Goal: Information Seeking & Learning: Learn about a topic

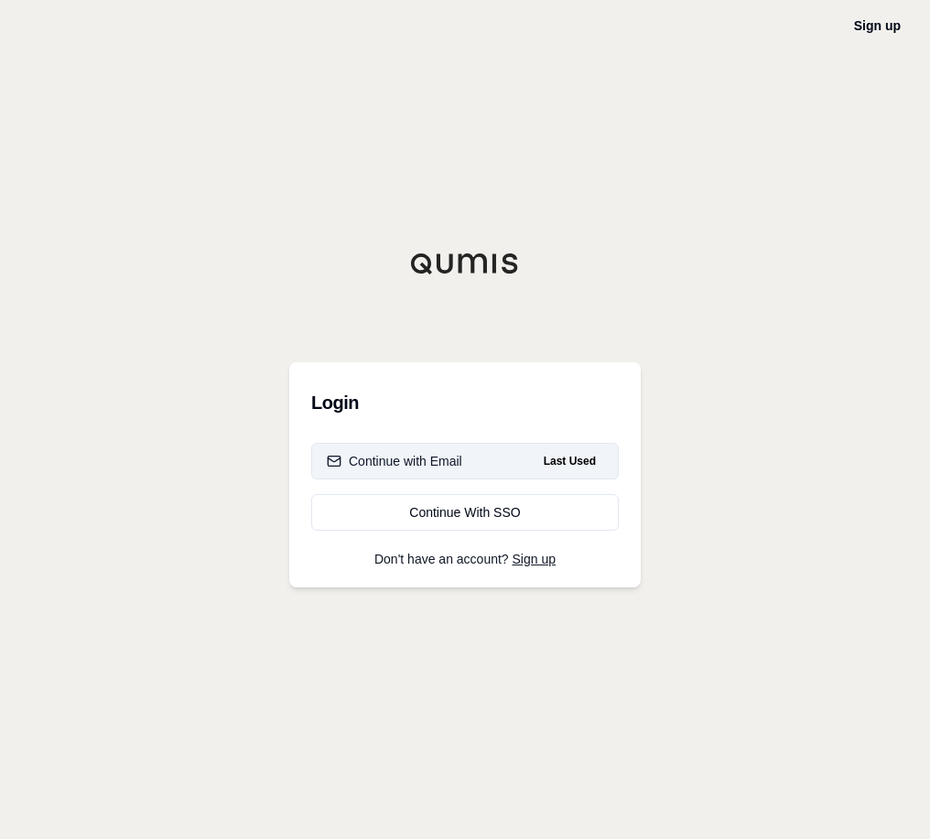
click at [415, 459] on div "Continue with Email" at bounding box center [394, 461] width 135 height 18
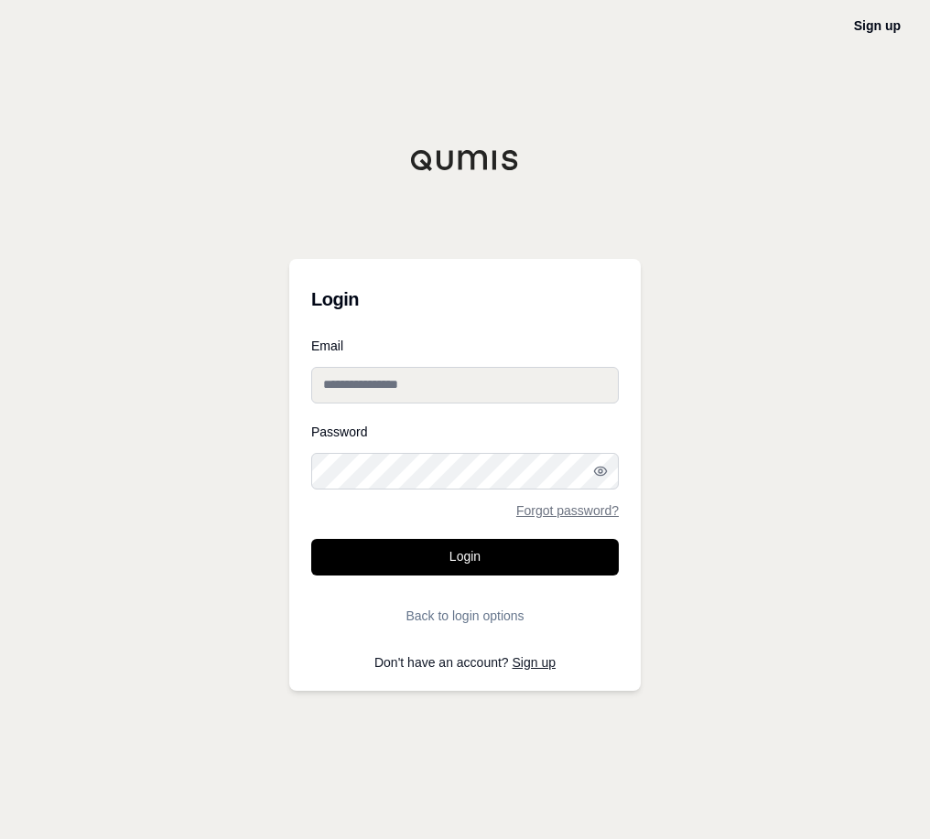
click at [428, 389] on input "Email" at bounding box center [465, 385] width 308 height 37
type input "**********"
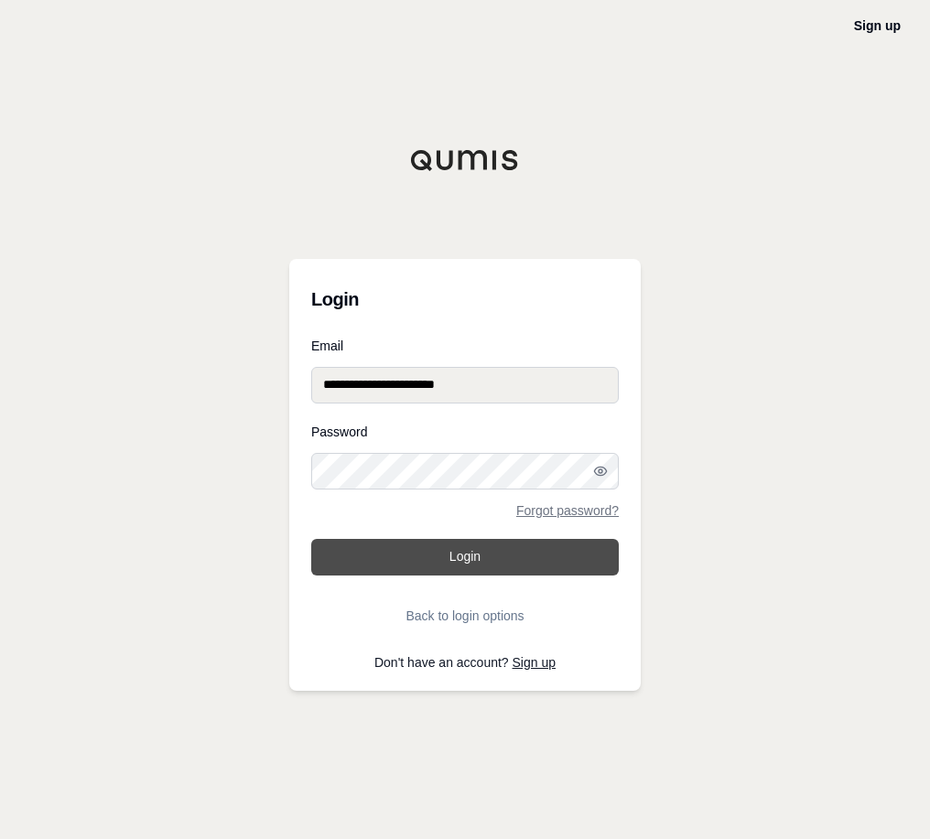
click at [499, 550] on button "Login" at bounding box center [465, 557] width 308 height 37
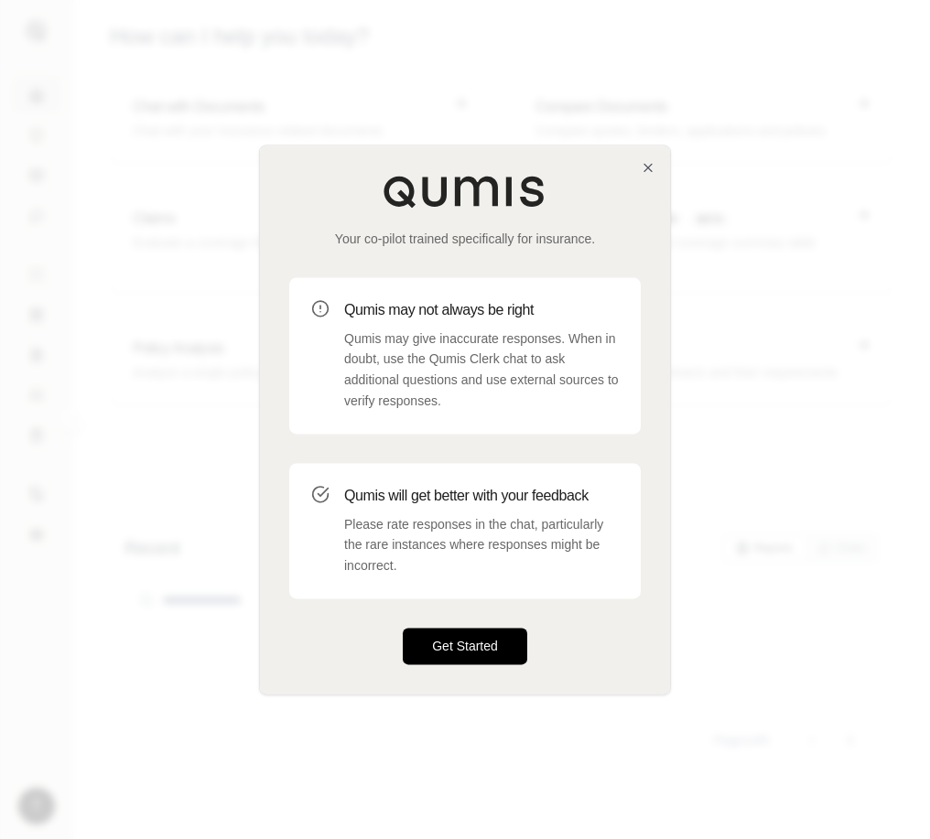
click at [443, 645] on button "Get Started" at bounding box center [465, 646] width 124 height 37
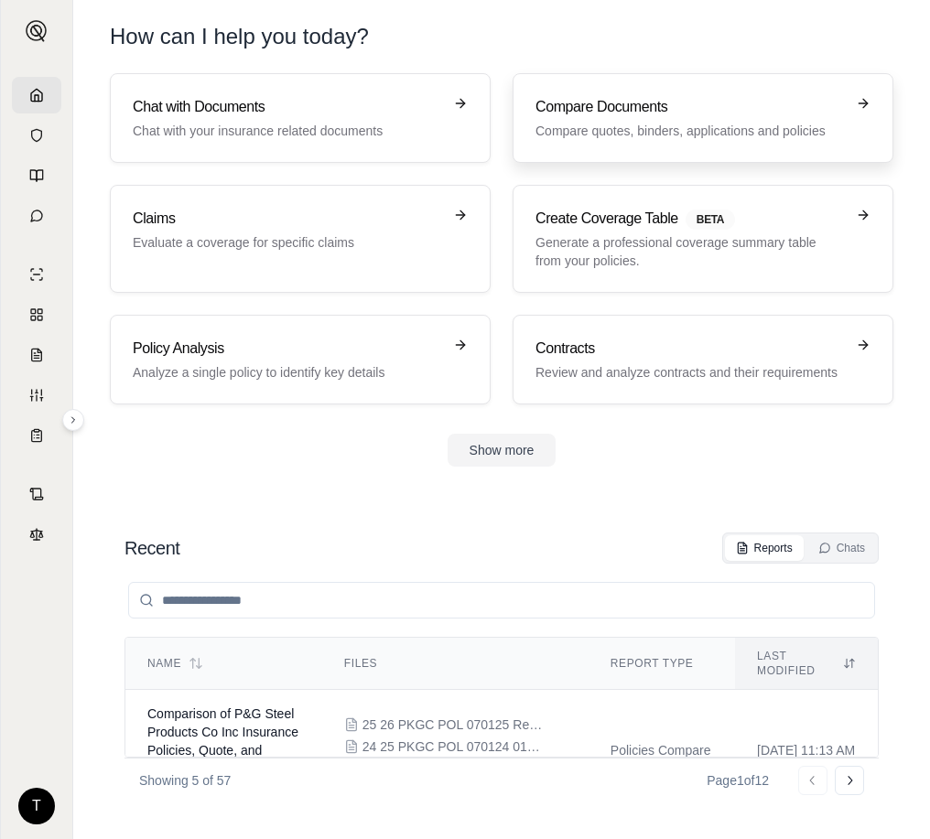
click at [592, 112] on h3 "Compare Documents" at bounding box center [689, 107] width 309 height 22
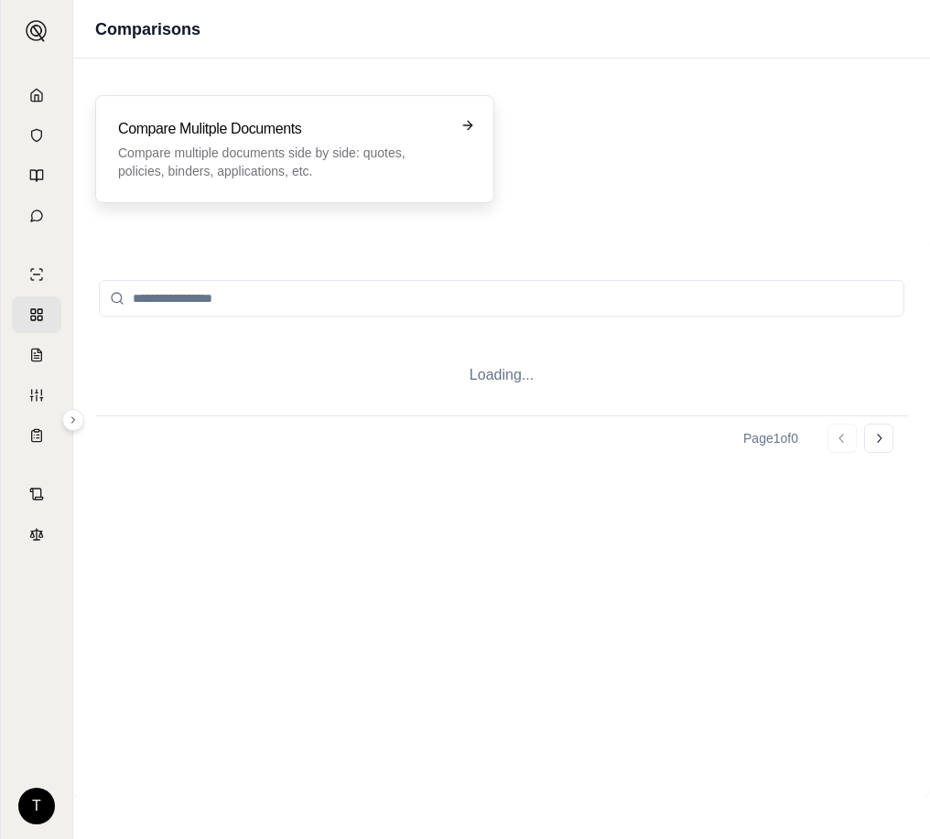
click at [245, 158] on p "Compare multiple documents side by side: quotes, policies, binders, application…" at bounding box center [282, 162] width 328 height 37
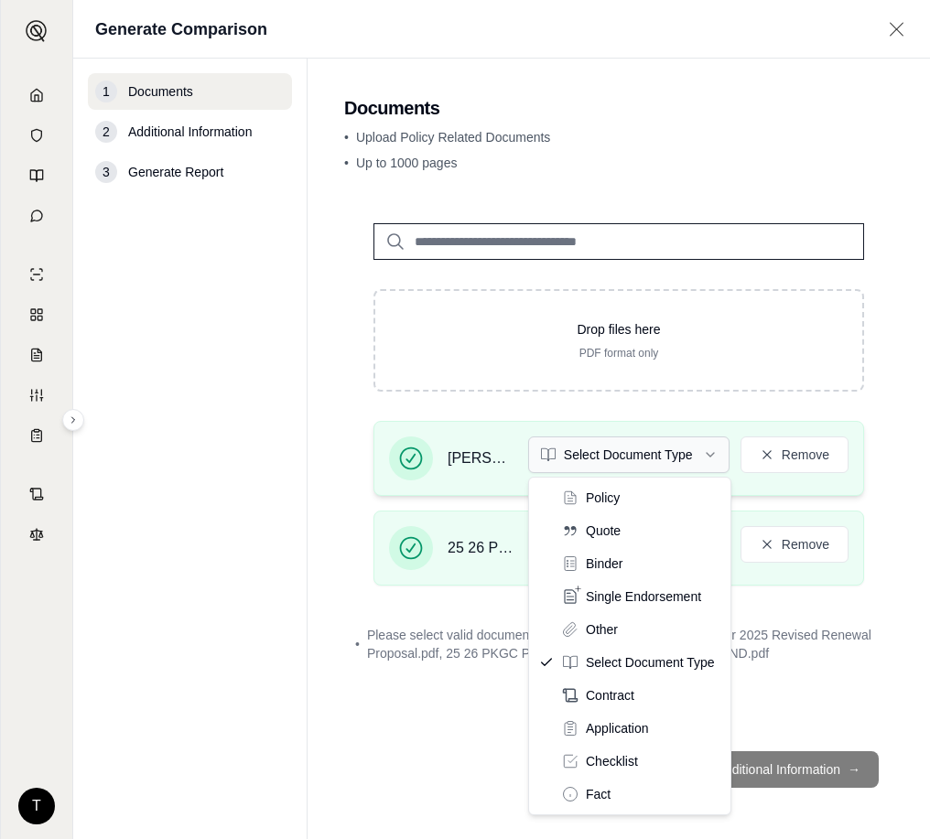
click at [714, 454] on html "T Generate Comparison 1 Documents 2 Additional Information 3 Generate Report Do…" at bounding box center [465, 419] width 930 height 839
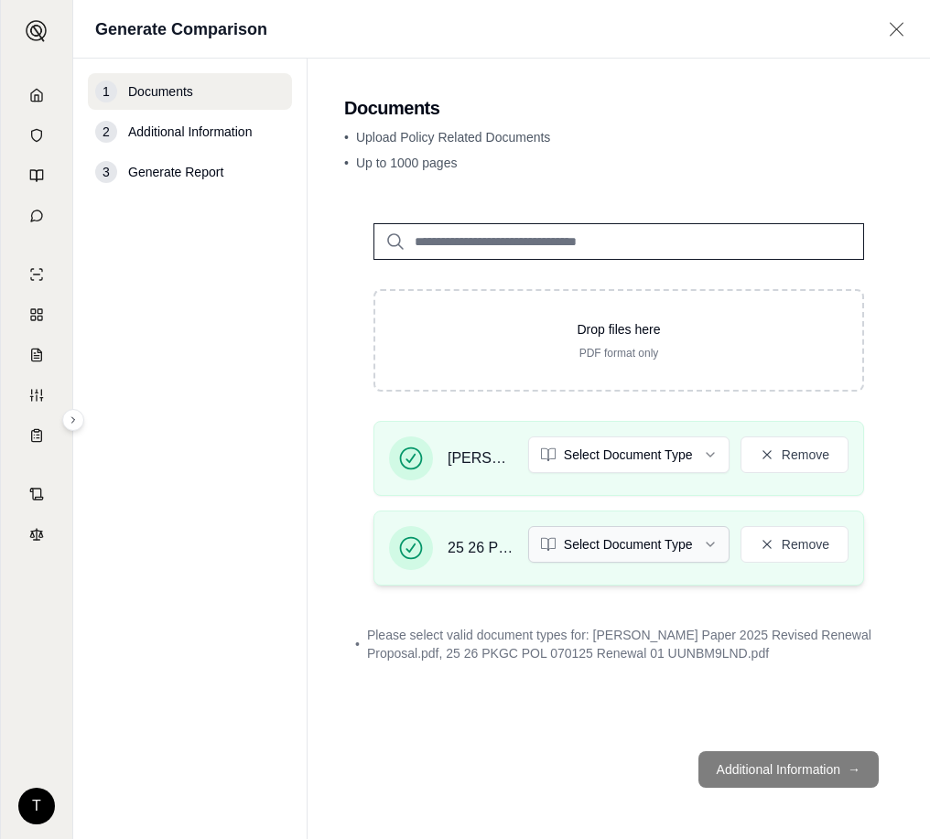
click at [708, 545] on html "T Generate Comparison 1 Documents 2 Additional Information 3 Generate Report Do…" at bounding box center [465, 419] width 930 height 839
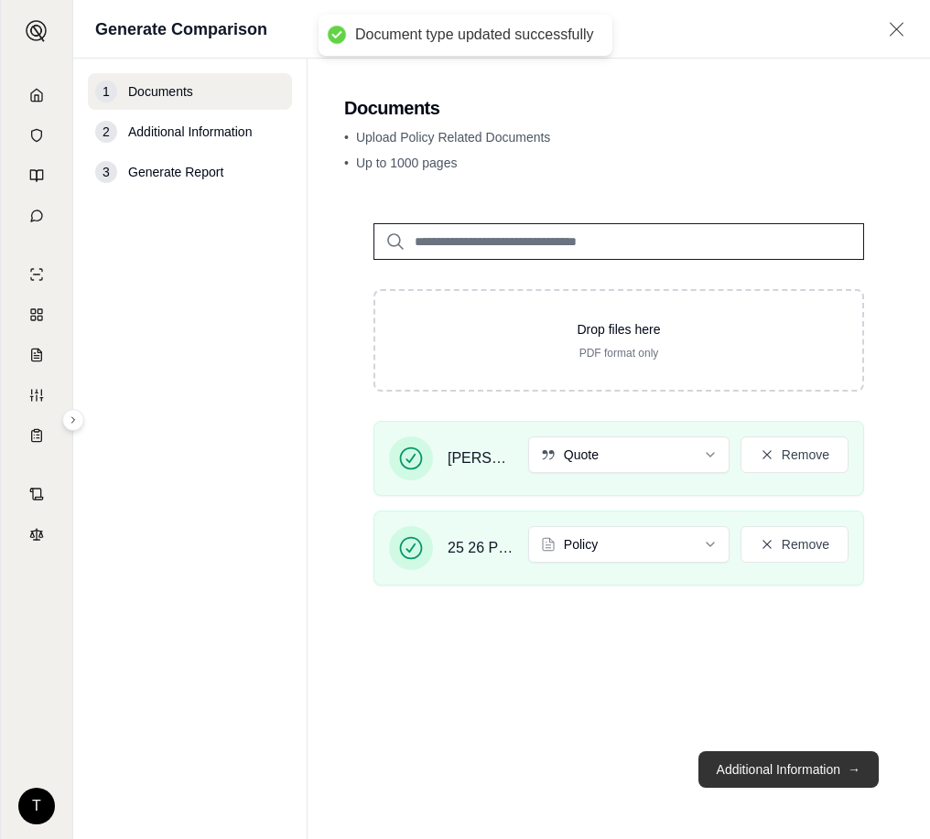
click at [778, 764] on button "Additional Information →" at bounding box center [788, 769] width 180 height 37
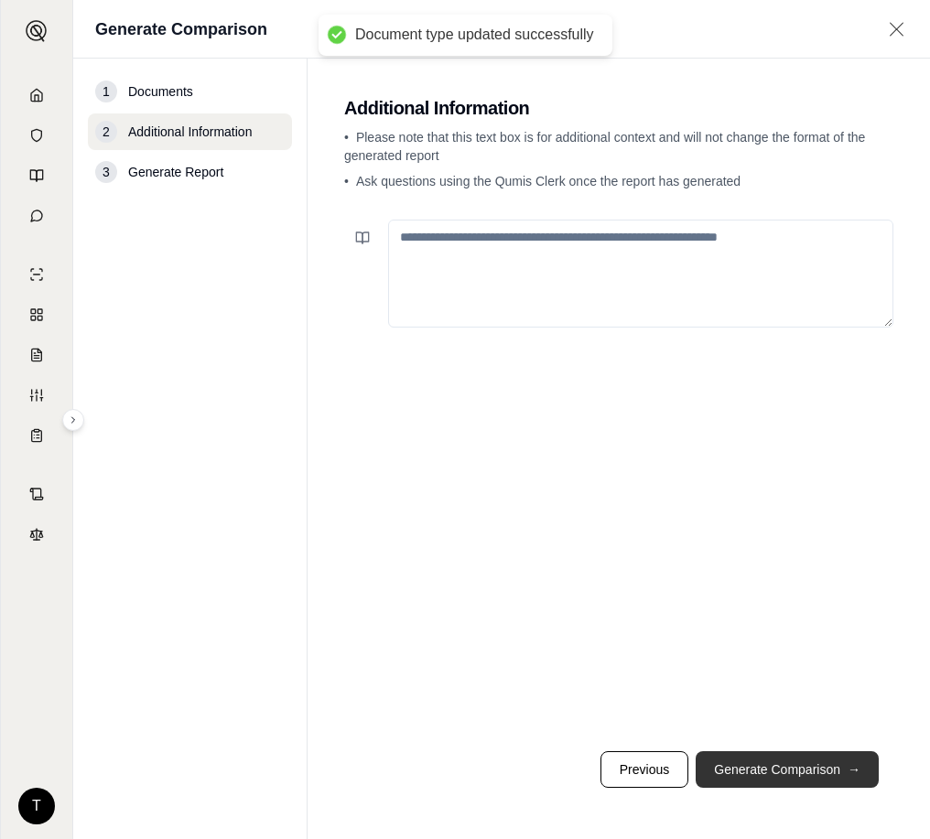
click at [780, 767] on button "Generate Comparison →" at bounding box center [787, 769] width 183 height 37
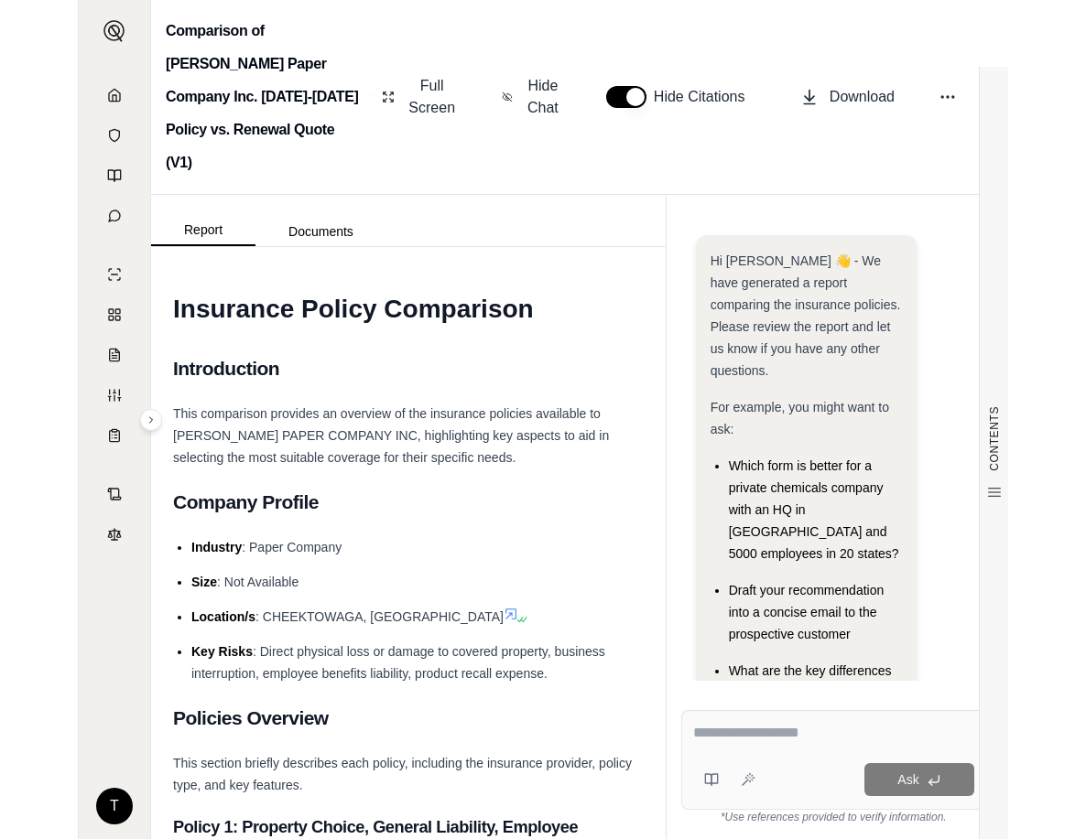
scroll to position [415, 0]
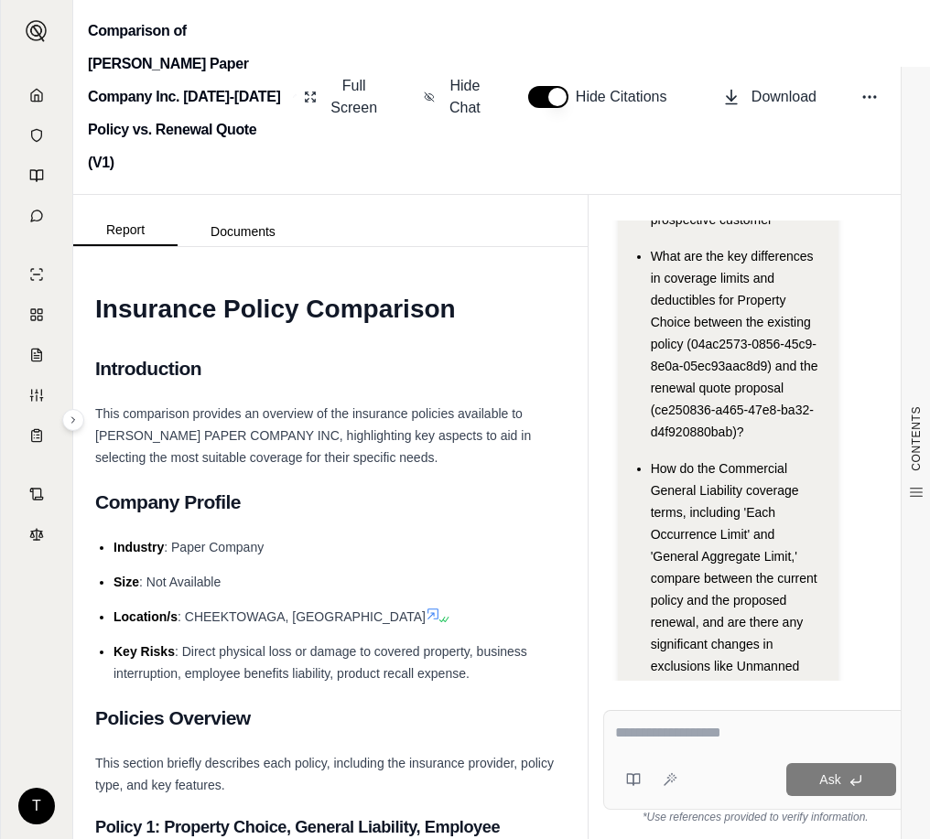
click at [533, 536] on li "Industry : Paper Company" at bounding box center [339, 547] width 452 height 22
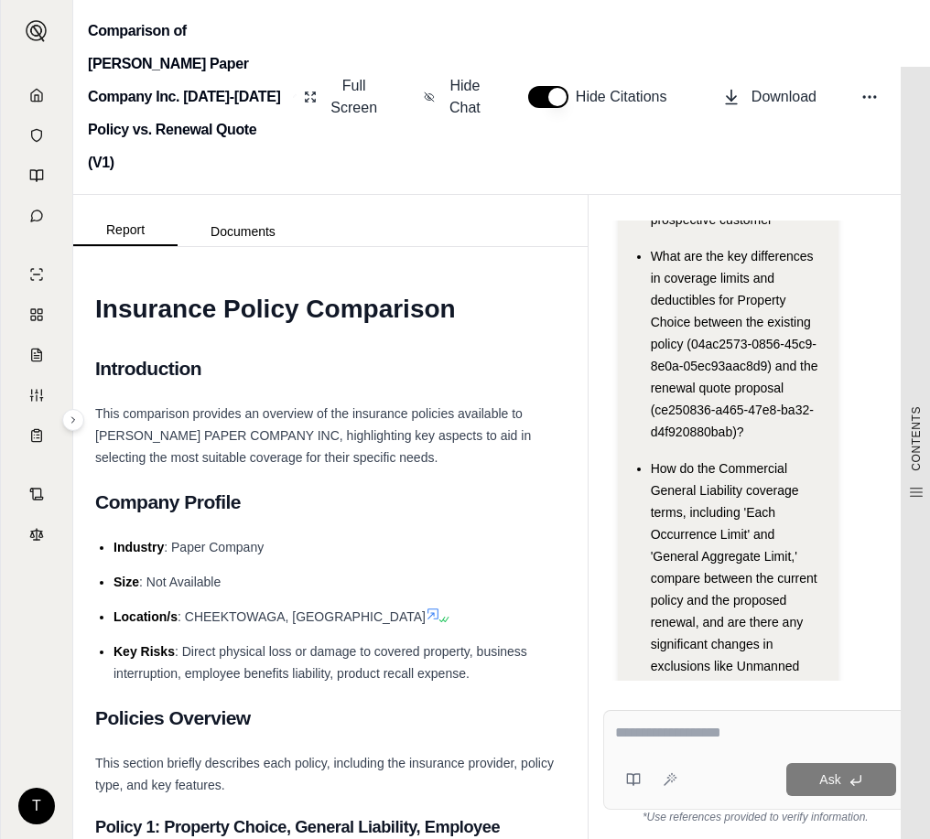
drag, startPoint x: 852, startPoint y: 587, endPoint x: 906, endPoint y: 561, distance: 59.8
click at [852, 587] on div "Hi [PERSON_NAME] 👋 - We have generated a report comparing the insurance policie…" at bounding box center [756, 282] width 276 height 923
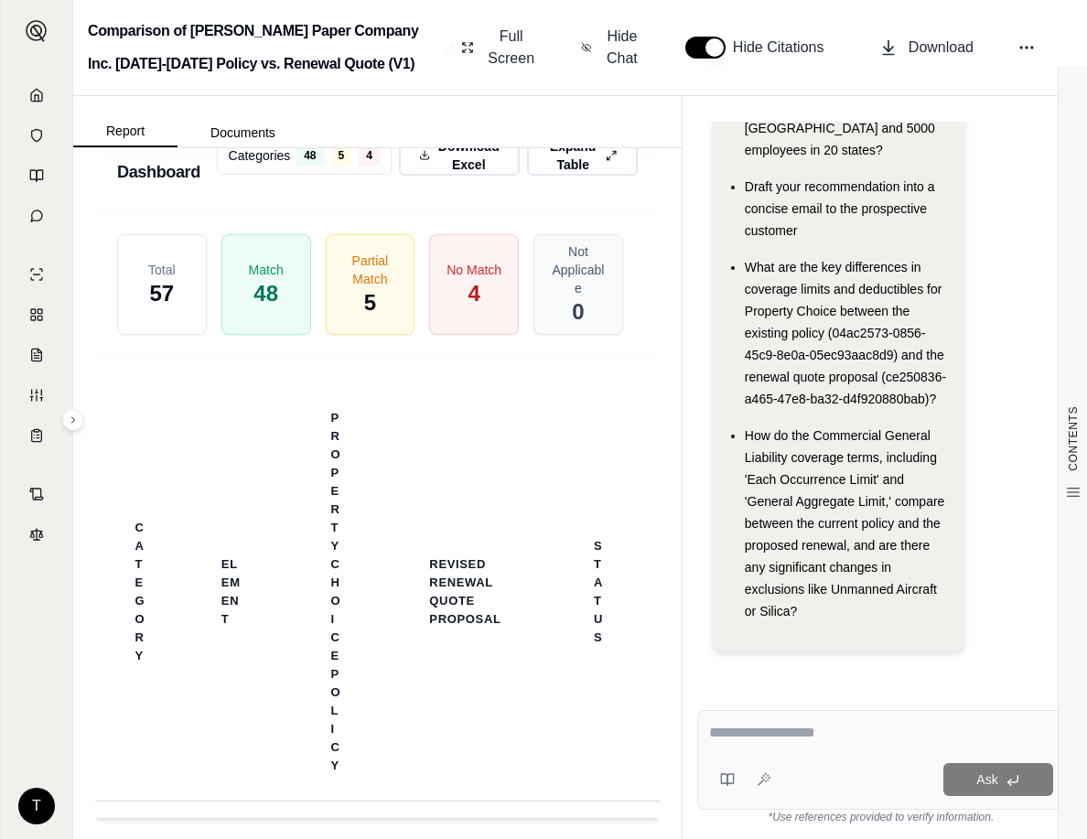
scroll to position [4479, 0]
click at [608, 157] on icon at bounding box center [614, 155] width 12 height 19
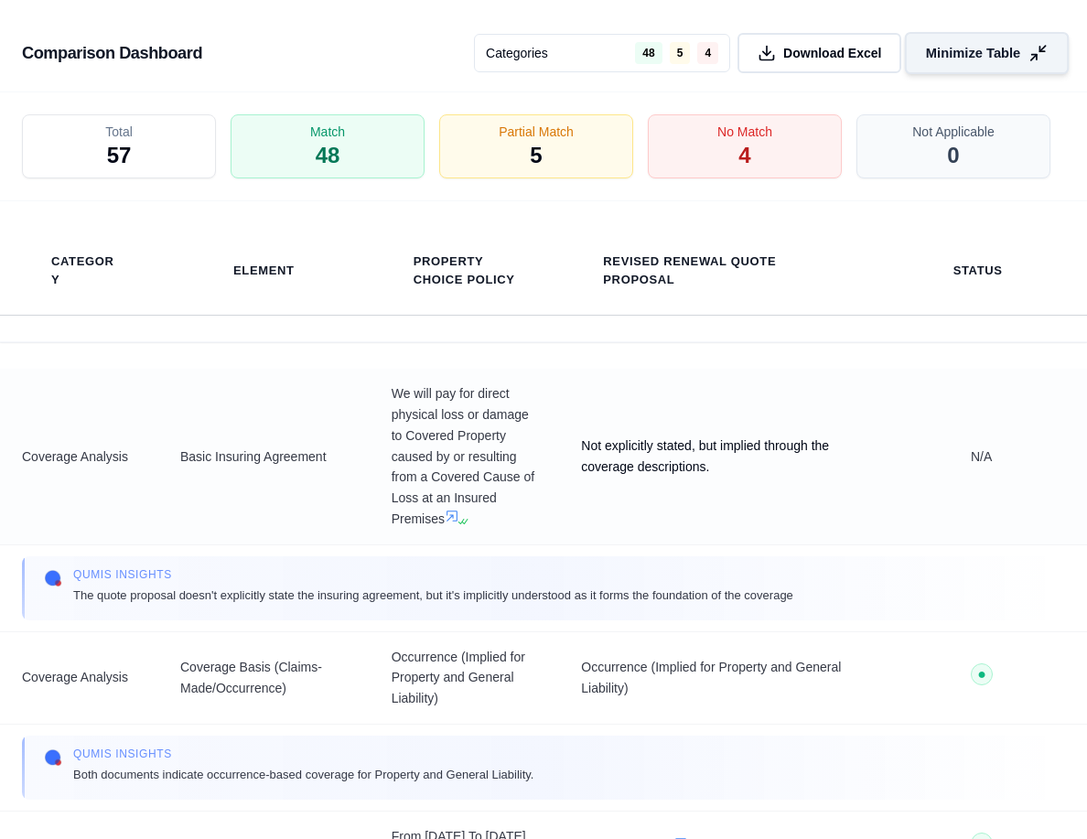
scroll to position [3702, 0]
click at [746, 146] on span "4" at bounding box center [745, 156] width 13 height 31
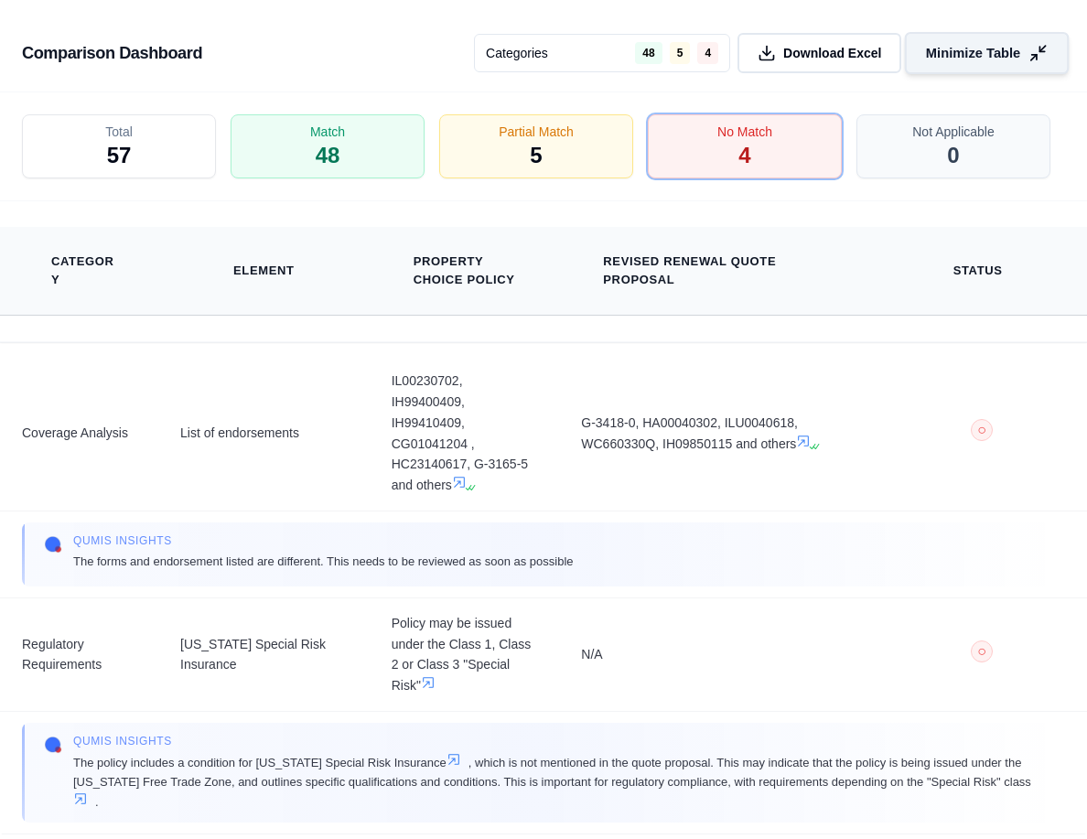
scroll to position [0, 0]
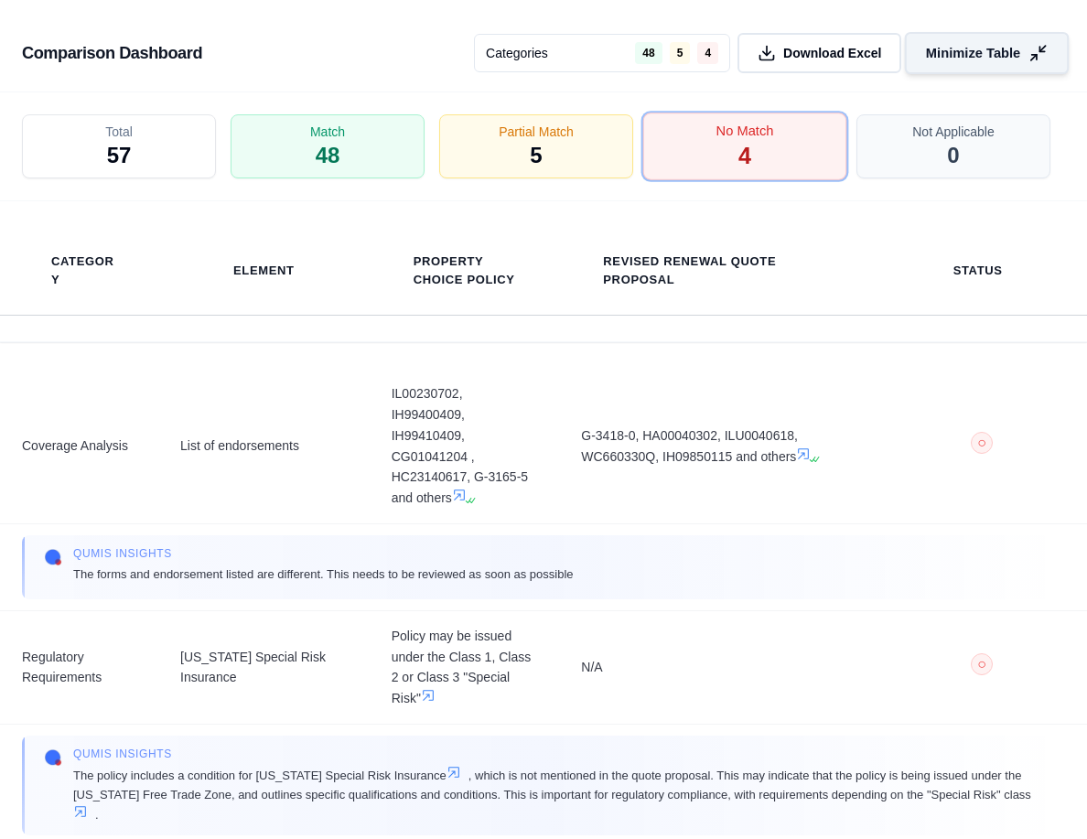
click at [675, 168] on div "No Match 4" at bounding box center [745, 147] width 204 height 68
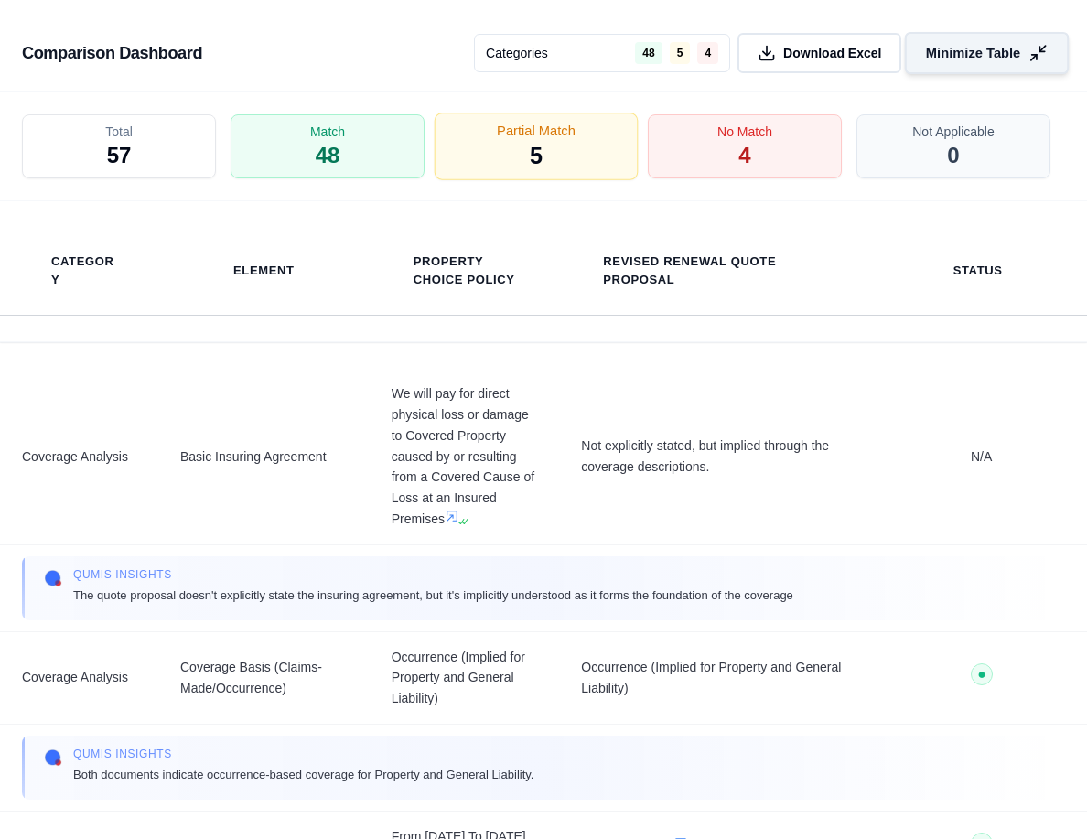
click at [598, 168] on div "Partial Match 5" at bounding box center [537, 147] width 204 height 68
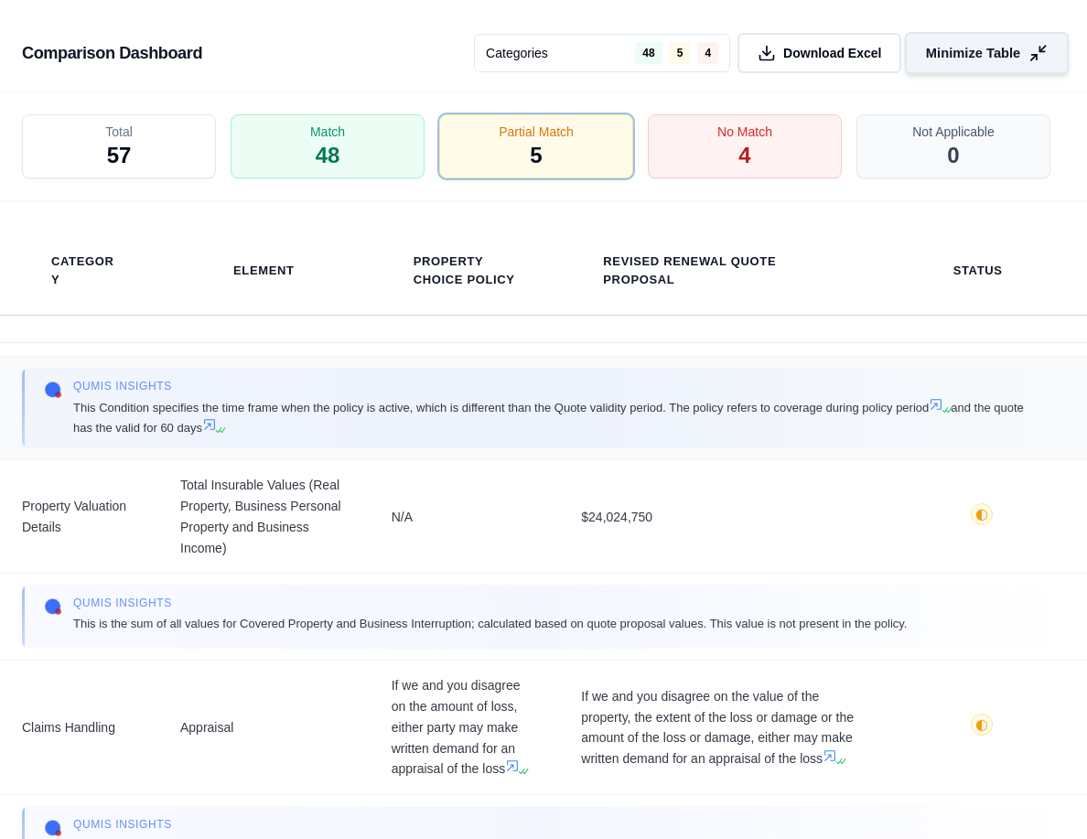
scroll to position [549, 0]
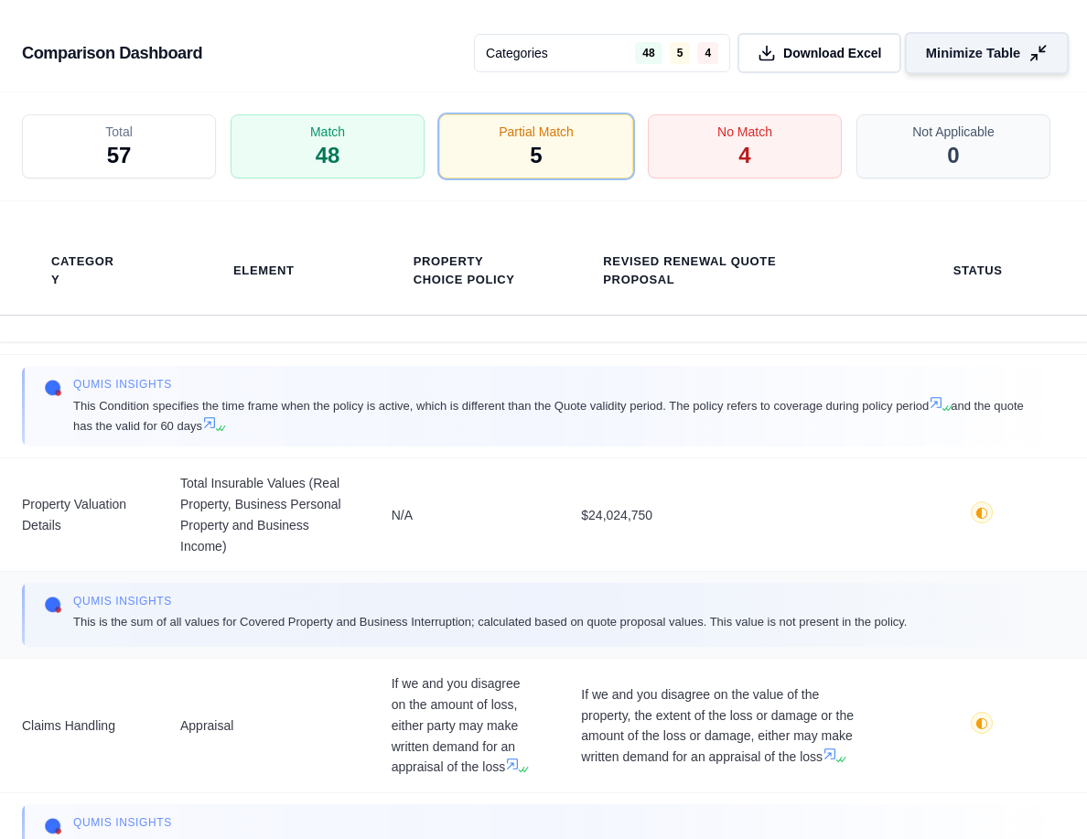
click at [75, 632] on span "This is the sum of all values for Covered Property and Business Interruption; c…" at bounding box center [490, 621] width 834 height 19
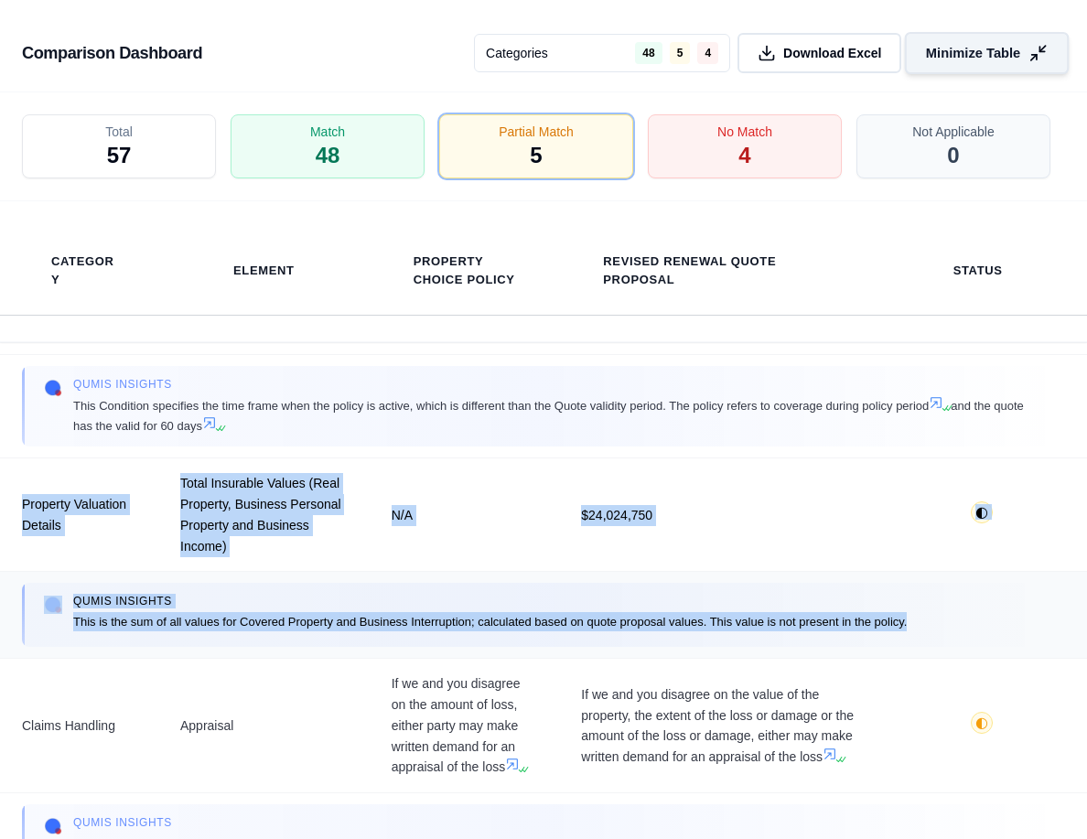
drag, startPoint x: 22, startPoint y: 516, endPoint x: 928, endPoint y: 655, distance: 916.8
click at [928, 655] on tbody "Coverage Analysis Additional Coverages New Construction at Insured Premises: $1…" at bounding box center [543, 350] width 1087 height 1060
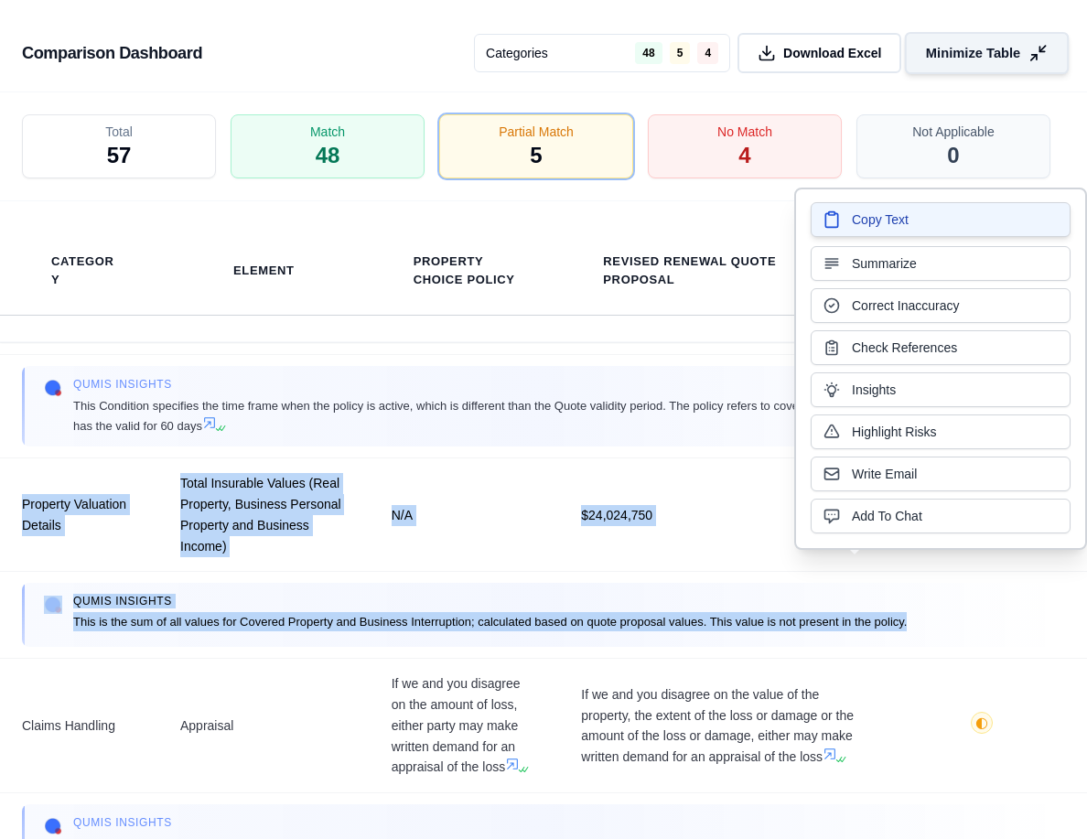
click at [857, 214] on span "Copy Text" at bounding box center [880, 220] width 57 height 18
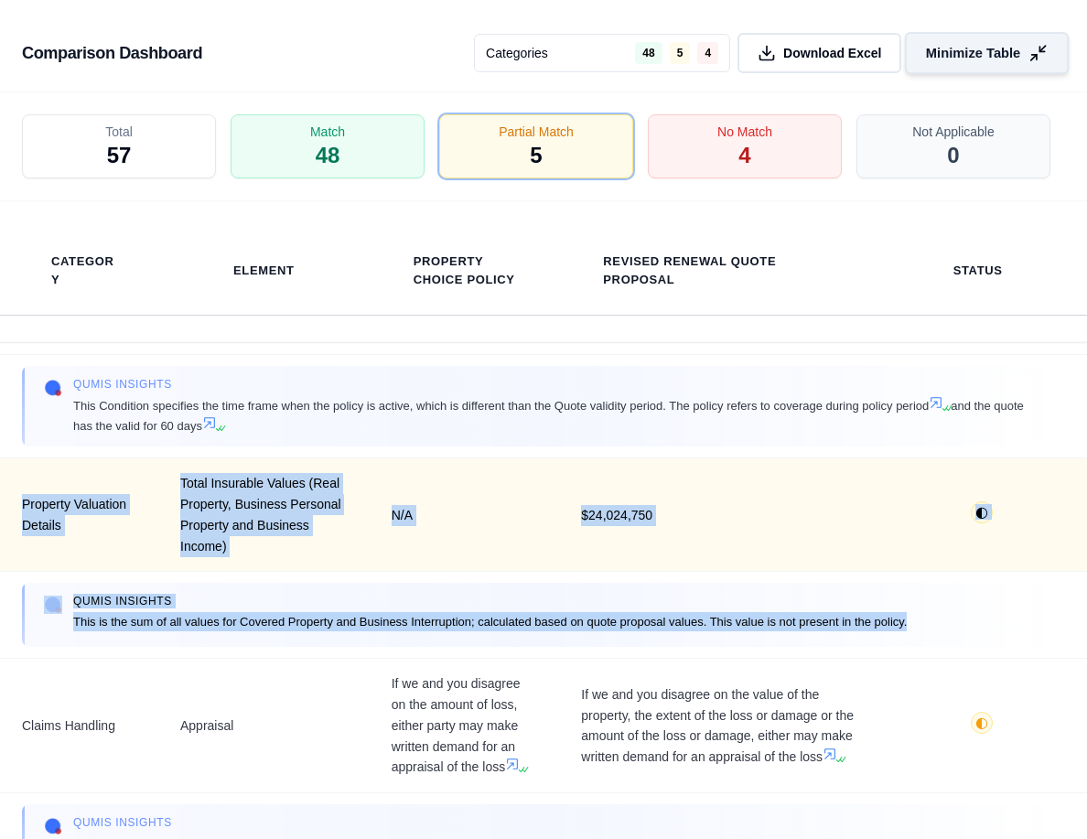
click at [456, 526] on span "N/A" at bounding box center [465, 515] width 146 height 21
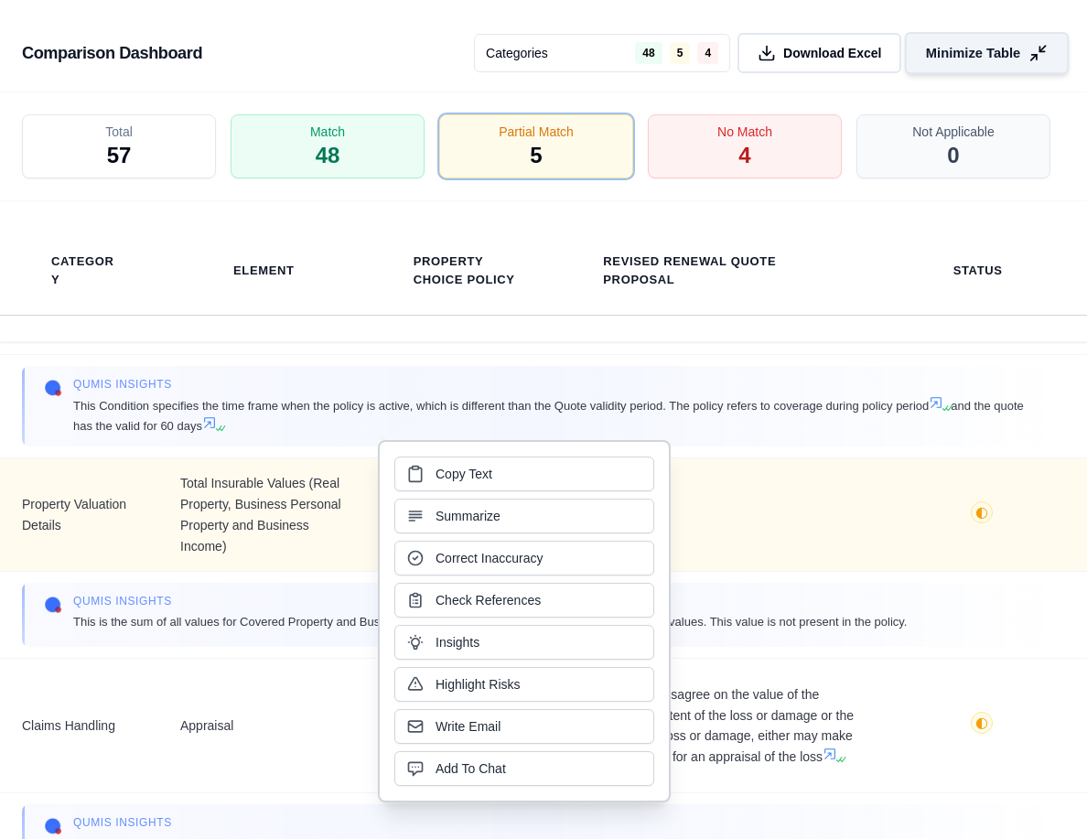
click at [796, 510] on td "$24,024,750" at bounding box center [717, 515] width 317 height 113
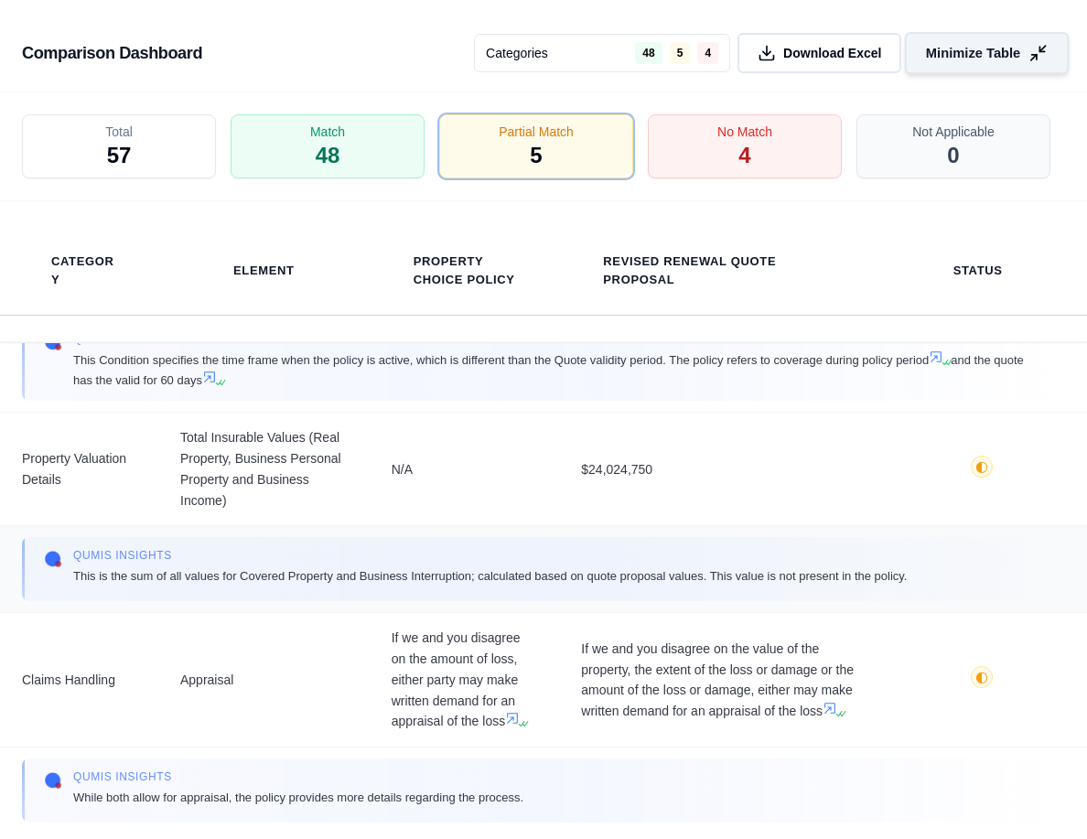
scroll to position [636, 0]
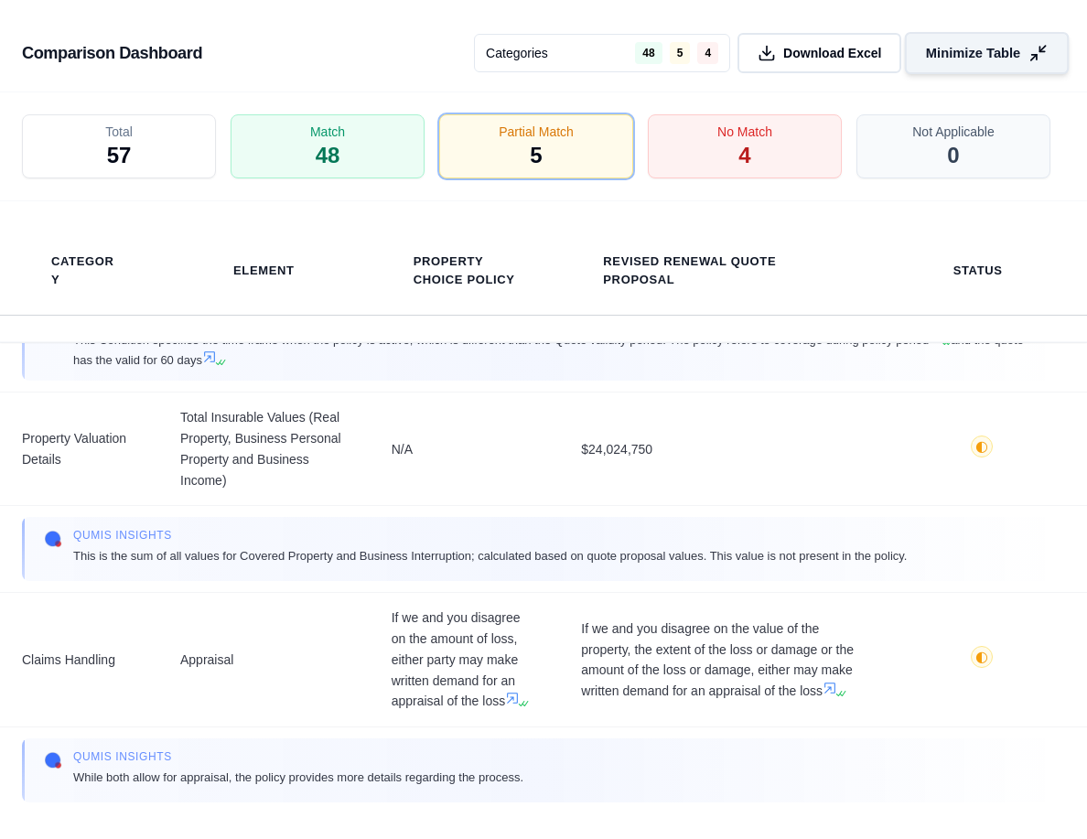
click at [928, 58] on polyline at bounding box center [1034, 57] width 5 height 5
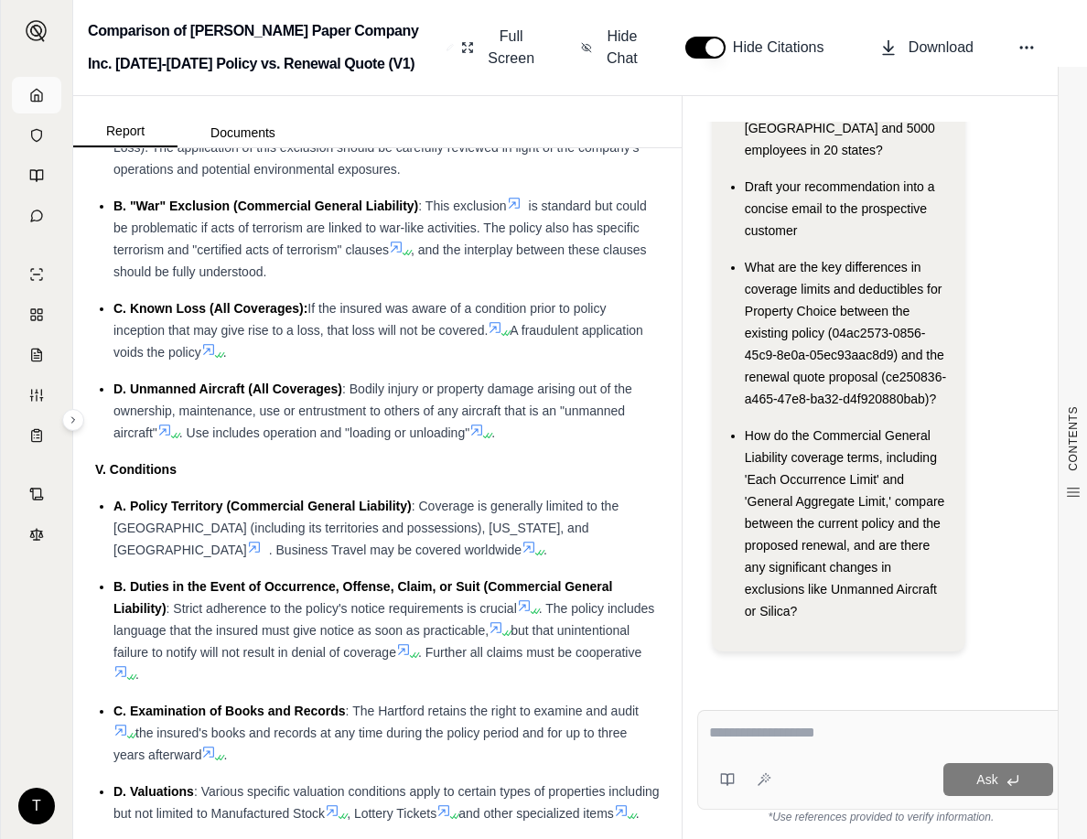
click at [33, 93] on icon at bounding box center [36, 95] width 15 height 15
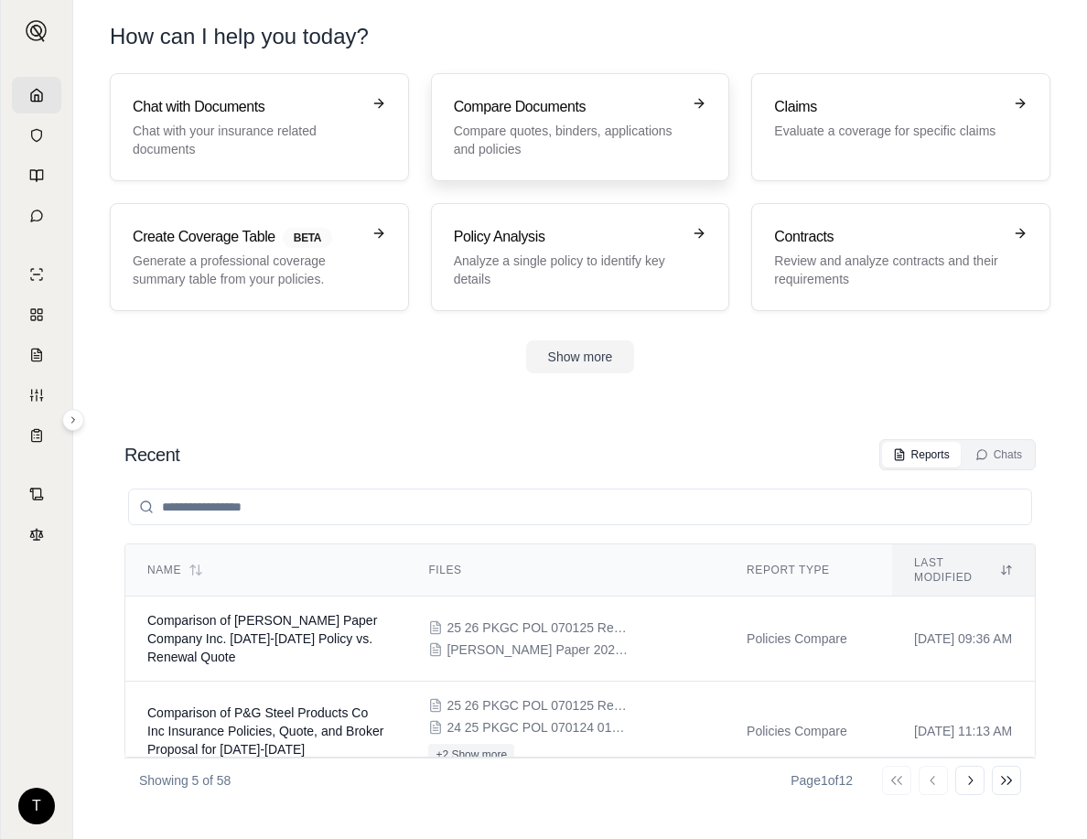
click at [518, 124] on p "Compare quotes, binders, applications and policies" at bounding box center [568, 140] width 228 height 37
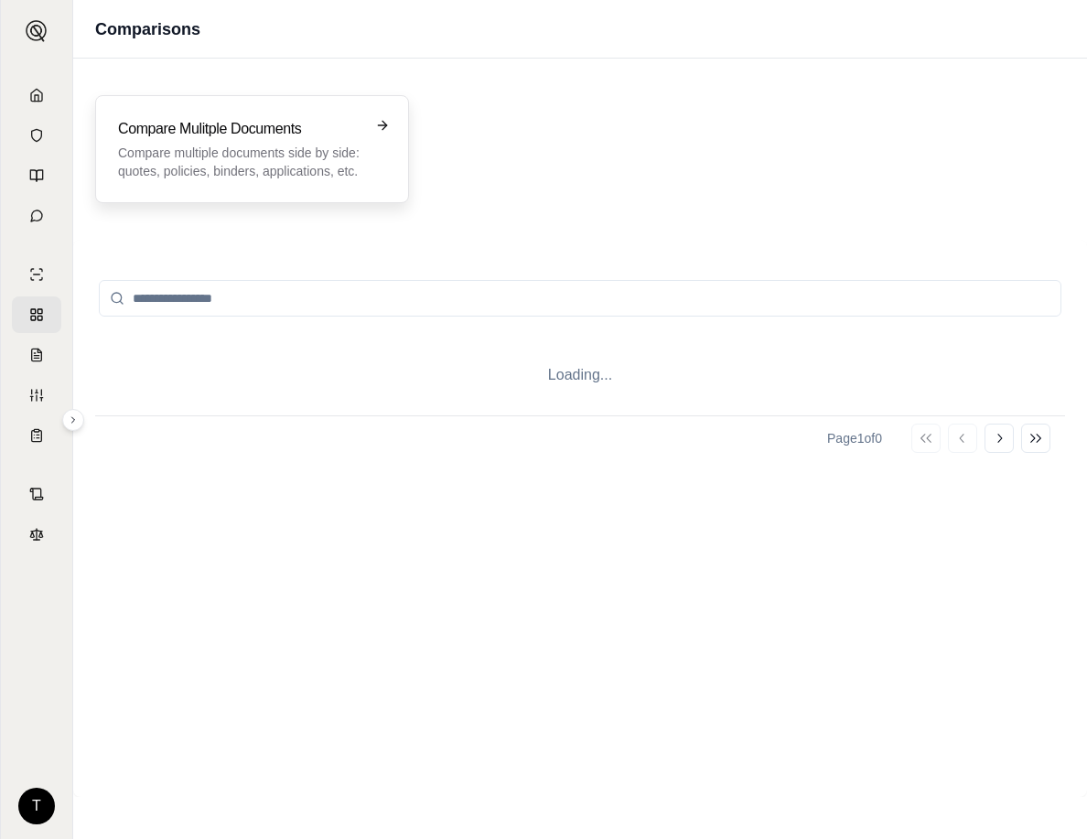
click at [155, 142] on div "Compare Mulitple Documents Compare multiple documents side by side: quotes, pol…" at bounding box center [239, 149] width 243 height 62
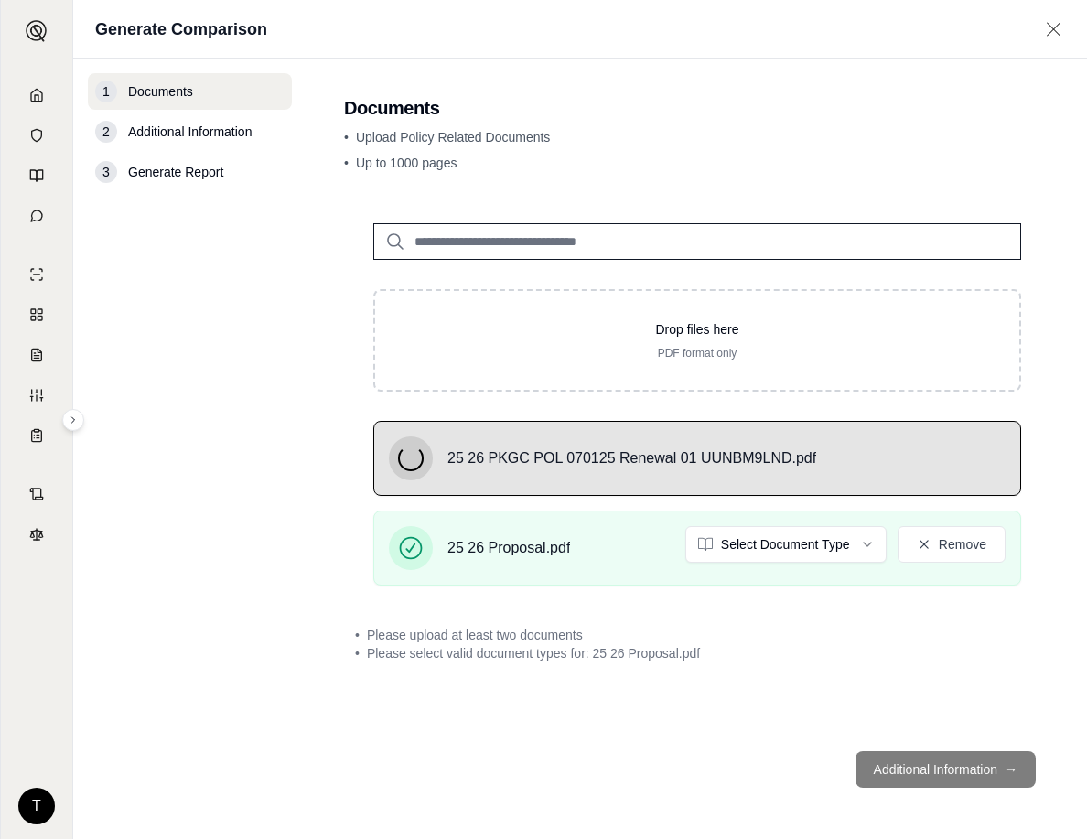
click at [928, 769] on footer "Additional Information →" at bounding box center [697, 770] width 707 height 66
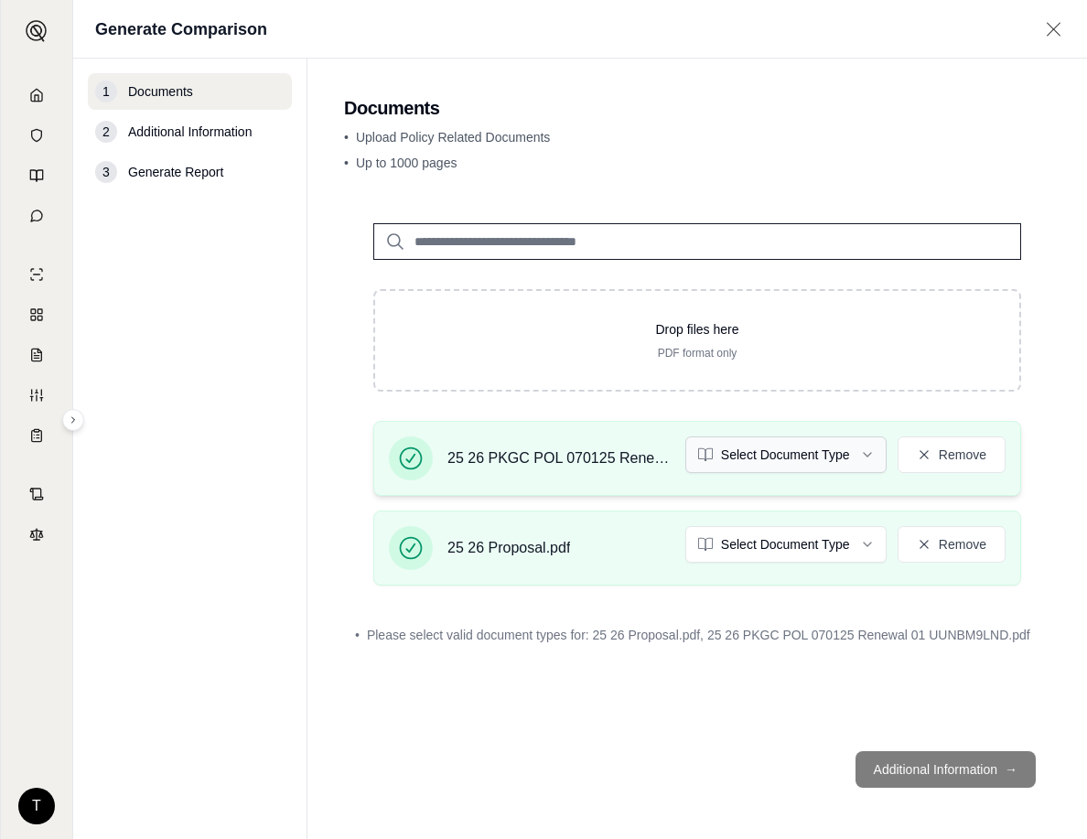
click at [867, 458] on html "T Generate Comparison 1 Documents 2 Additional Information 3 Generate Report Do…" at bounding box center [543, 419] width 1087 height 839
click at [873, 549] on html "T Generate Comparison 1 Documents 2 Additional Information 3 Generate Report Do…" at bounding box center [543, 419] width 1087 height 839
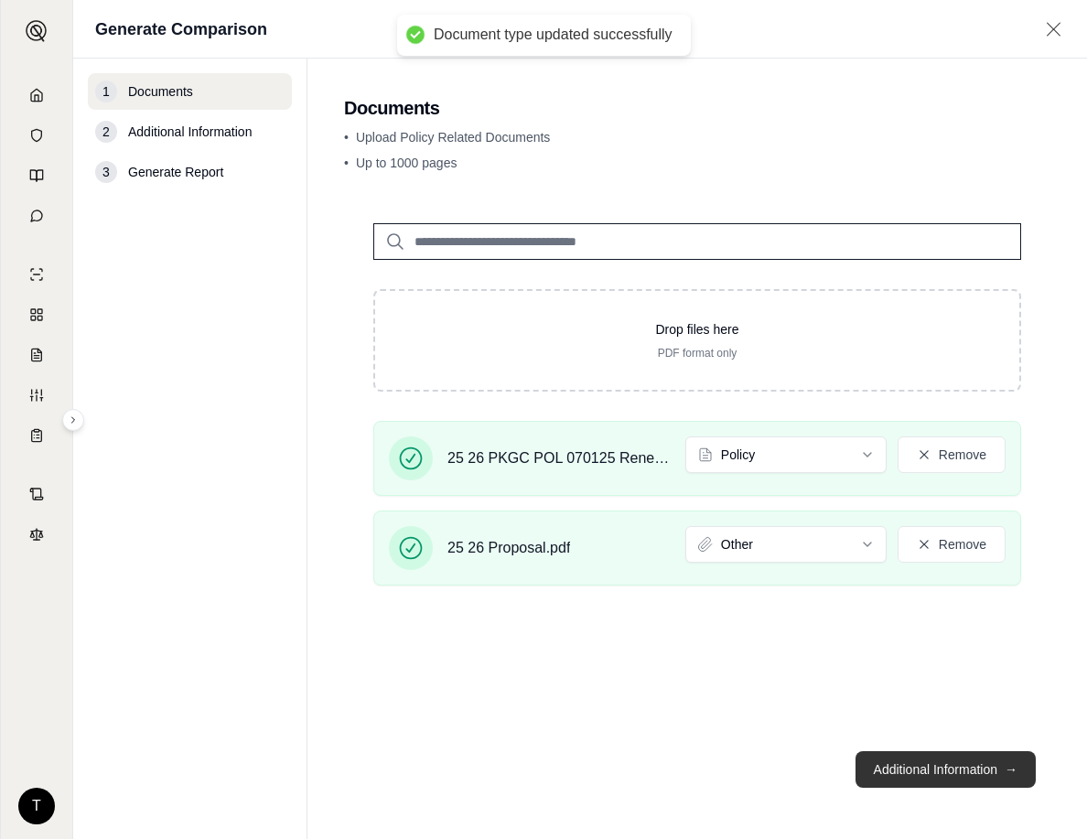
click at [923, 765] on button "Additional Information →" at bounding box center [946, 769] width 180 height 37
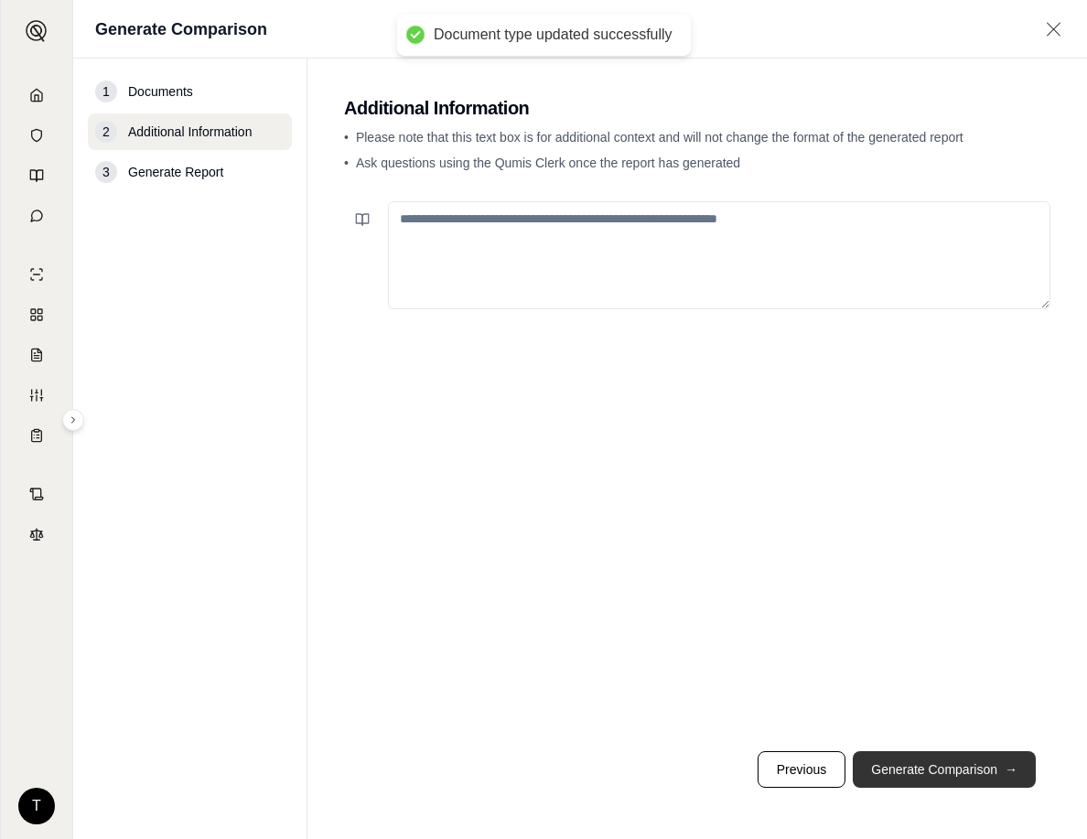
click at [928, 761] on button "Generate Comparison →" at bounding box center [944, 769] width 183 height 37
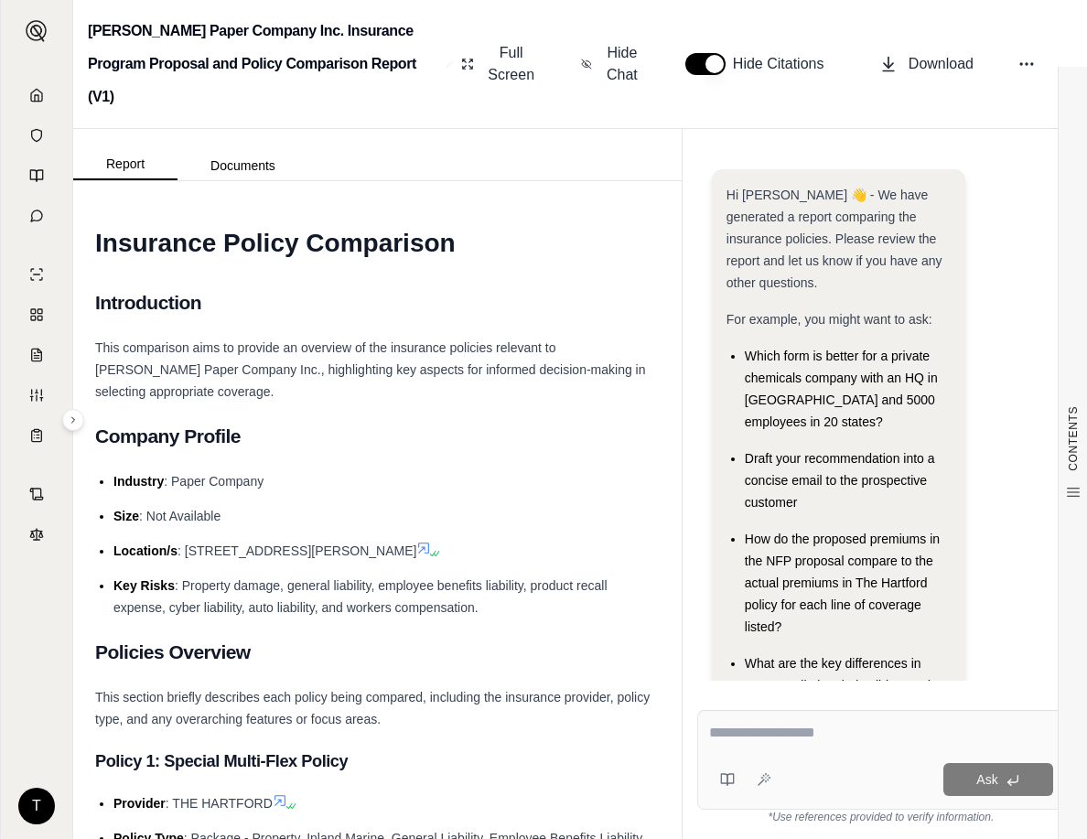
scroll to position [129, 0]
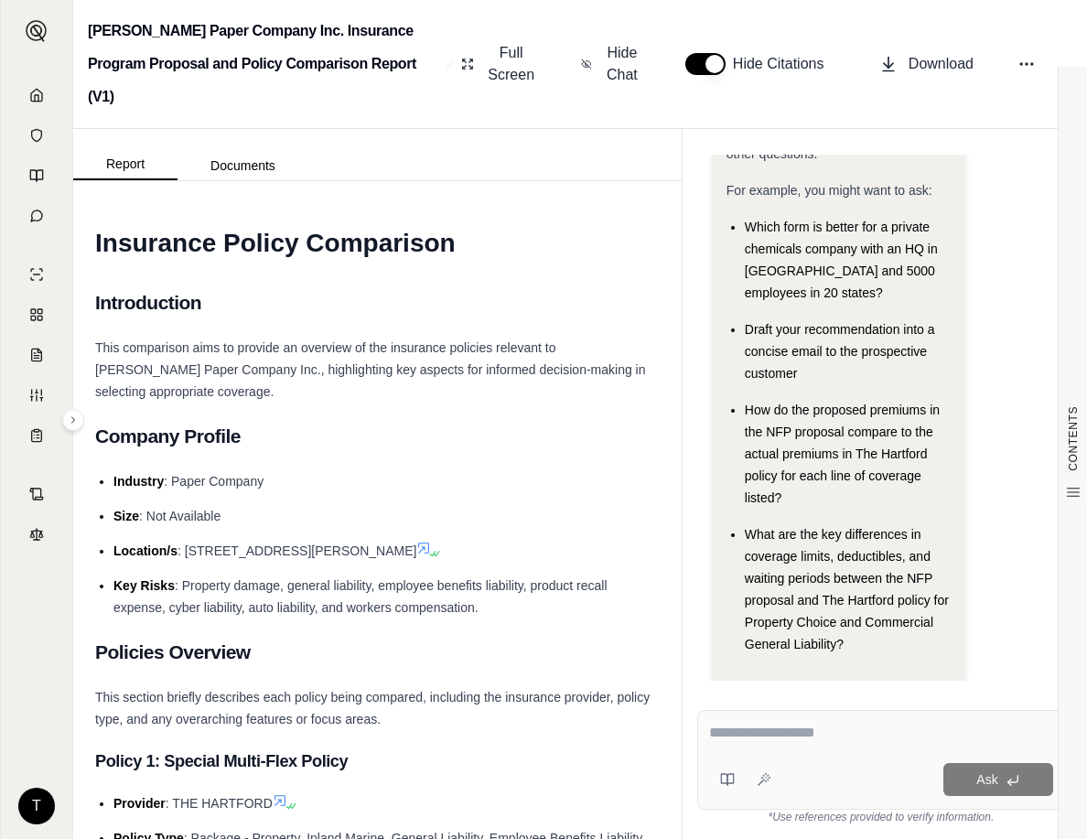
click at [199, 578] on span ": Property damage, general liability, employee benefits liability, product reca…" at bounding box center [360, 596] width 494 height 37
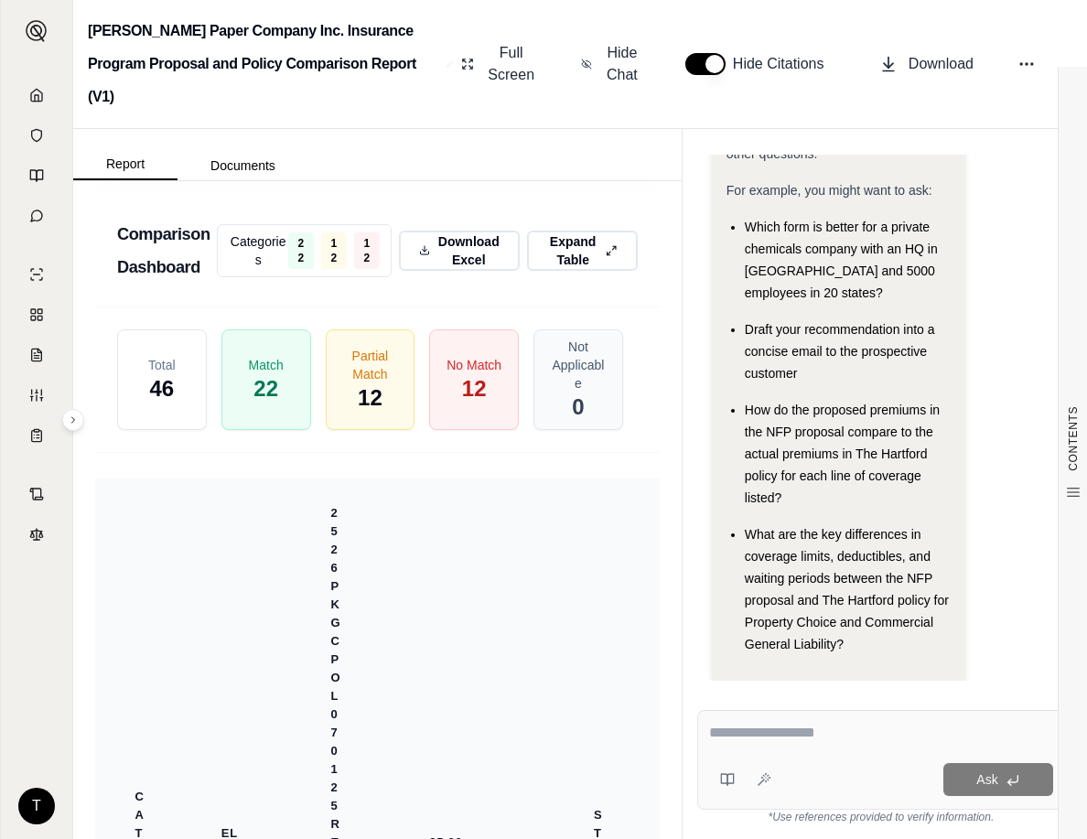
scroll to position [5742, 0]
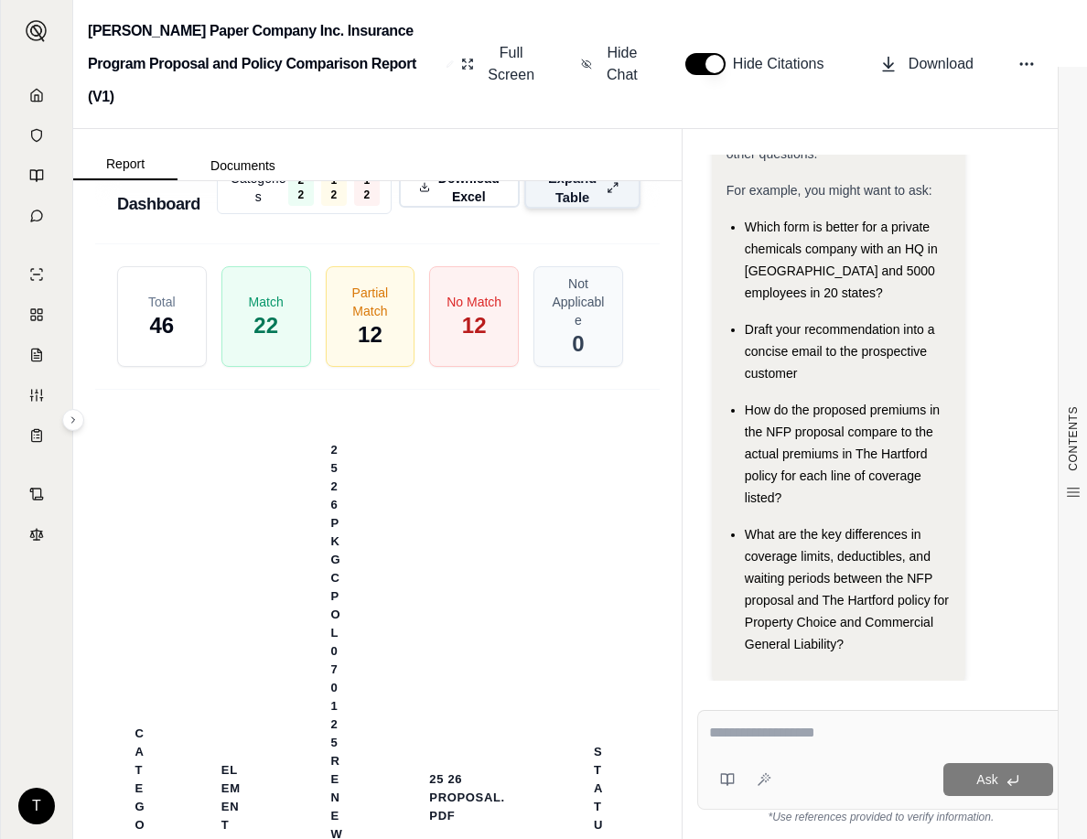
click at [591, 167] on button "Expand Table" at bounding box center [582, 188] width 116 height 42
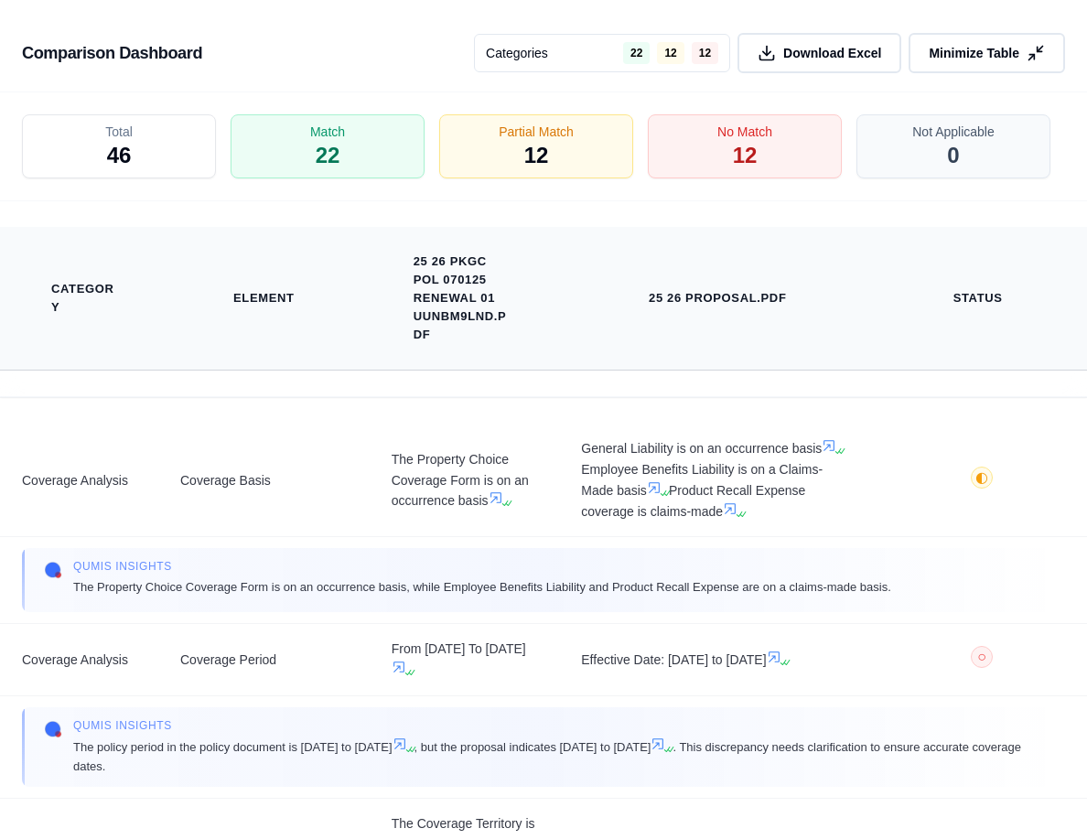
scroll to position [4966, 0]
click at [547, 145] on span "12" at bounding box center [537, 156] width 26 height 31
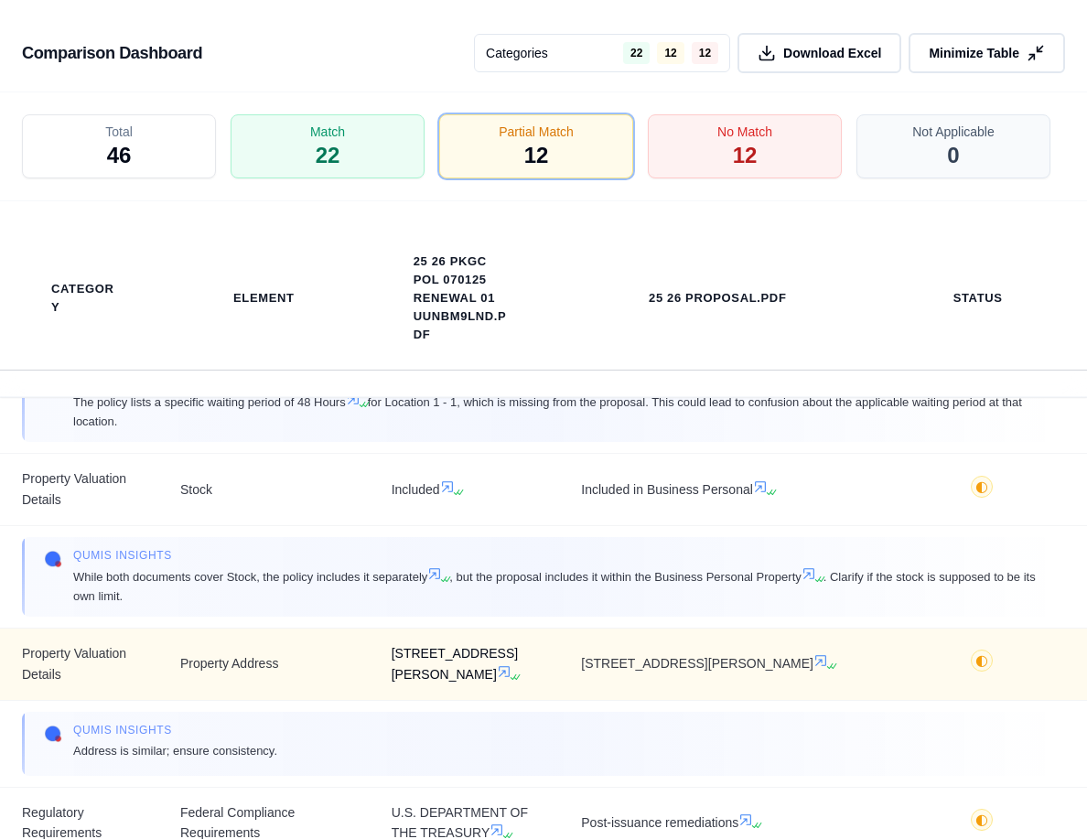
scroll to position [1373, 0]
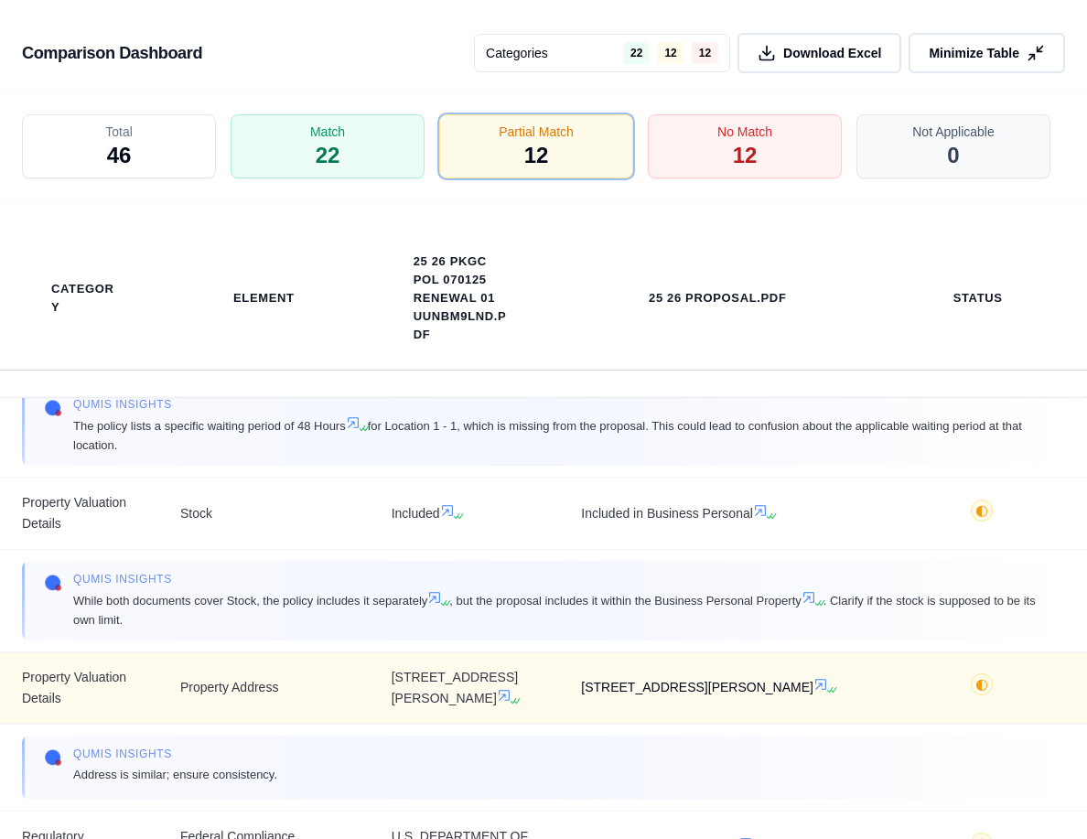
drag, startPoint x: 577, startPoint y: 623, endPoint x: 837, endPoint y: 625, distance: 260.0
click at [837, 677] on span "[STREET_ADDRESS][PERSON_NAME]" at bounding box center [717, 687] width 273 height 21
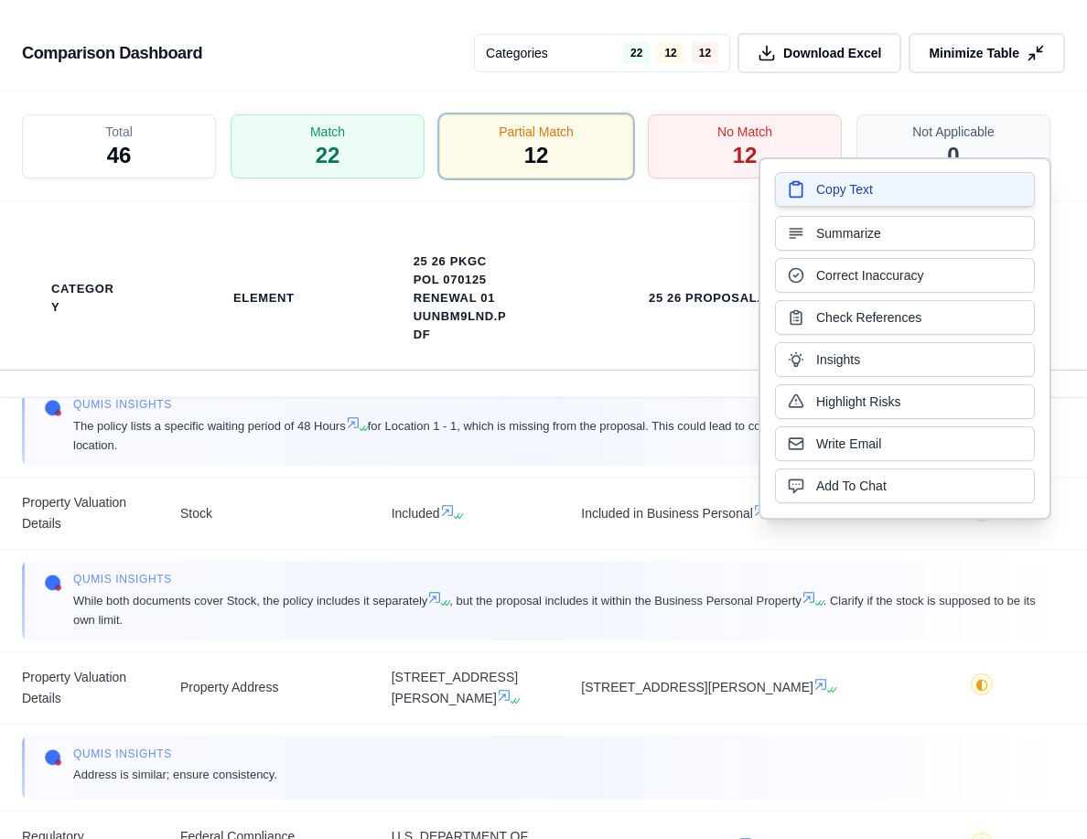
click at [832, 189] on span "Copy Text" at bounding box center [844, 189] width 57 height 18
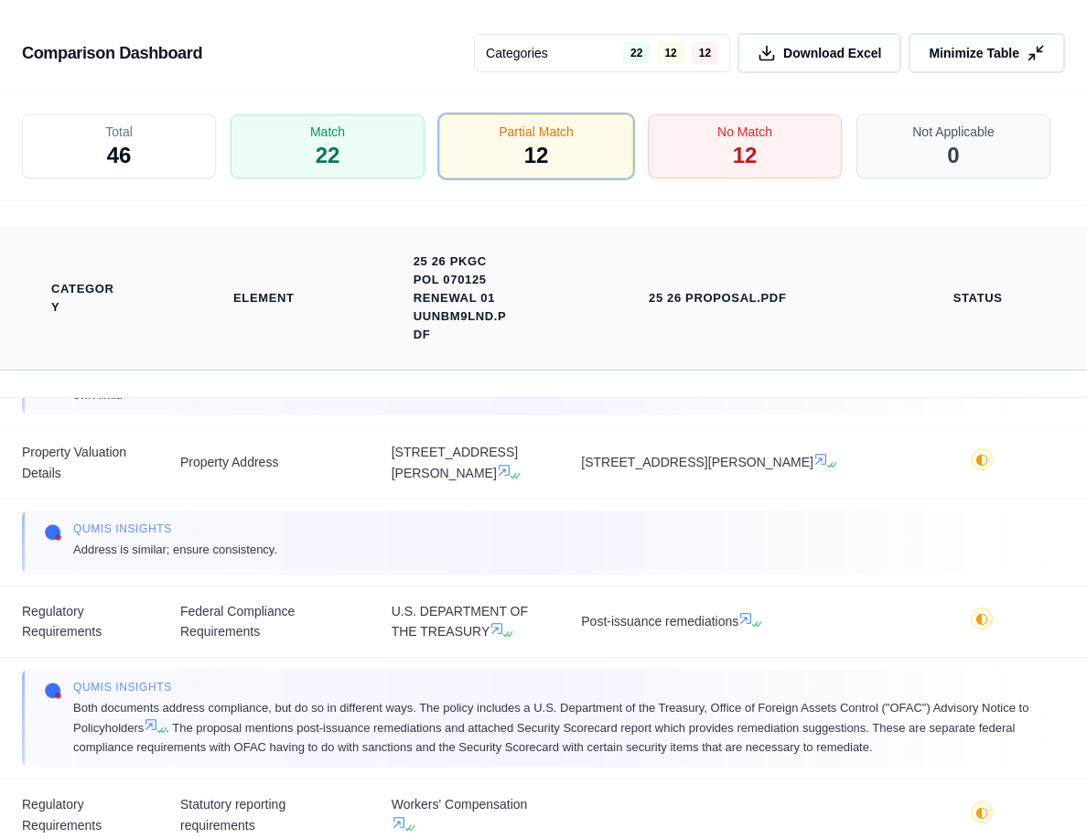
scroll to position [1524, 0]
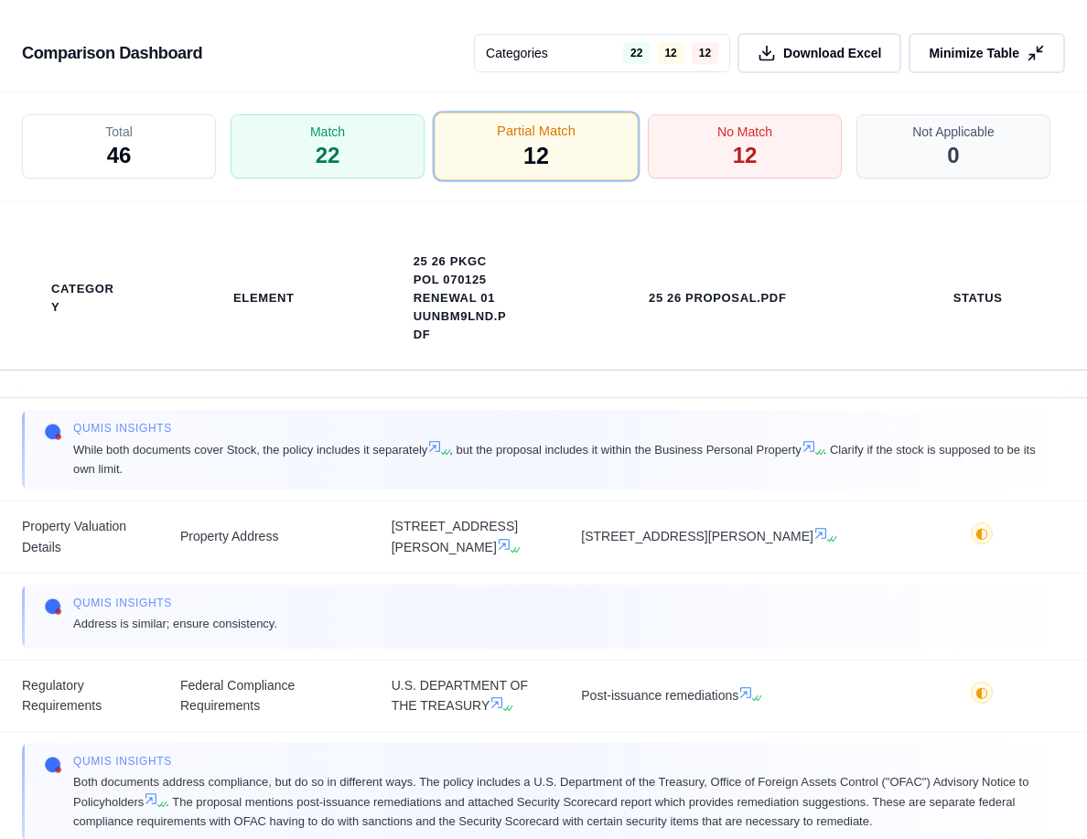
click at [503, 145] on div "Partial Match 12" at bounding box center [537, 147] width 204 height 68
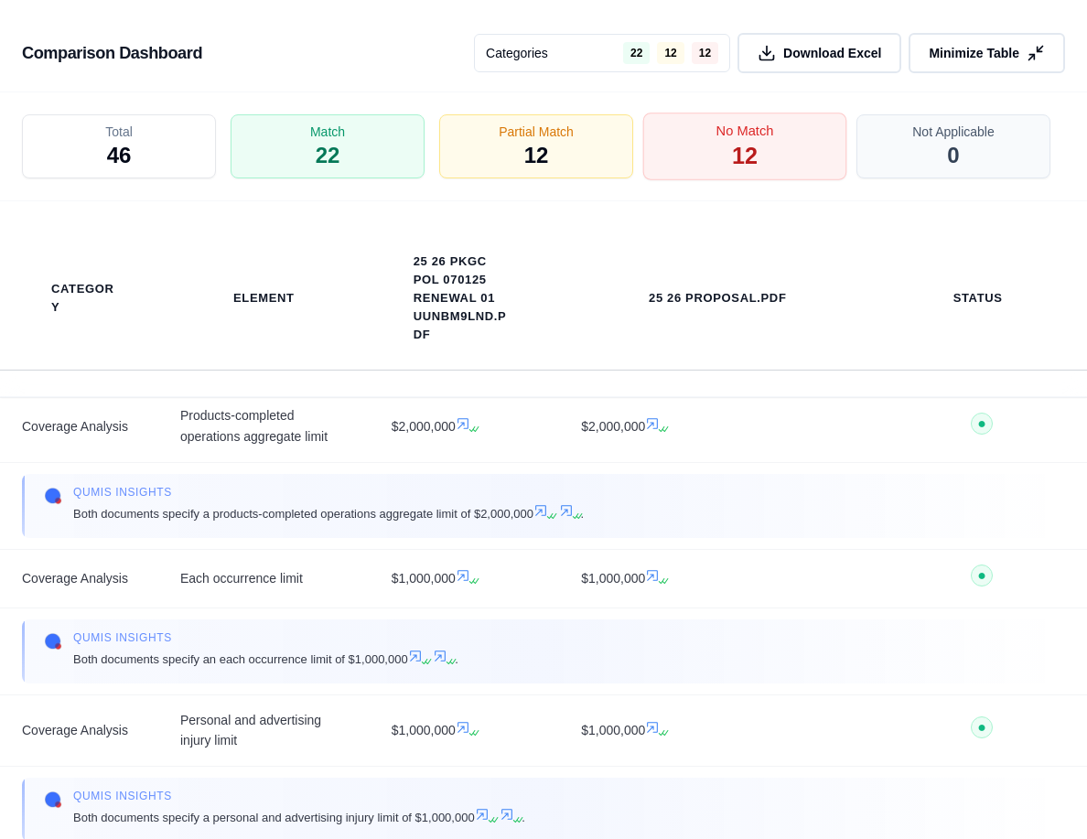
click at [658, 154] on div "No Match 12" at bounding box center [745, 147] width 204 height 68
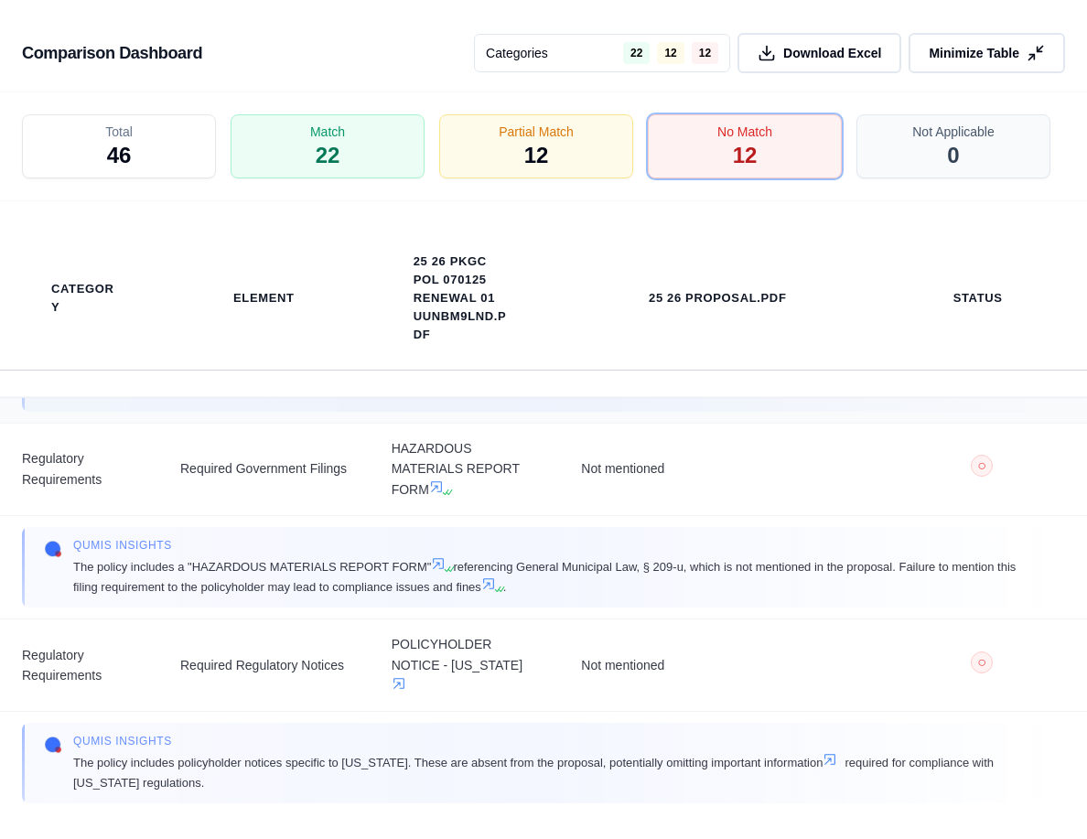
scroll to position [1967, 0]
click at [928, 51] on icon at bounding box center [1038, 53] width 19 height 19
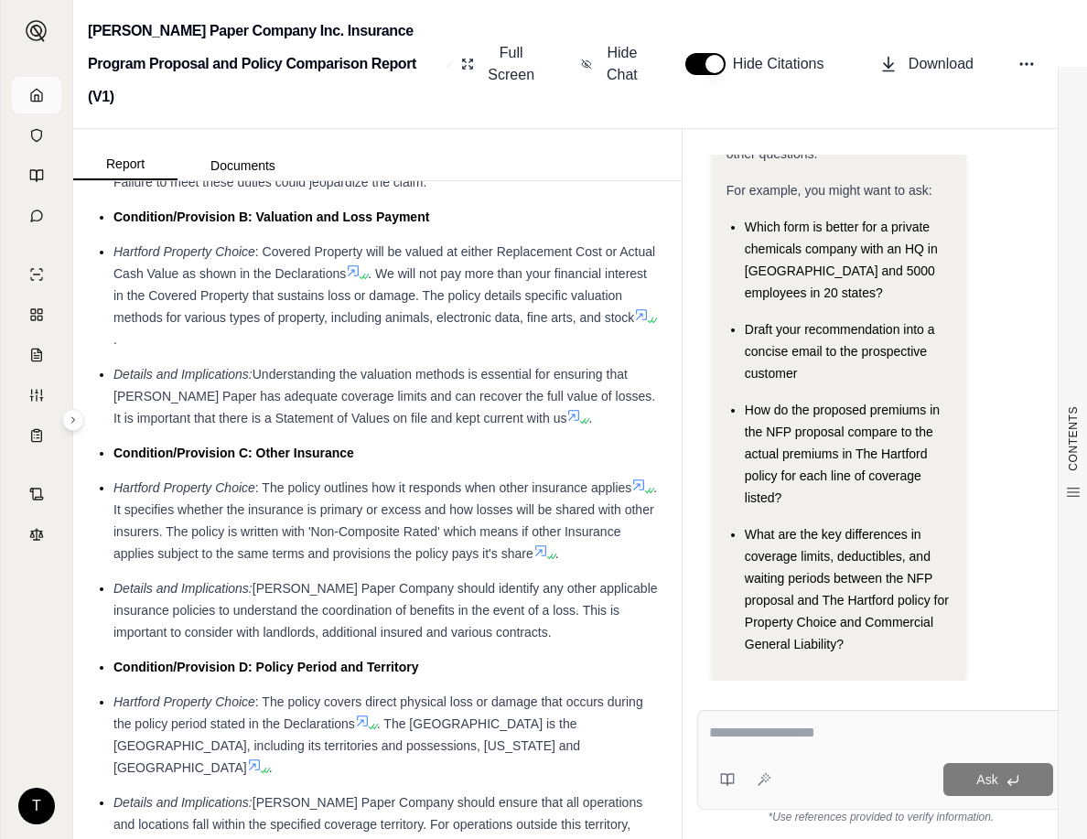
click at [29, 87] on link at bounding box center [36, 95] width 49 height 37
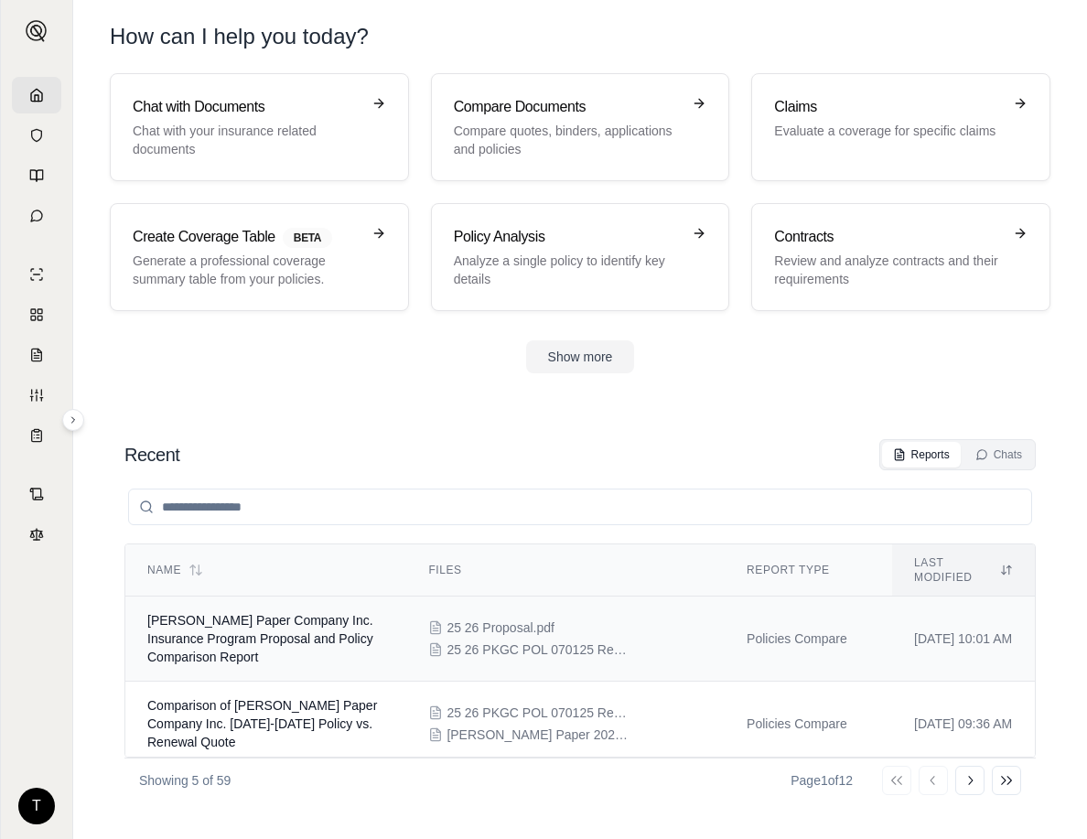
click at [198, 629] on span "[PERSON_NAME] Paper Company Inc. Insurance Program Proposal and Policy Comparis…" at bounding box center [260, 638] width 226 height 51
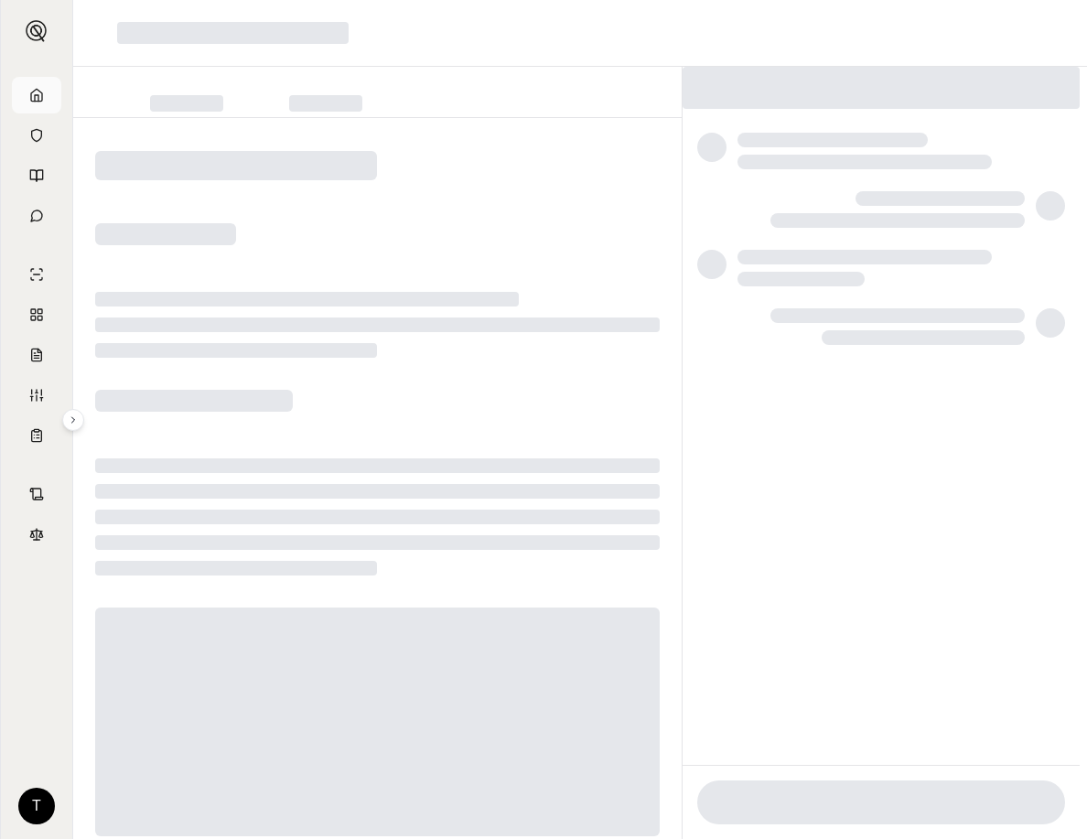
click at [39, 95] on icon at bounding box center [36, 95] width 15 height 15
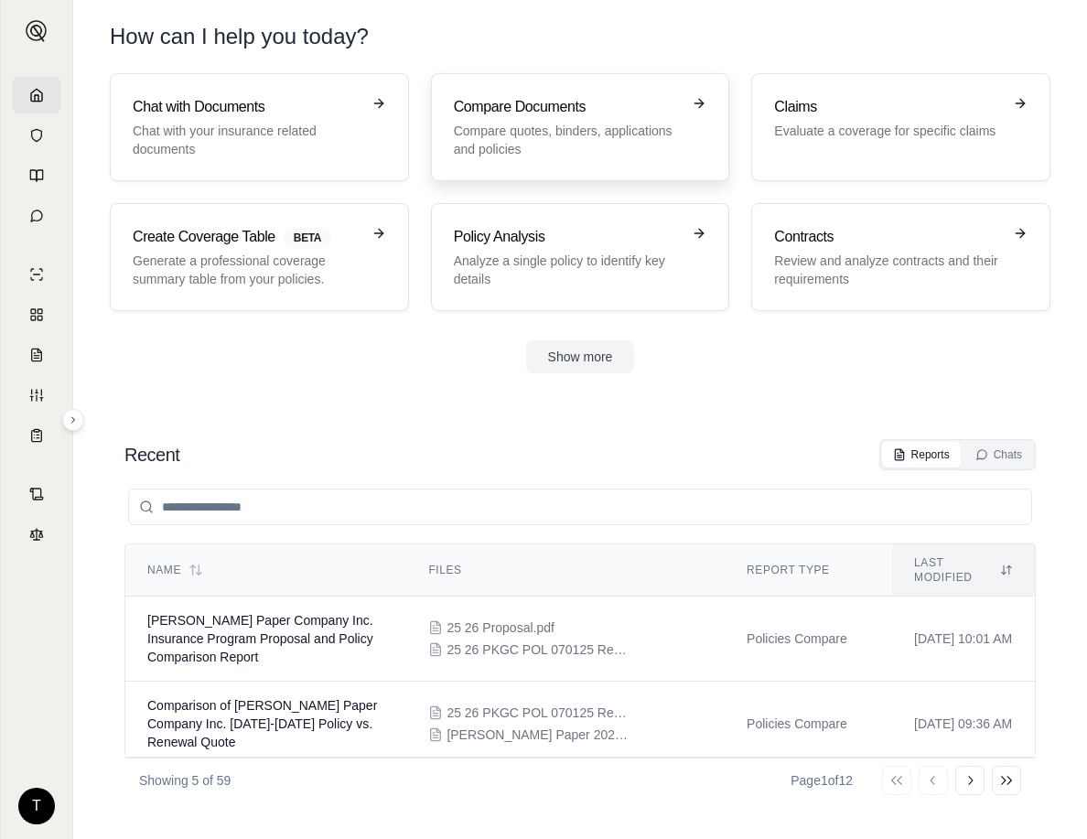
click at [515, 88] on link "Compare Documents Compare quotes, binders, applications and policies" at bounding box center [580, 127] width 299 height 108
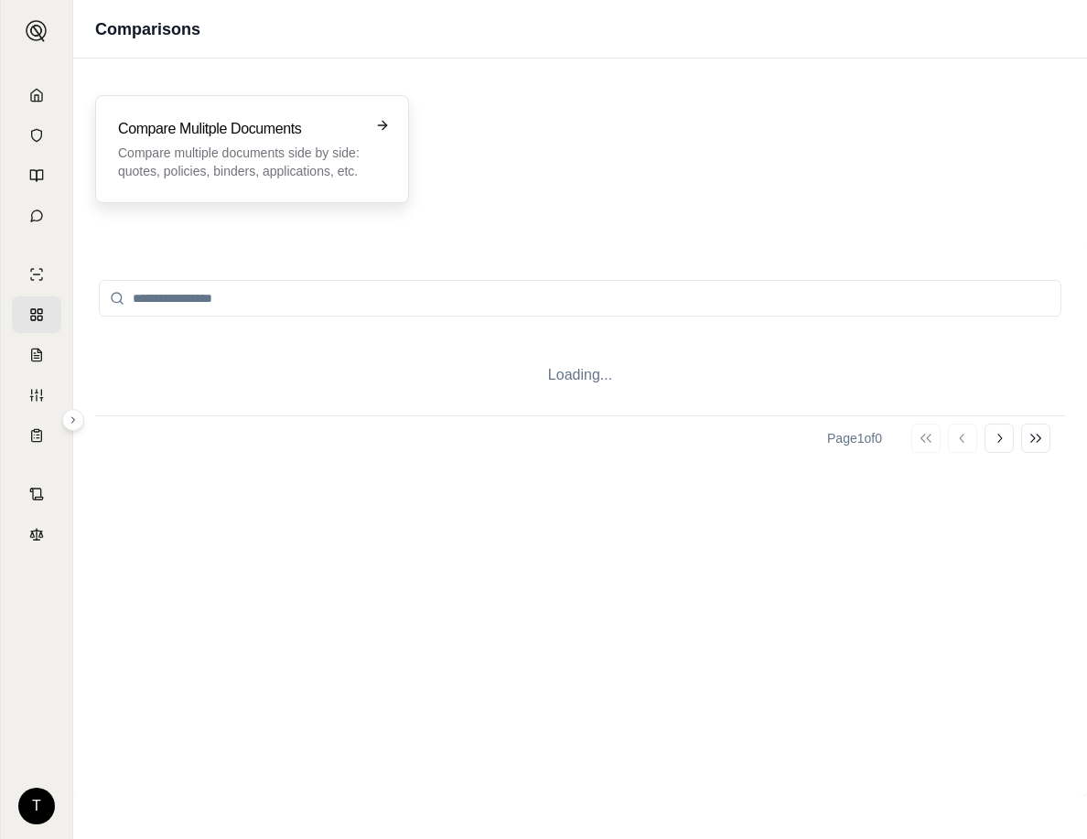
click at [199, 146] on p "Compare multiple documents side by side: quotes, policies, binders, application…" at bounding box center [239, 162] width 243 height 37
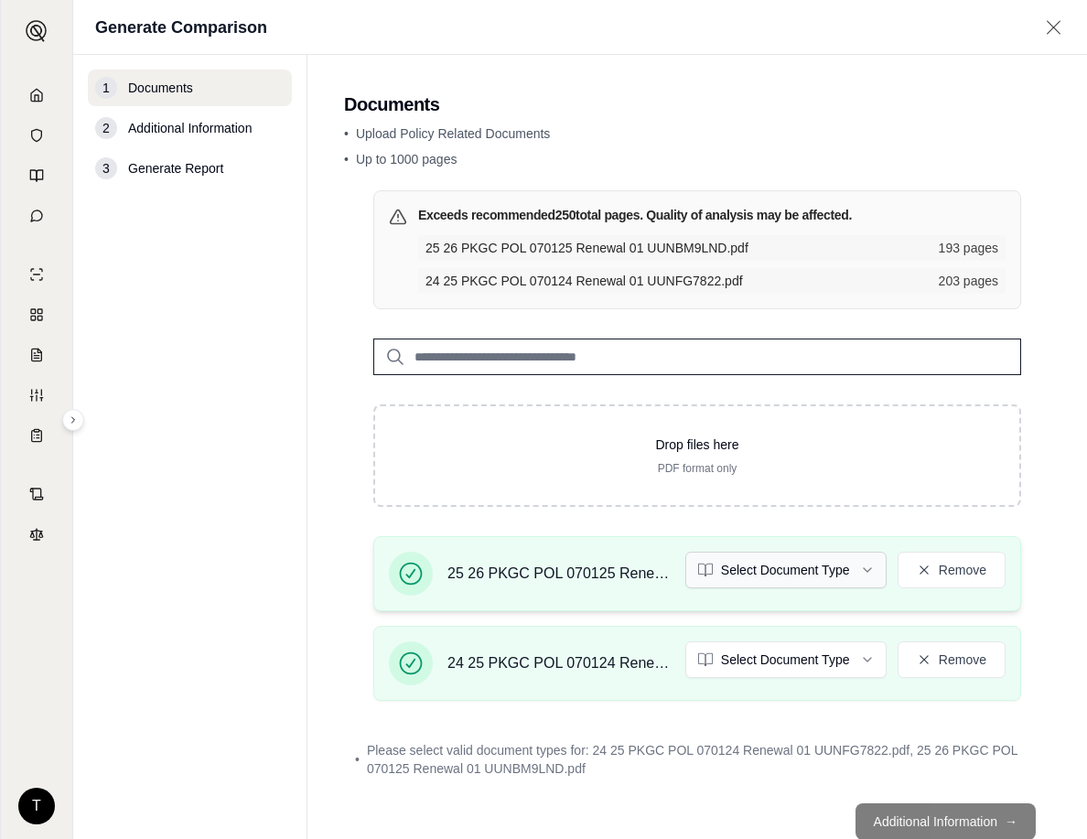
click at [858, 567] on html "T Generate Comparison 1 Documents 2 Additional Information 3 Generate Report Do…" at bounding box center [543, 419] width 1087 height 839
click at [851, 658] on html "T Generate Comparison 1 Documents 2 Additional Information 3 Generate Report Do…" at bounding box center [543, 419] width 1087 height 839
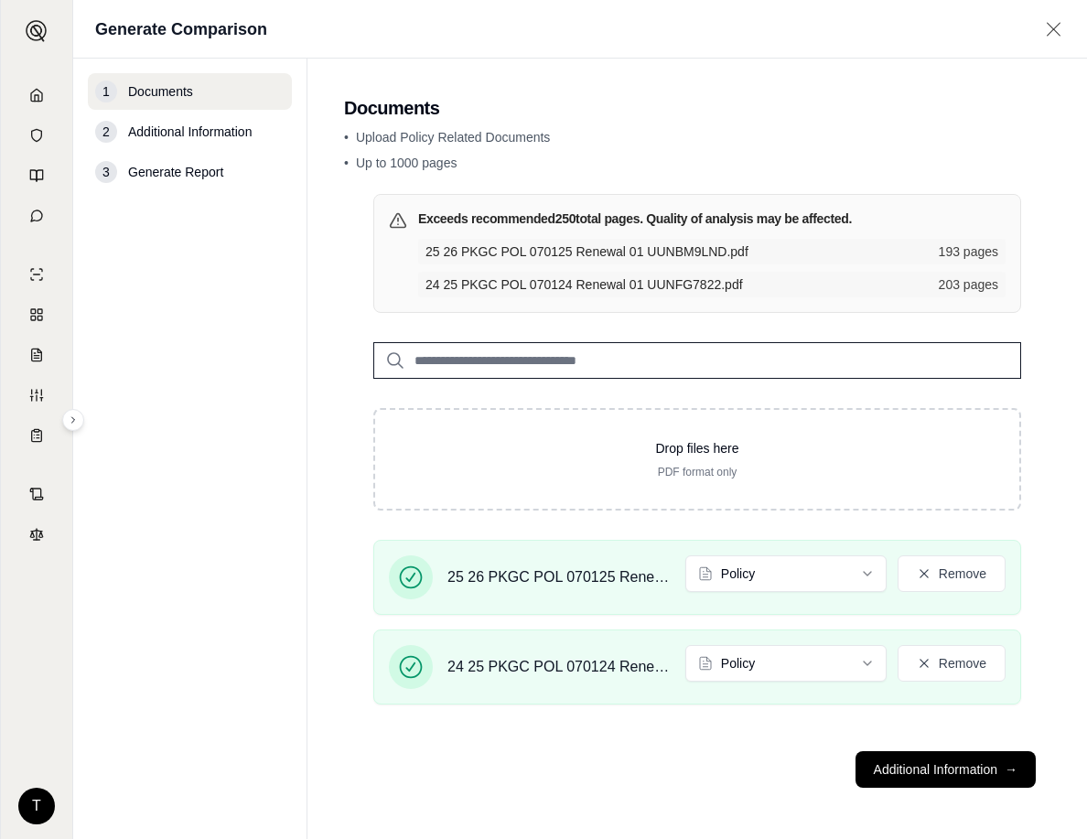
click at [928, 788] on footer "Additional Information →" at bounding box center [697, 770] width 707 height 66
click at [928, 771] on button "Additional Information →" at bounding box center [946, 769] width 180 height 37
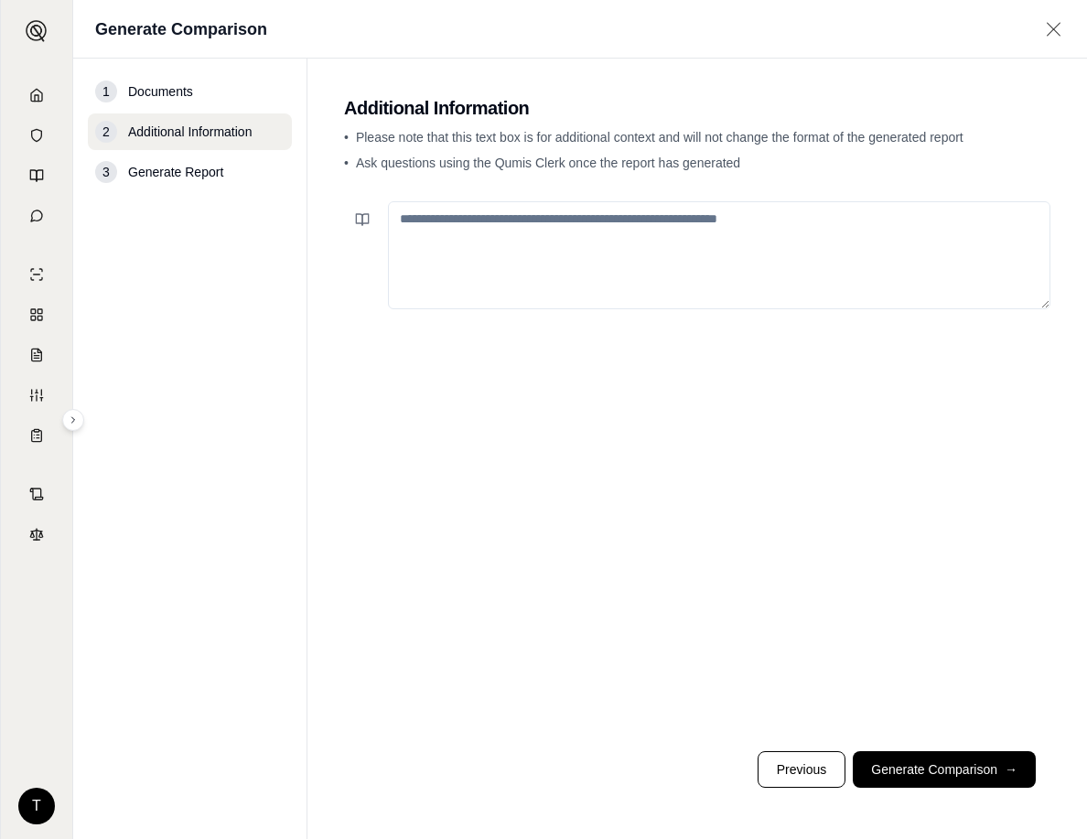
paste textarea "**********"
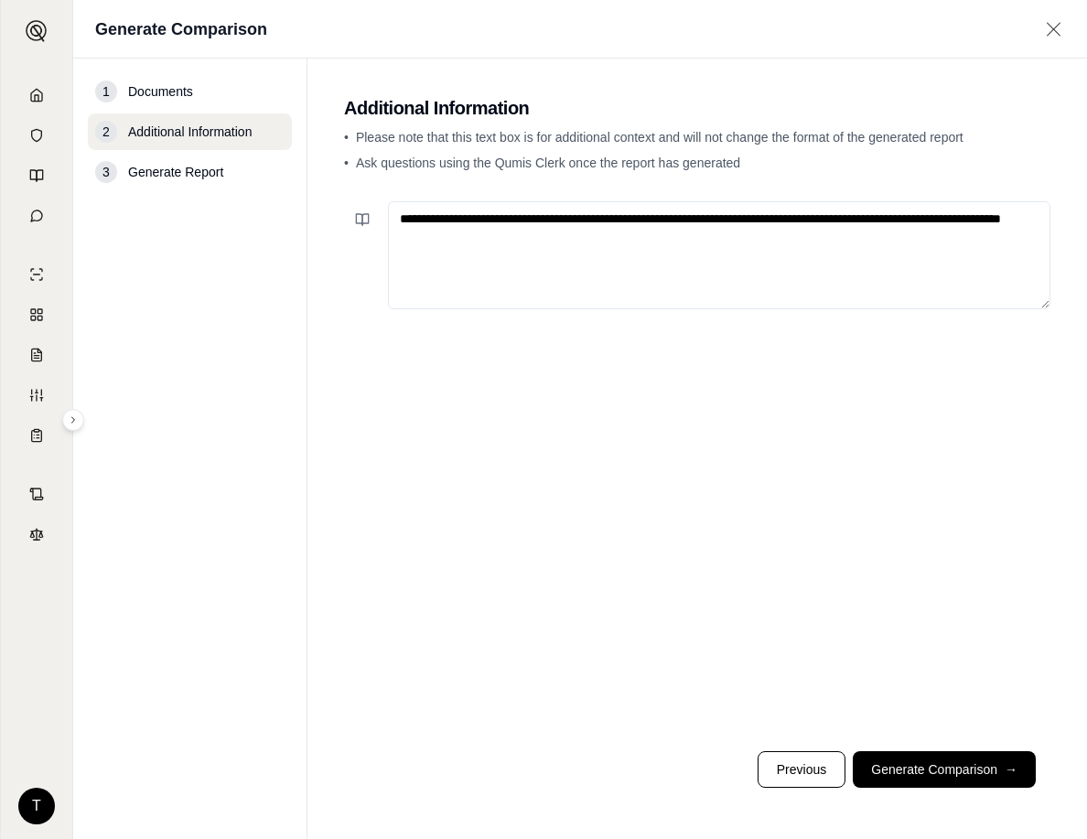
drag, startPoint x: 535, startPoint y: 221, endPoint x: 665, endPoint y: 222, distance: 129.1
click at [684, 222] on textarea "**********" at bounding box center [719, 255] width 663 height 108
click at [665, 223] on textarea "**********" at bounding box center [719, 255] width 663 height 108
click at [542, 222] on textarea "**********" at bounding box center [719, 255] width 663 height 108
drag, startPoint x: 640, startPoint y: 225, endPoint x: 806, endPoint y: 224, distance: 166.6
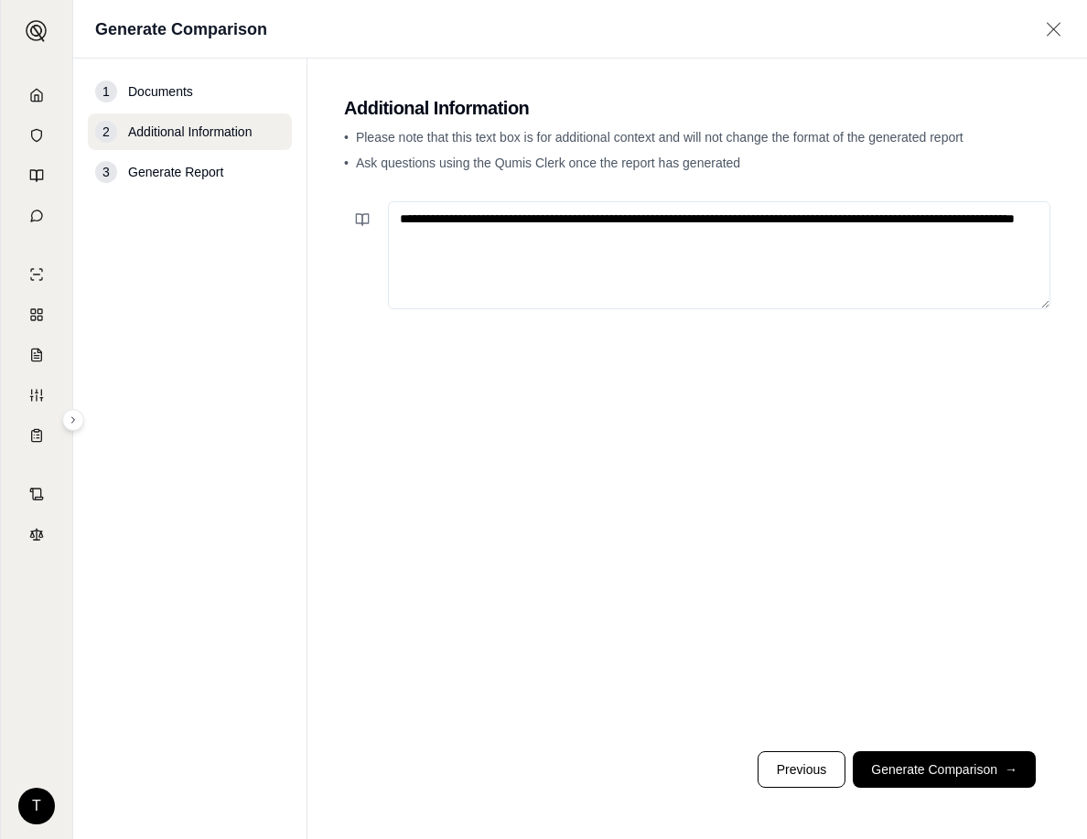
click at [806, 224] on textarea "**********" at bounding box center [719, 255] width 663 height 108
type textarea "**********"
click at [928, 769] on button "Generate Comparison →" at bounding box center [944, 769] width 183 height 37
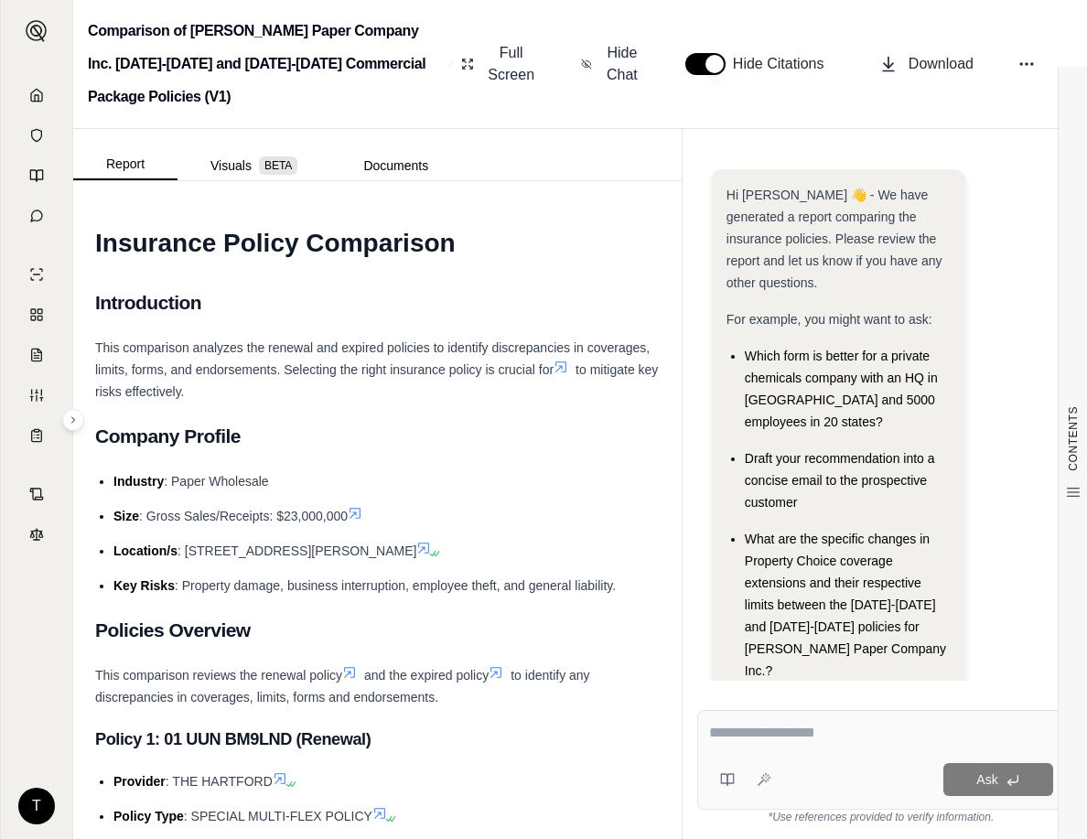
scroll to position [206, 0]
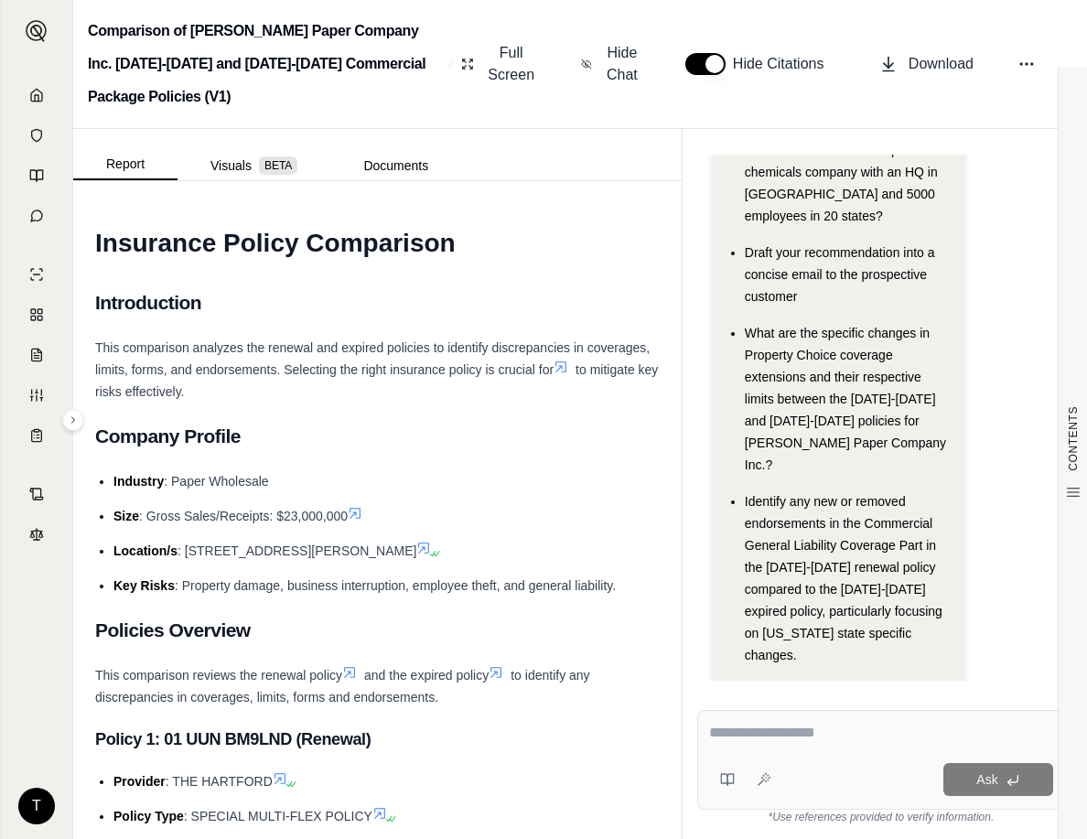
click at [217, 100] on h2 "Comparison of [PERSON_NAME] Paper Company Inc. [DATE]-[DATE] and [DATE]-[DATE] …" at bounding box center [264, 64] width 352 height 99
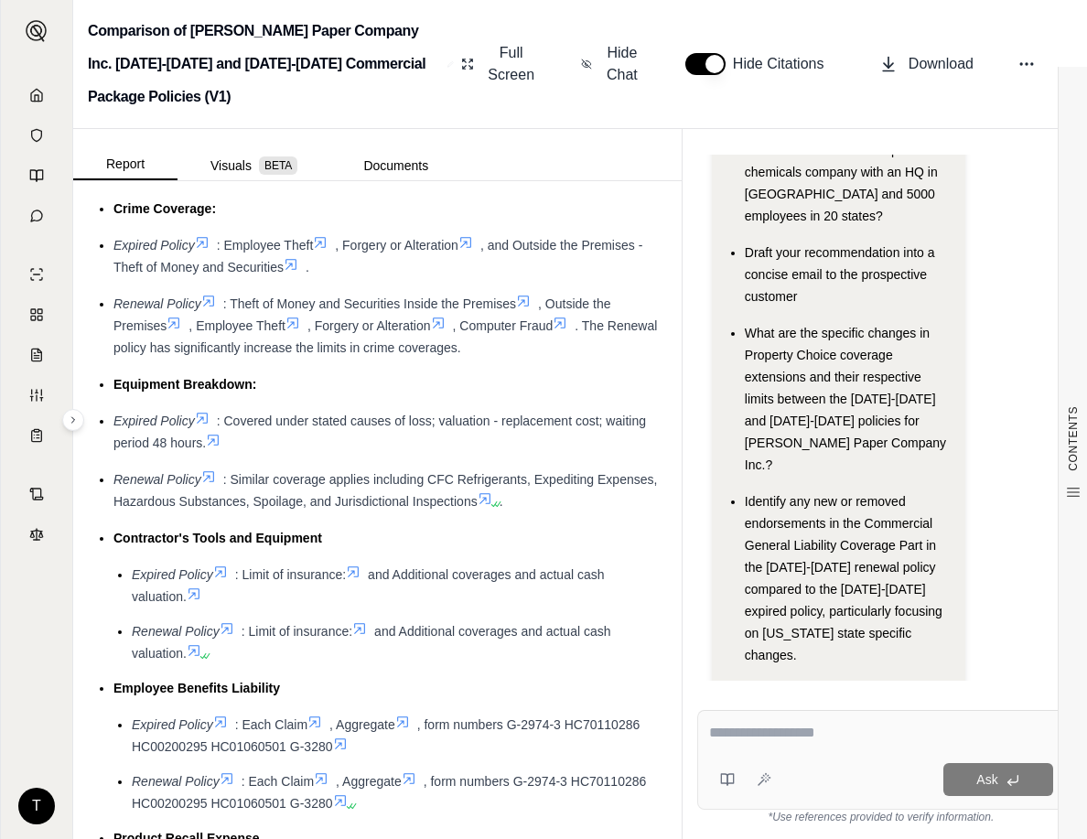
scroll to position [4399, 0]
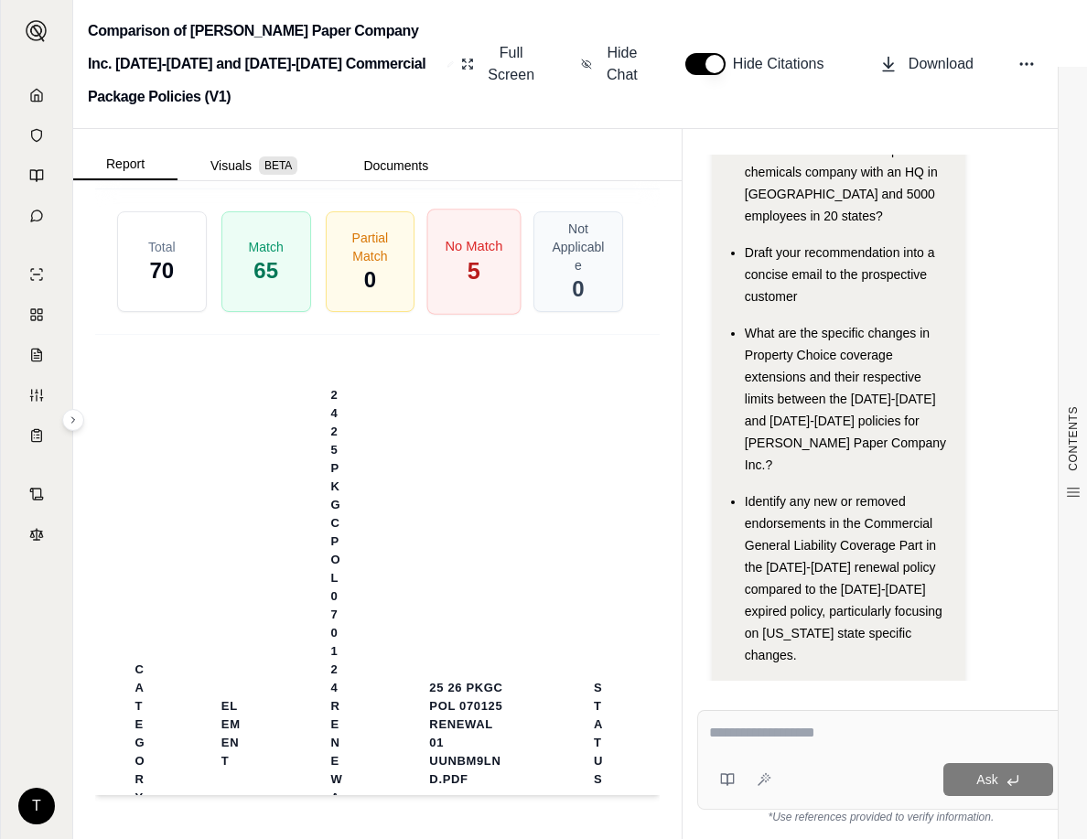
click at [468, 286] on span "5" at bounding box center [474, 270] width 13 height 31
click at [486, 466] on th "25 26 PKGC POL 070125 Renewal 01 UUNBM9LND.pdf" at bounding box center [467, 735] width 165 height 748
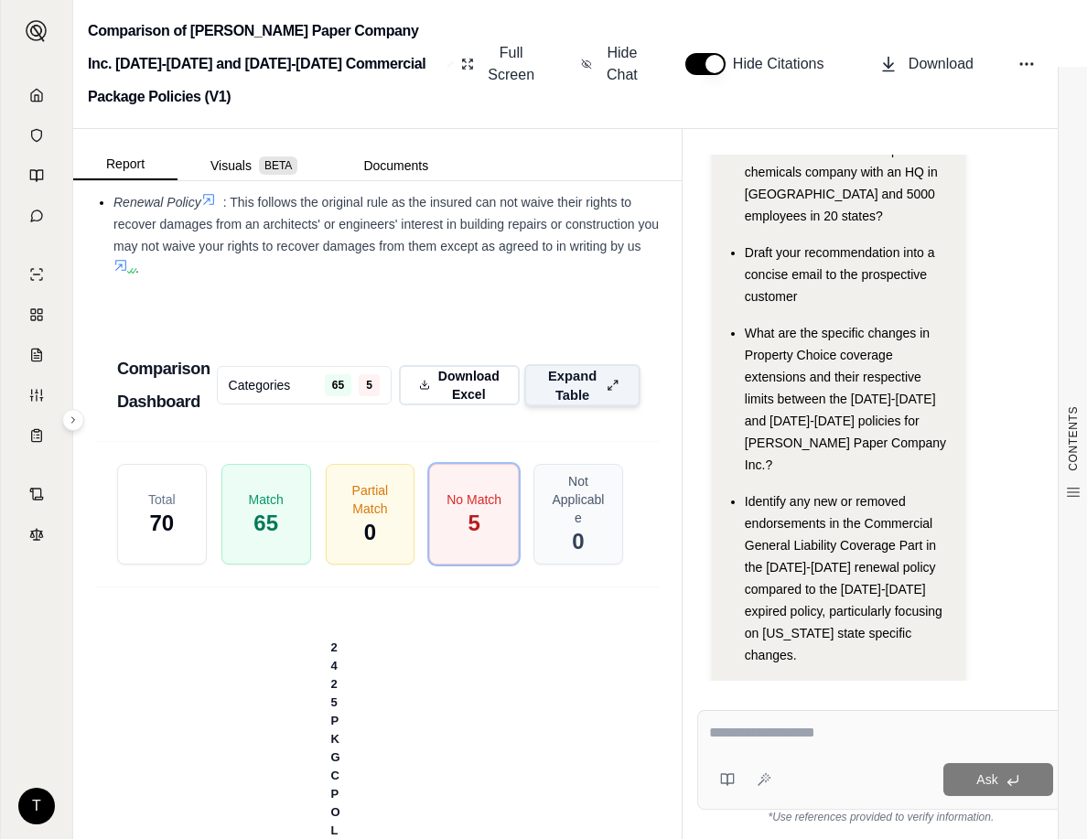
click at [608, 395] on icon at bounding box center [614, 385] width 12 height 19
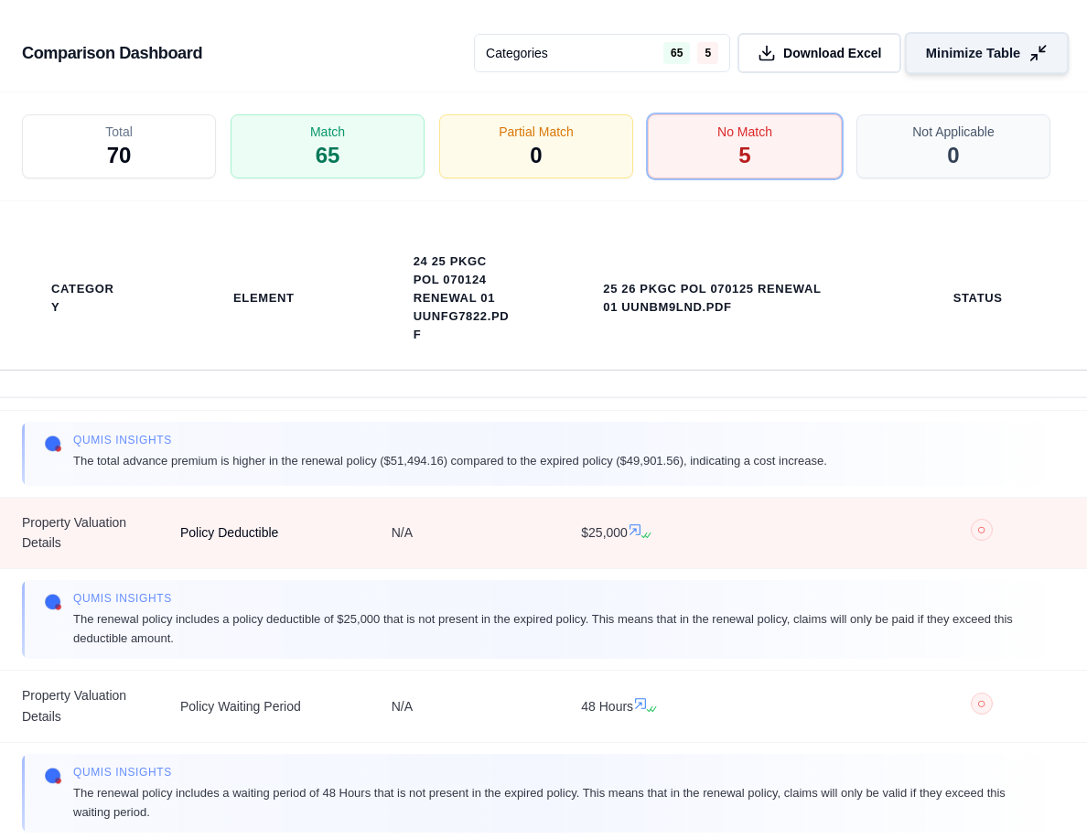
scroll to position [275, 0]
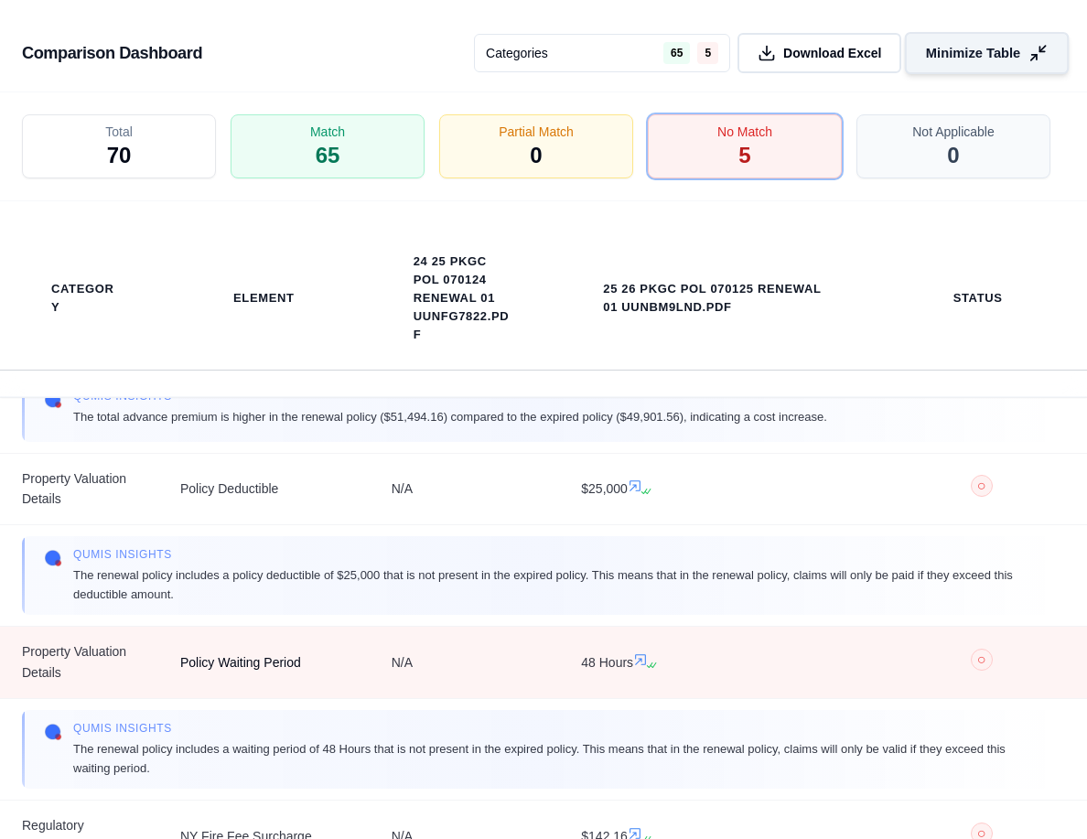
click at [180, 664] on span "Policy Waiting Period" at bounding box center [264, 663] width 168 height 21
drag, startPoint x: 180, startPoint y: 664, endPoint x: 299, endPoint y: 664, distance: 119.0
click at [299, 664] on span "Policy Waiting Period" at bounding box center [264, 663] width 168 height 21
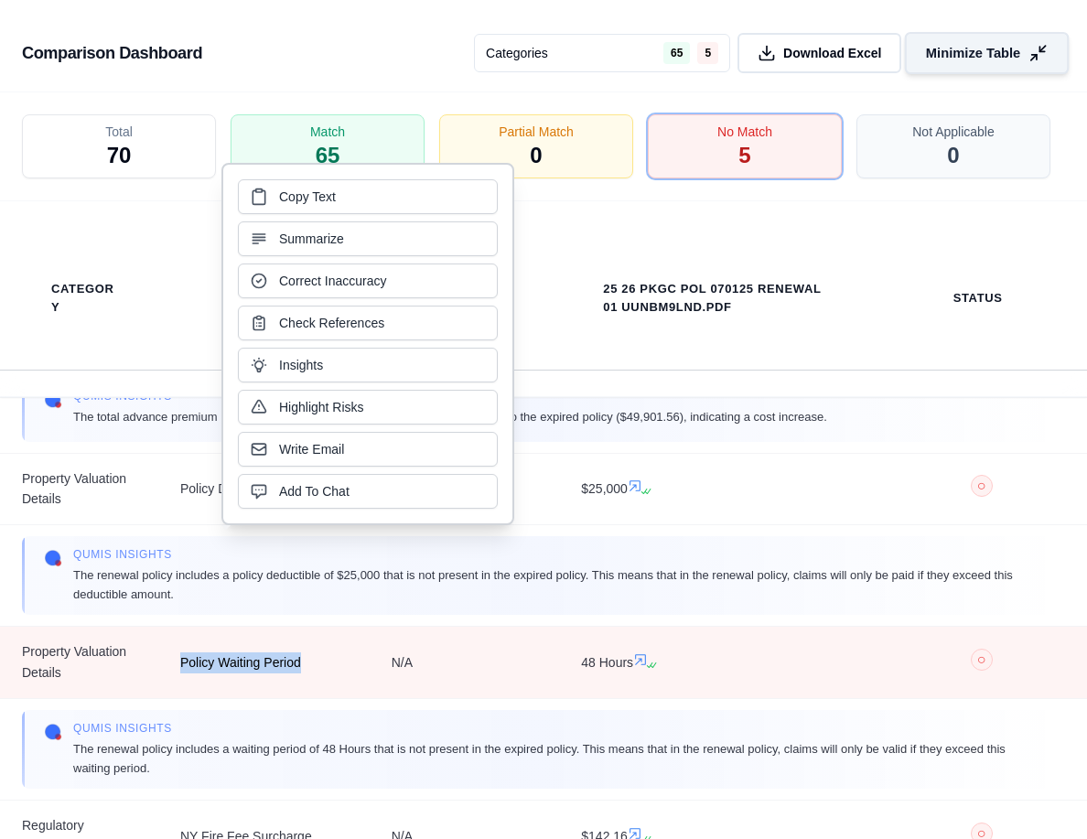
drag, startPoint x: 299, startPoint y: 664, endPoint x: 231, endPoint y: 655, distance: 69.1
click at [231, 655] on span "Policy Waiting Period" at bounding box center [264, 663] width 168 height 21
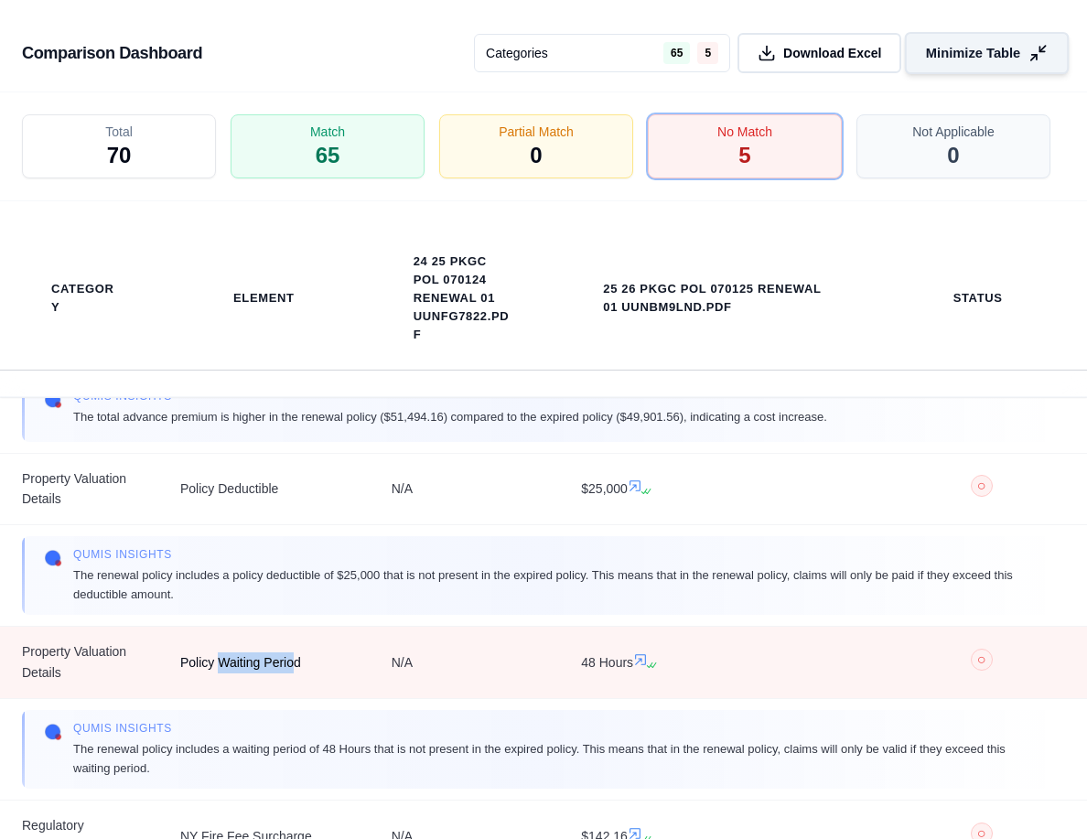
drag, startPoint x: 218, startPoint y: 663, endPoint x: 295, endPoint y: 662, distance: 76.9
click at [295, 662] on span "Policy Waiting Period" at bounding box center [264, 663] width 168 height 21
drag, startPoint x: 295, startPoint y: 662, endPoint x: 283, endPoint y: 660, distance: 12.0
click at [283, 660] on span "Policy Waiting Period" at bounding box center [264, 663] width 168 height 21
drag, startPoint x: 217, startPoint y: 661, endPoint x: 314, endPoint y: 661, distance: 97.0
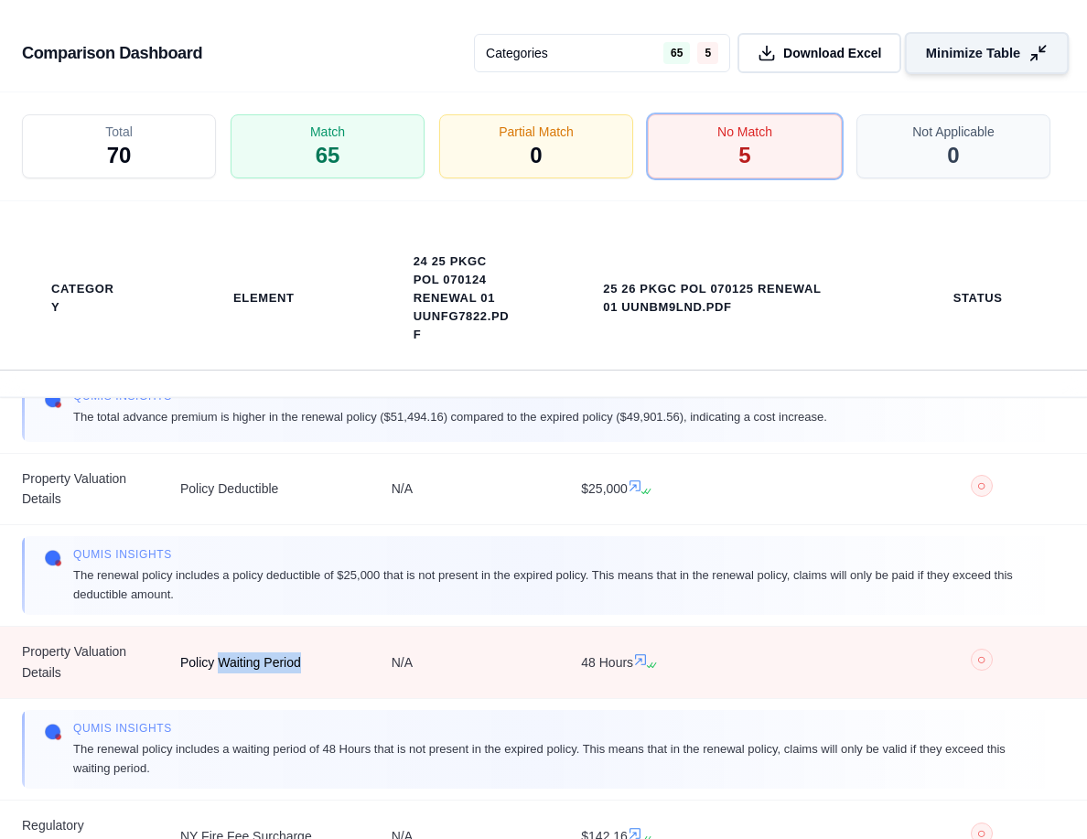
click at [314, 661] on span "Policy Waiting Period" at bounding box center [264, 663] width 168 height 21
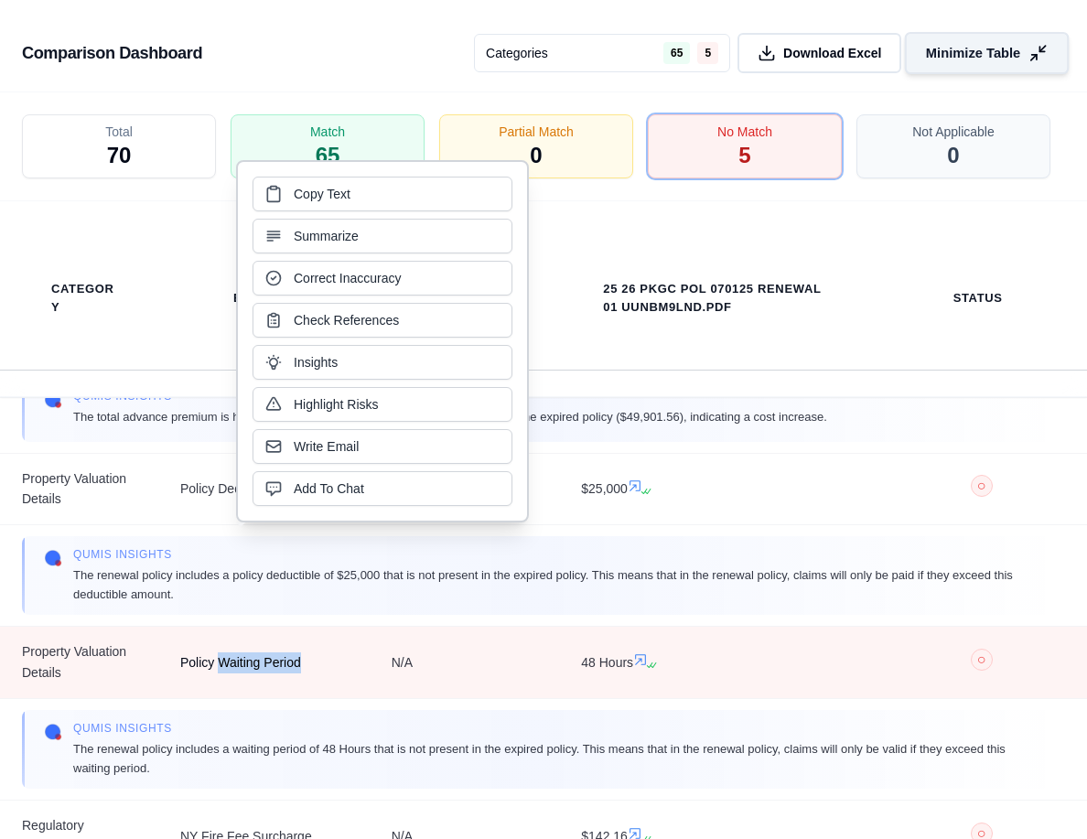
copy span "Waiting Period"
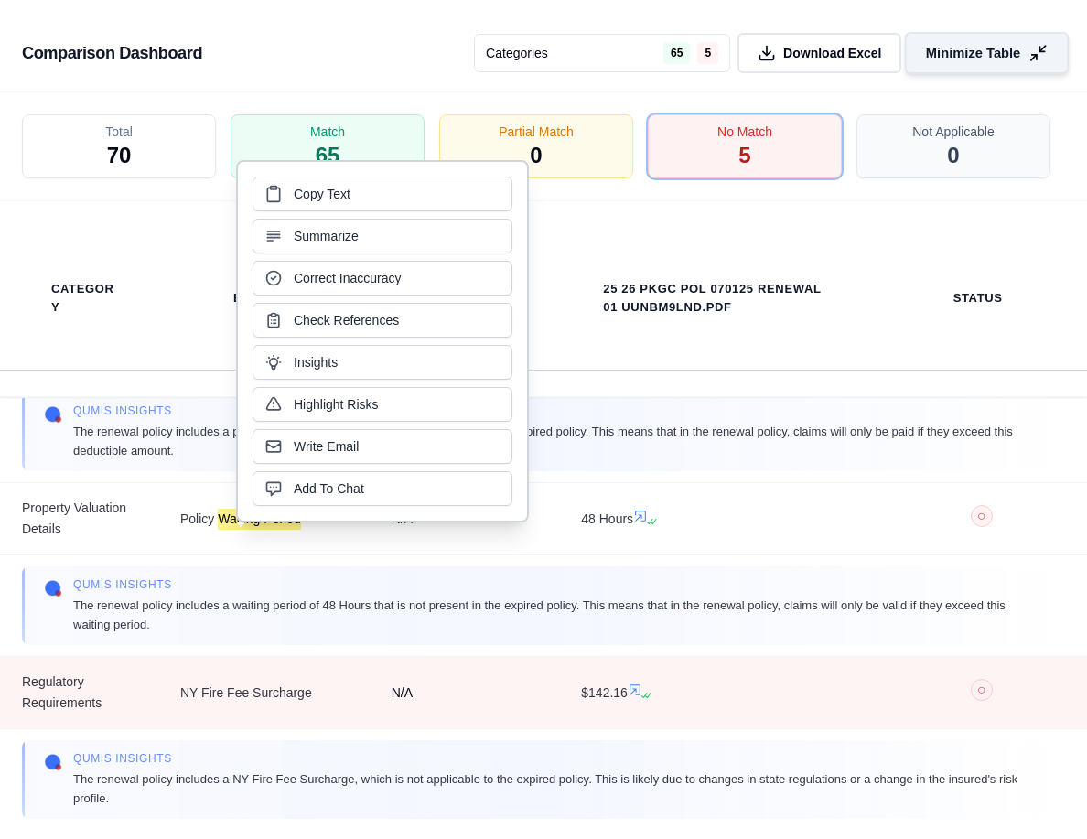
scroll to position [435, 0]
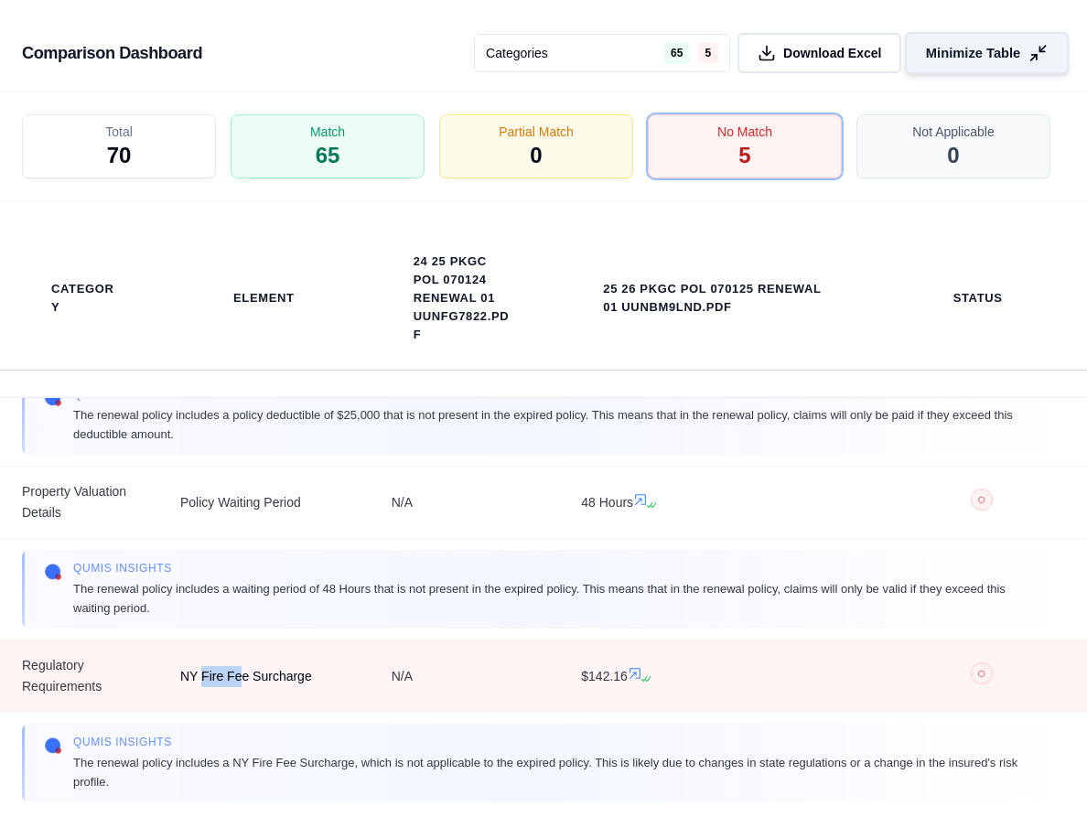
drag, startPoint x: 202, startPoint y: 676, endPoint x: 241, endPoint y: 675, distance: 38.5
click at [241, 675] on span "NY Fire Fee Surcharge" at bounding box center [264, 676] width 168 height 21
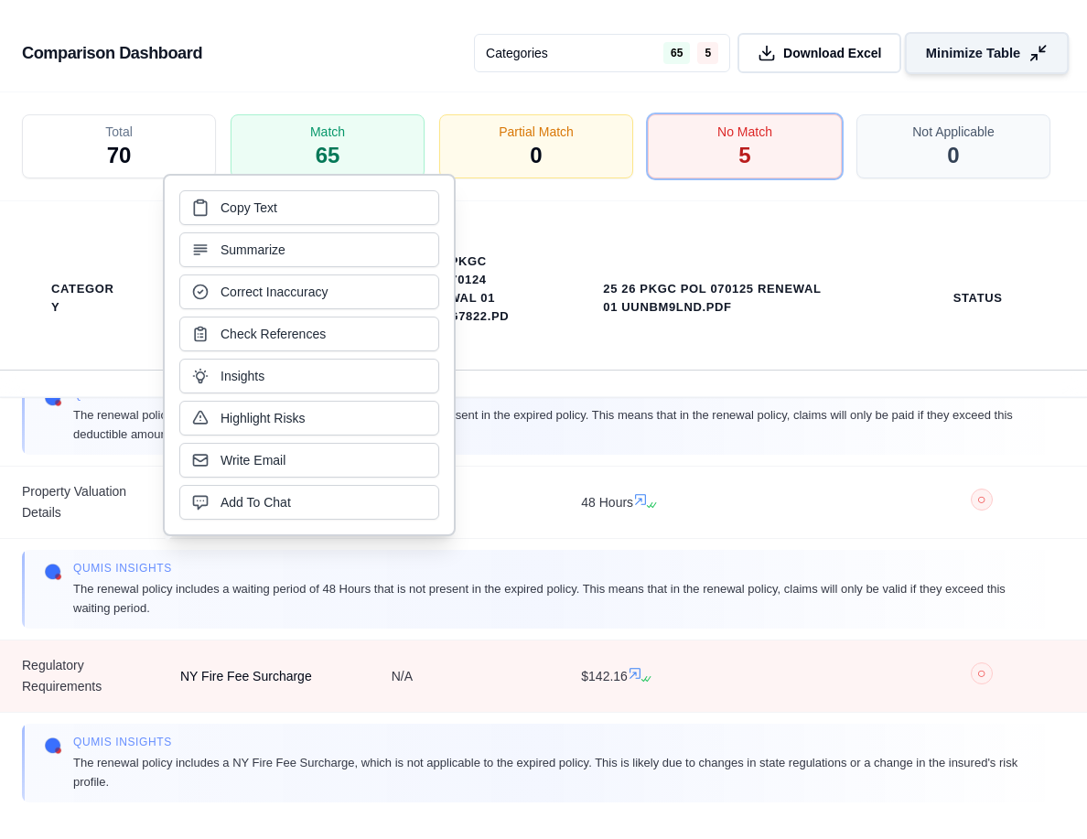
drag, startPoint x: 241, startPoint y: 675, endPoint x: 276, endPoint y: 673, distance: 34.8
click at [276, 673] on span "NY Fire Fee Surcharge" at bounding box center [264, 676] width 168 height 21
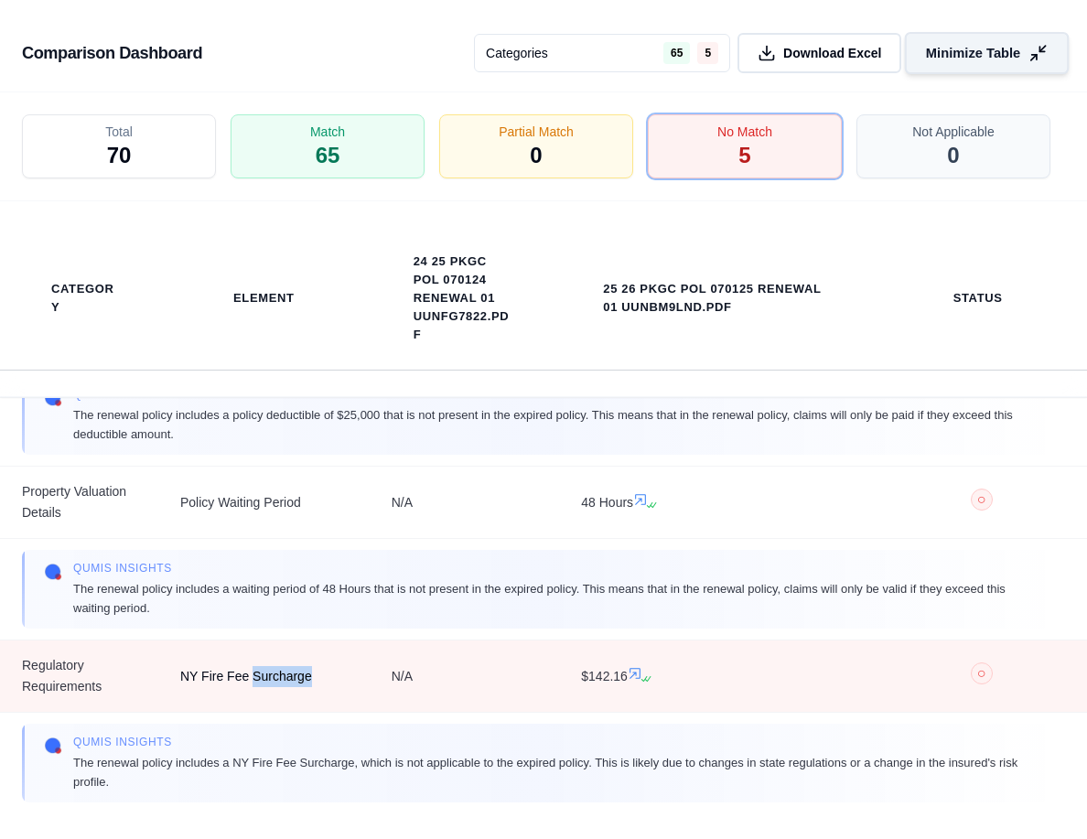
click at [276, 673] on span "NY Fire Fee Surcharge" at bounding box center [264, 676] width 168 height 21
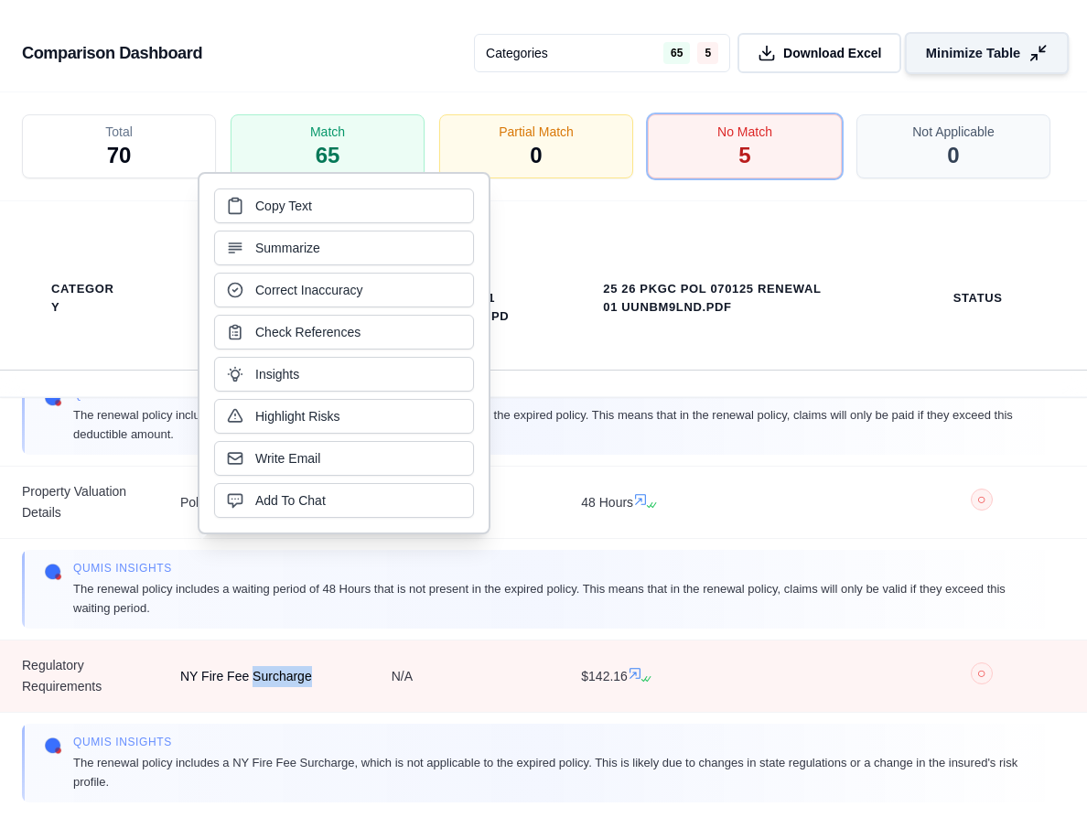
copy span "Surcharge"
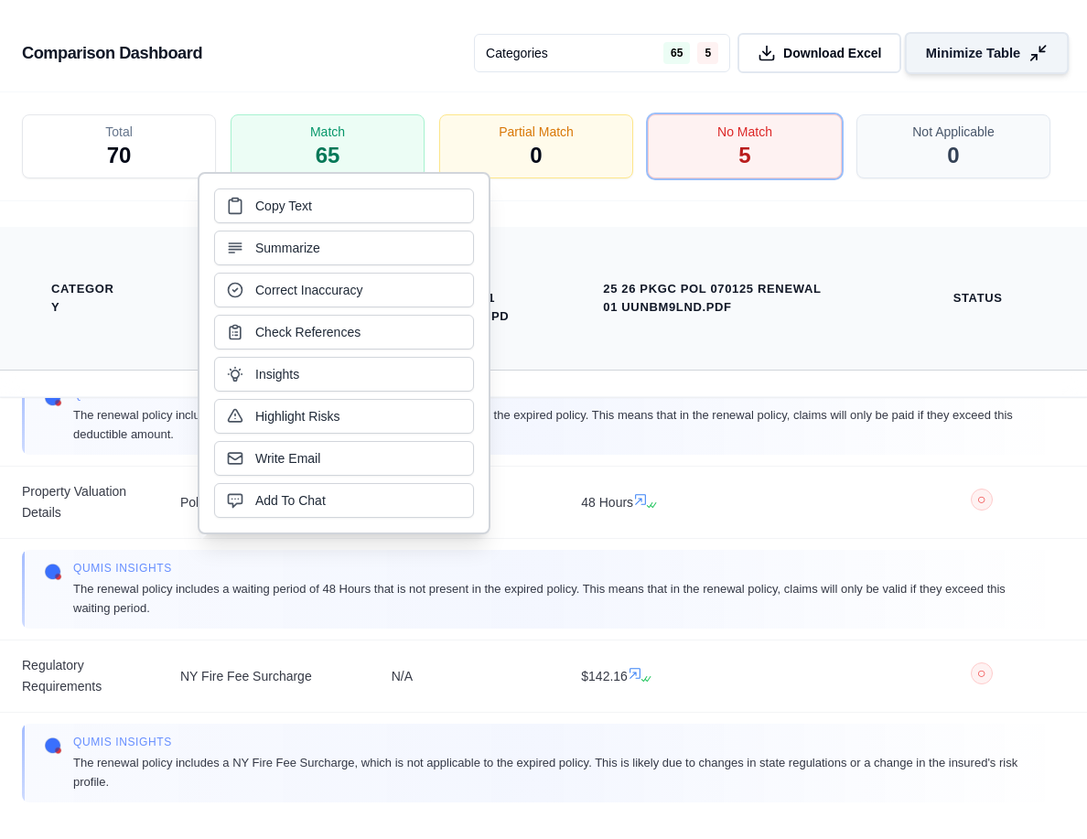
click at [560, 280] on th "25 26 PKGC POL 070125 Renewal 01 UUNBM9LND.pdf" at bounding box center [717, 299] width 317 height 144
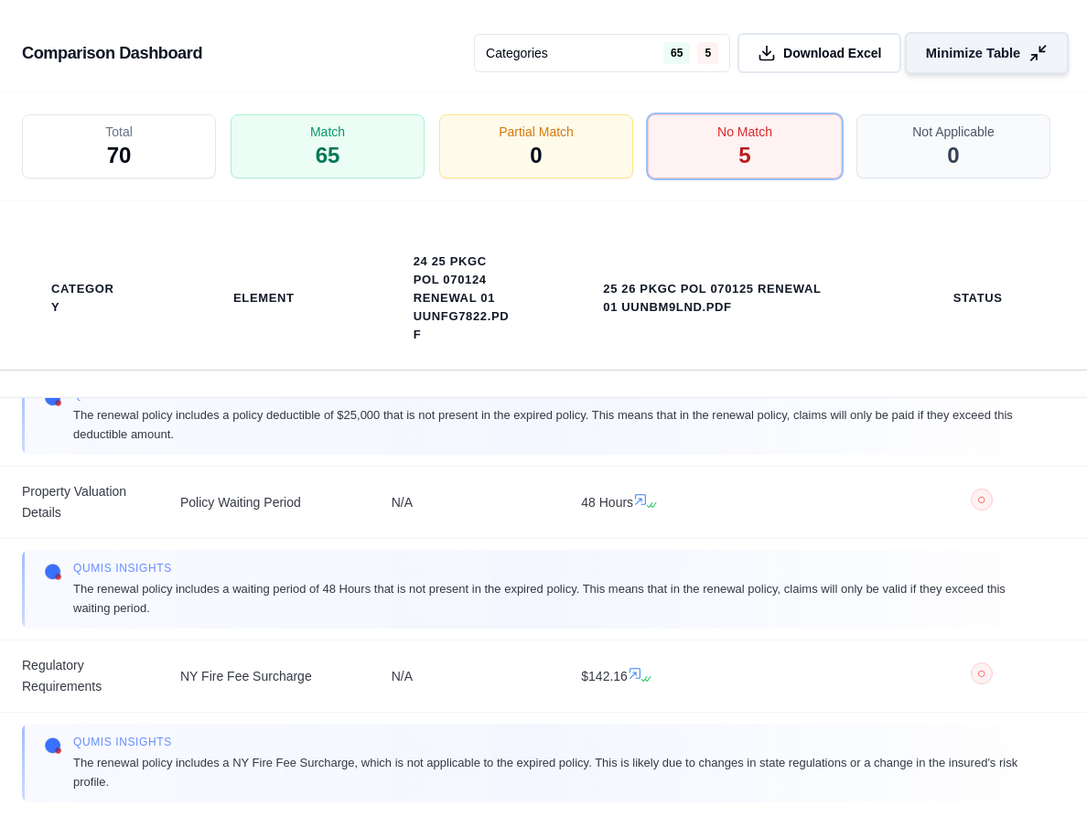
click at [928, 49] on icon at bounding box center [1038, 53] width 19 height 19
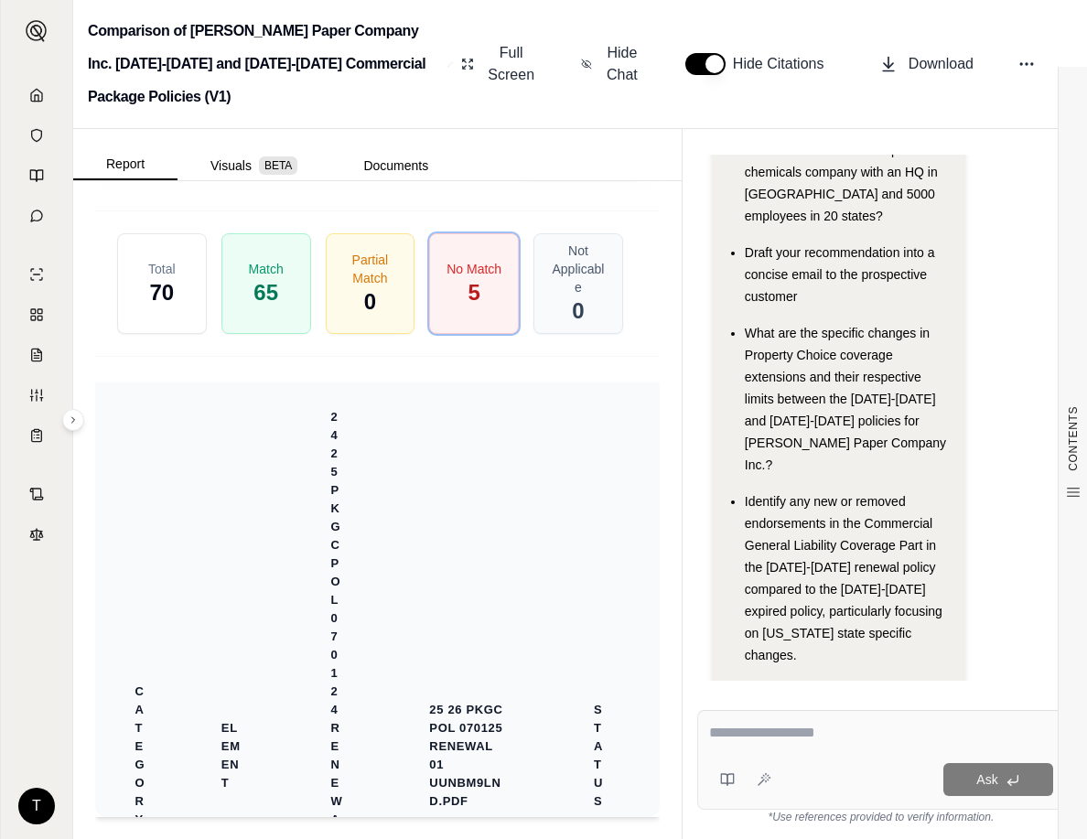
scroll to position [4399, 0]
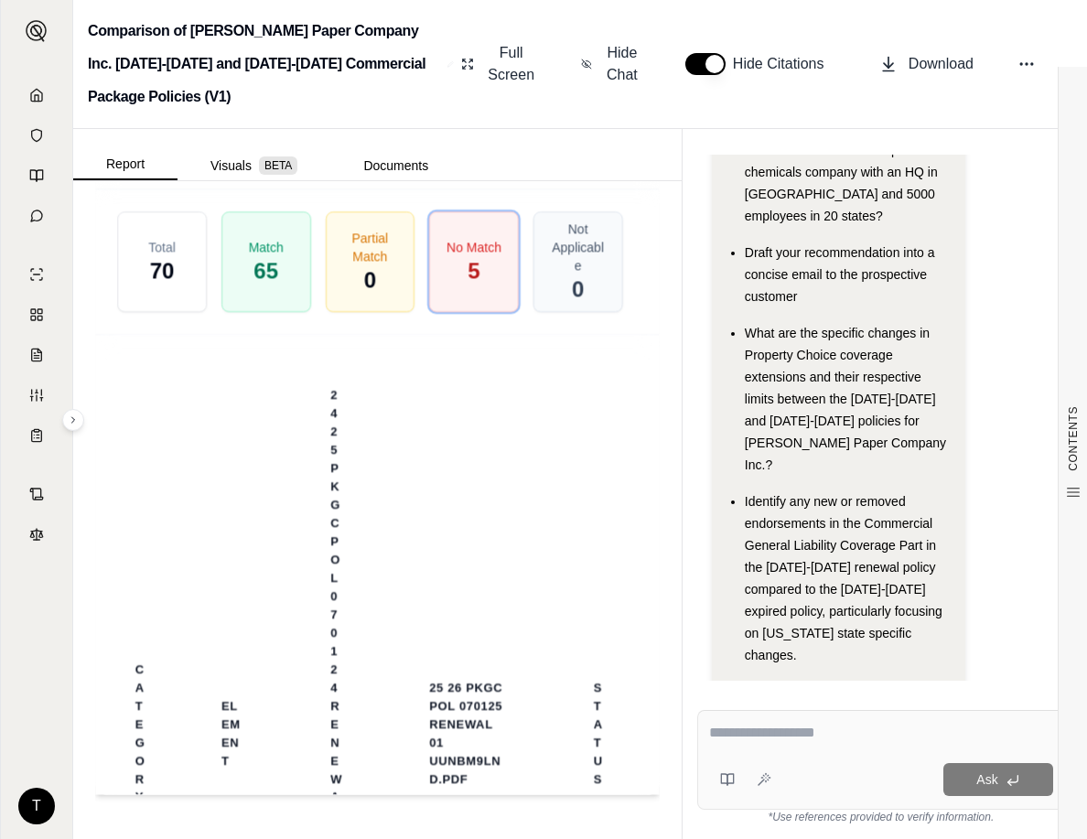
click at [732, 730] on textarea at bounding box center [881, 733] width 344 height 22
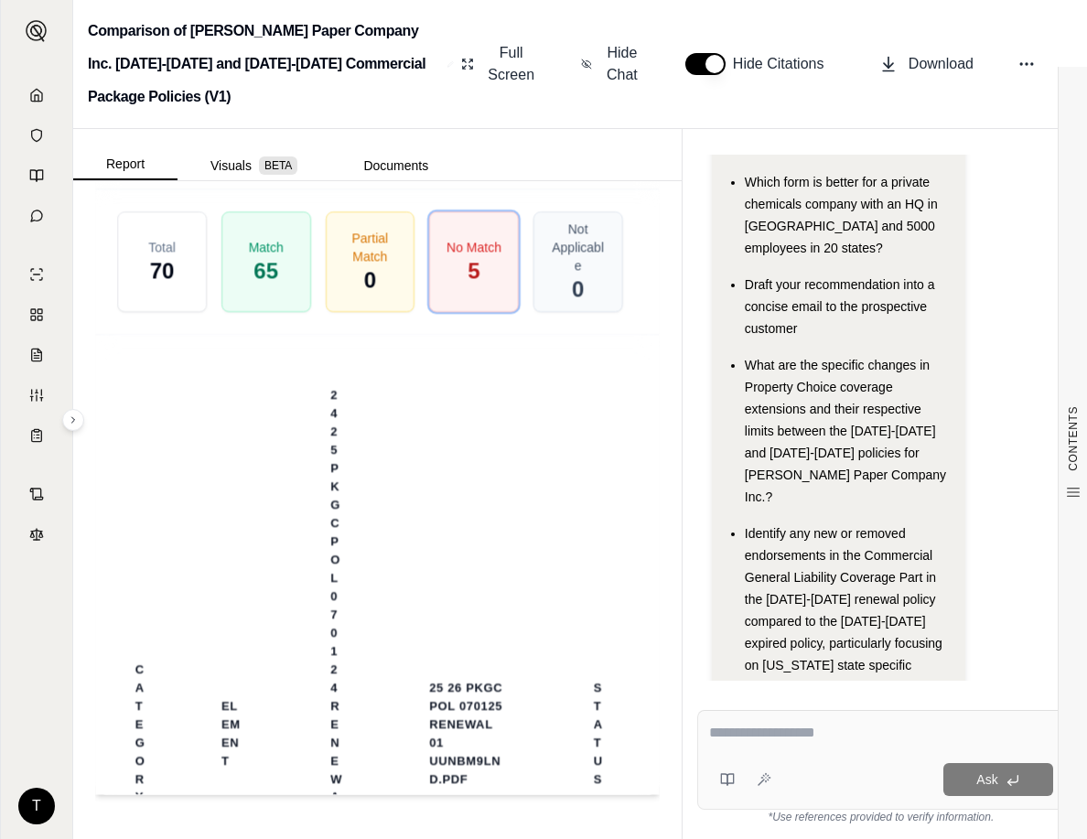
scroll to position [206, 0]
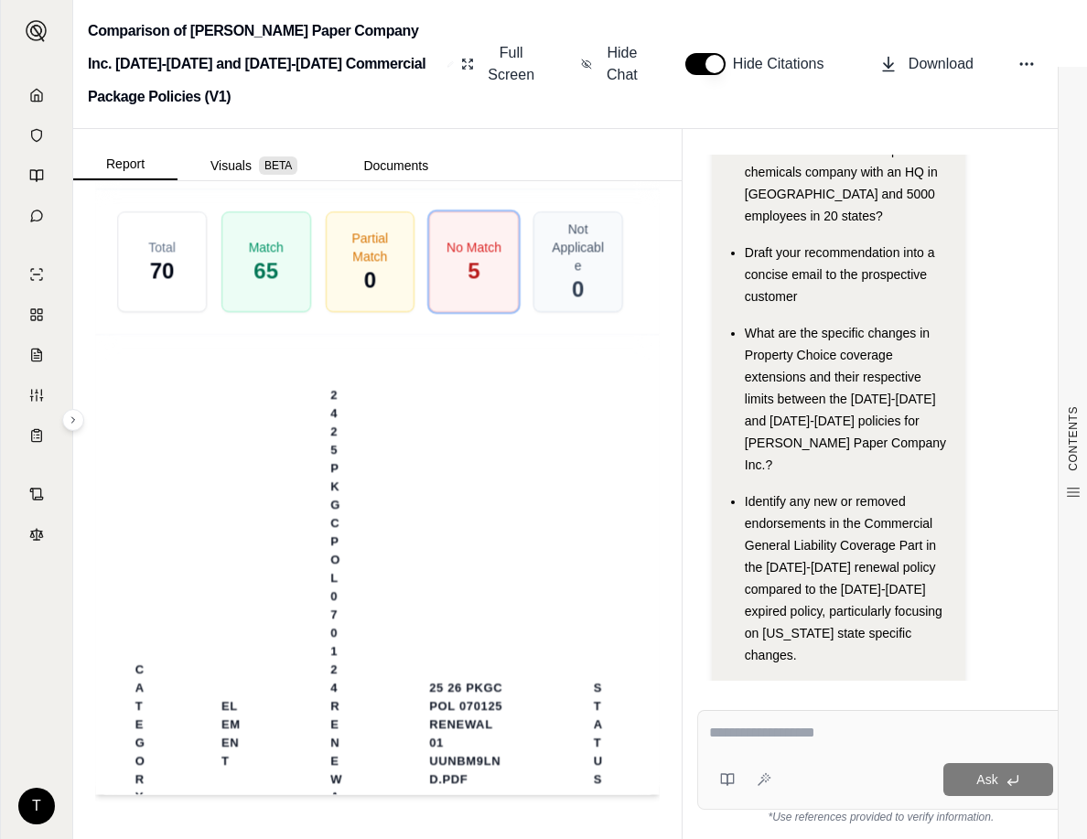
click at [762, 495] on span "Identify any new or removed endorsements in the Commercial General Liability Co…" at bounding box center [844, 578] width 198 height 168
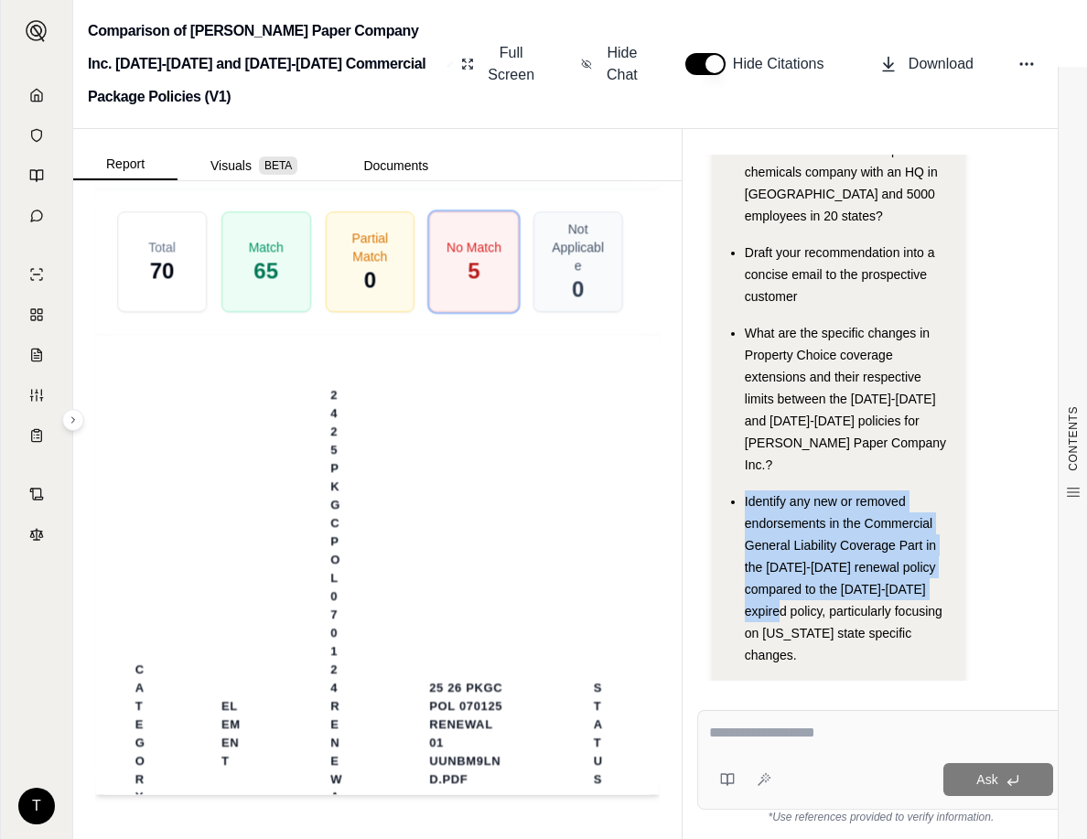
drag, startPoint x: 746, startPoint y: 476, endPoint x: 775, endPoint y: 595, distance: 122.5
click at [775, 595] on span "Identify any new or removed endorsements in the Commercial General Liability Co…" at bounding box center [844, 578] width 198 height 168
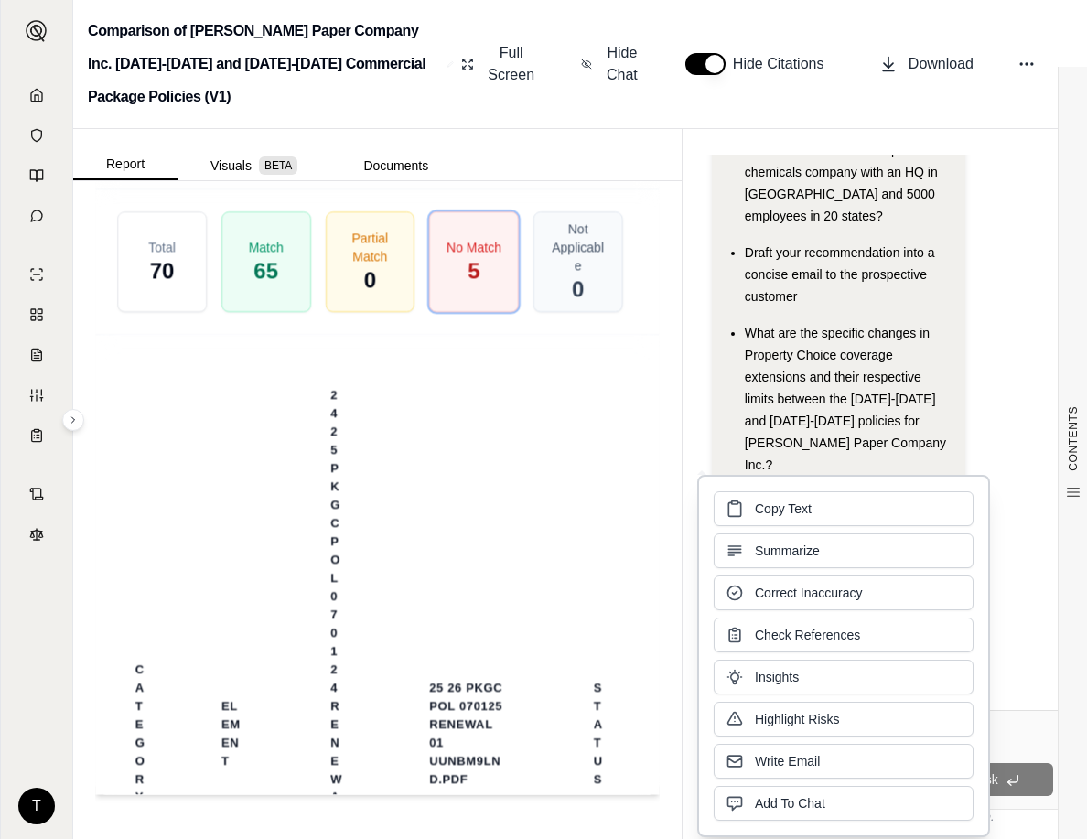
copy span "Identify any new or removed endorsements in the Commercial General Liability Co…"
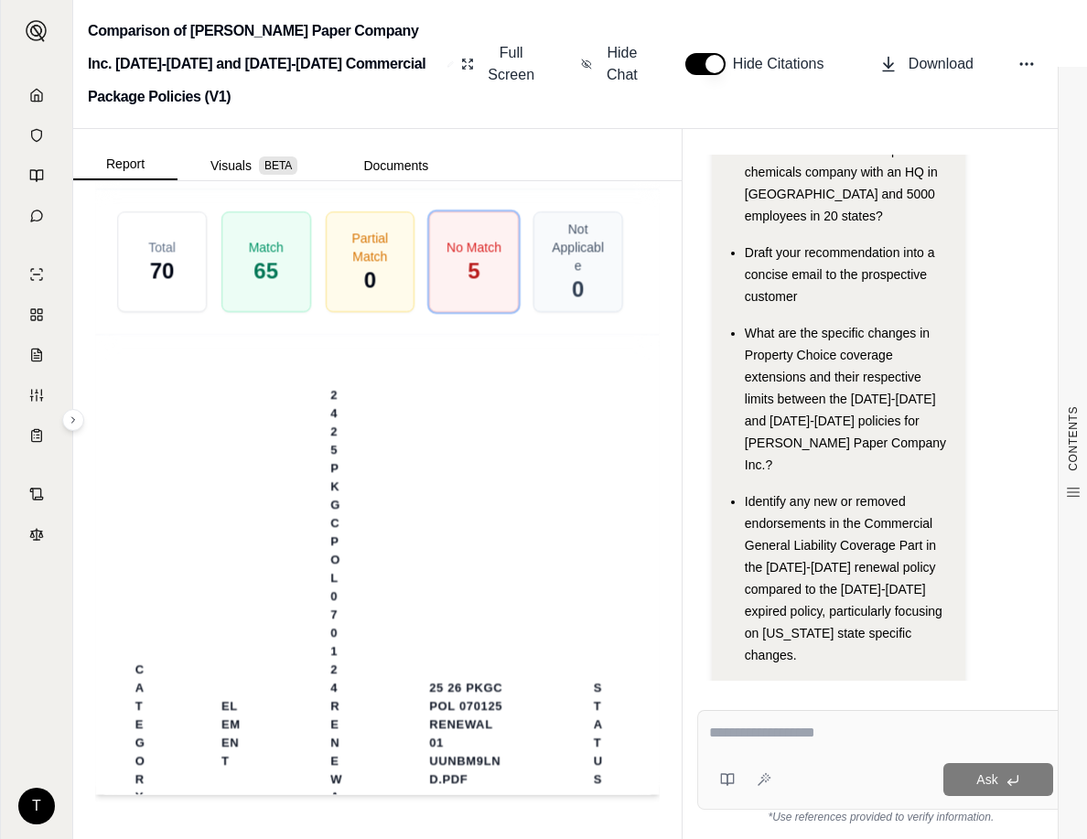
click at [860, 394] on span "What are the specific changes in Property Choice coverage extensions and their …" at bounding box center [845, 399] width 201 height 146
click at [748, 733] on textarea at bounding box center [881, 733] width 344 height 22
paste textarea "**********"
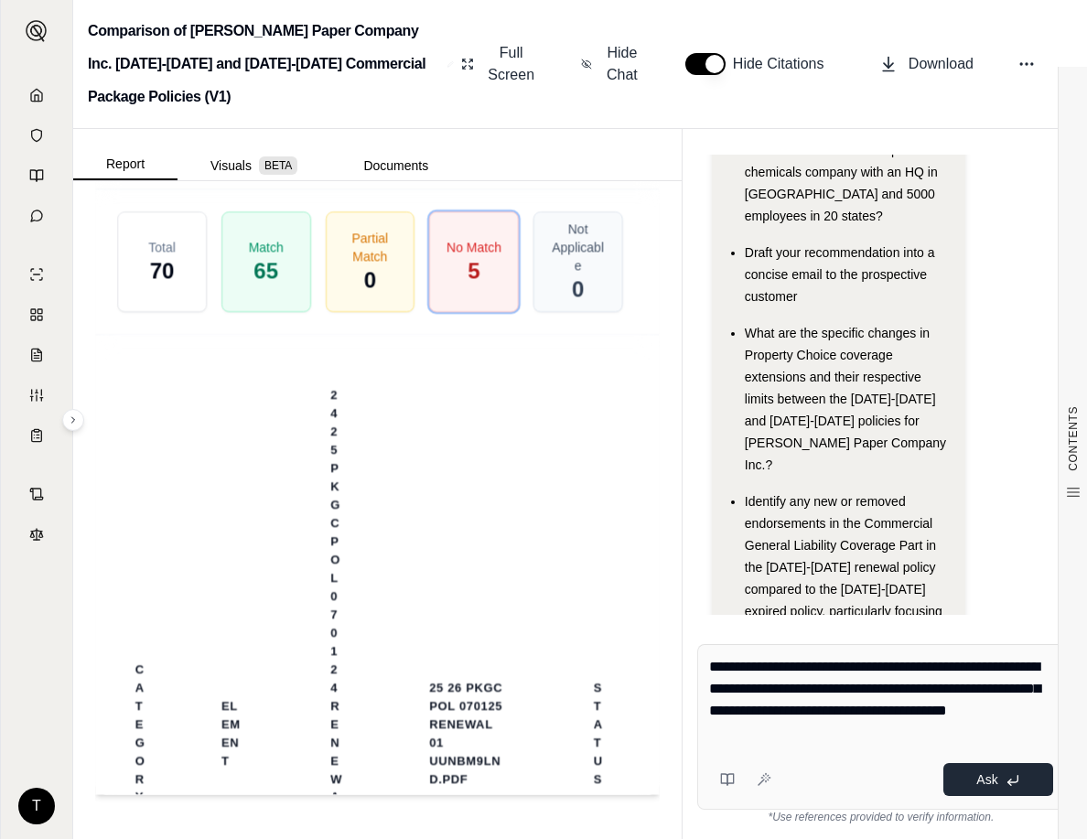
type textarea "**********"
click at [928, 782] on span "Ask" at bounding box center [987, 780] width 21 height 15
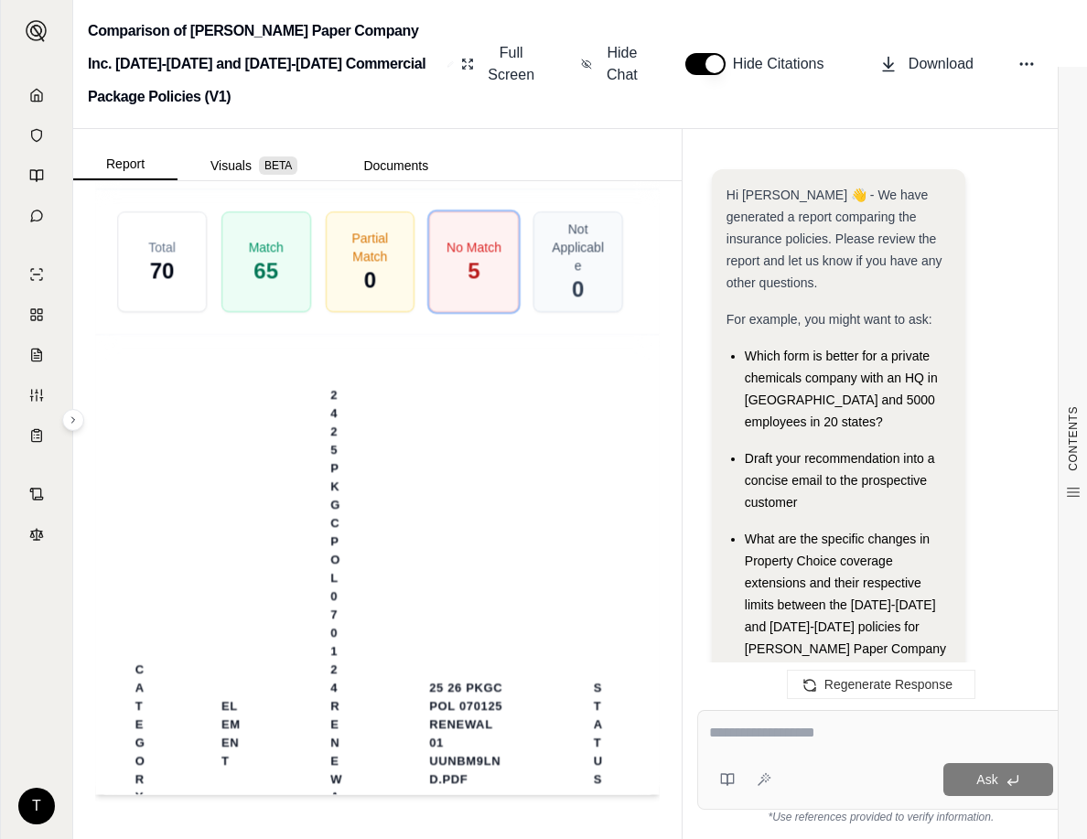
scroll to position [2274, 0]
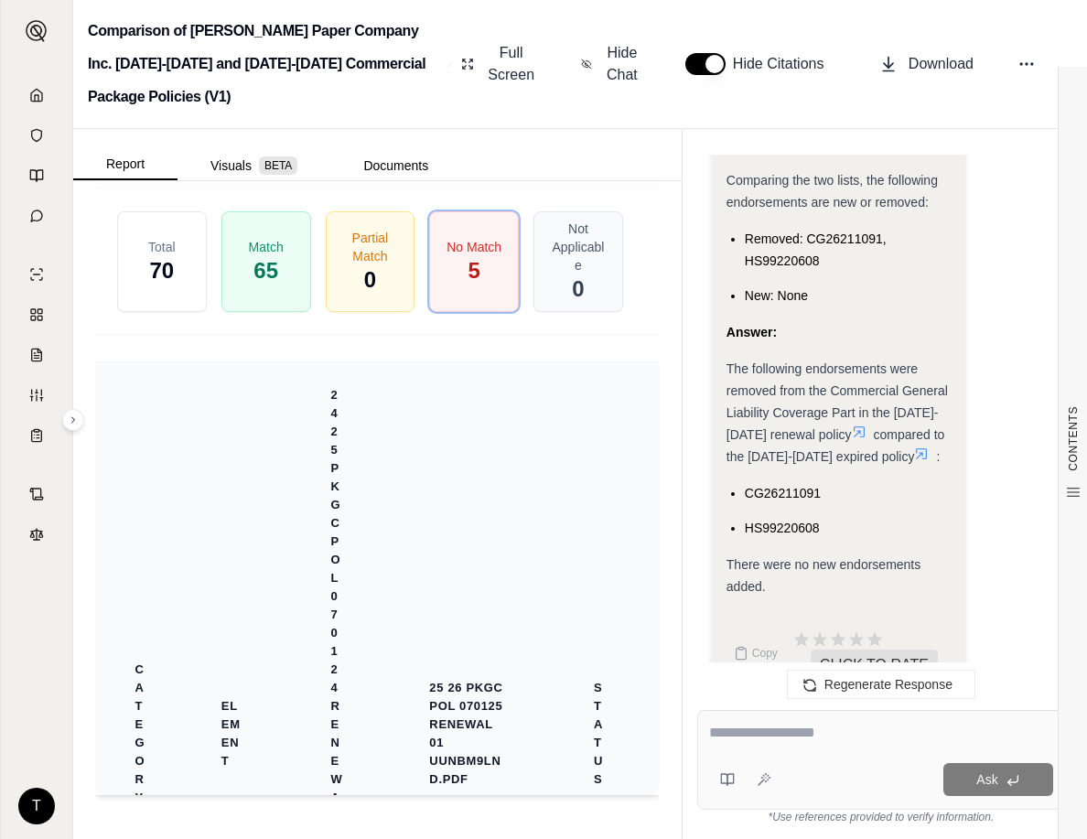
click at [451, 548] on th "25 26 PKGC POL 070125 Renewal 01 UUNBM9LND.pdf" at bounding box center [467, 735] width 165 height 748
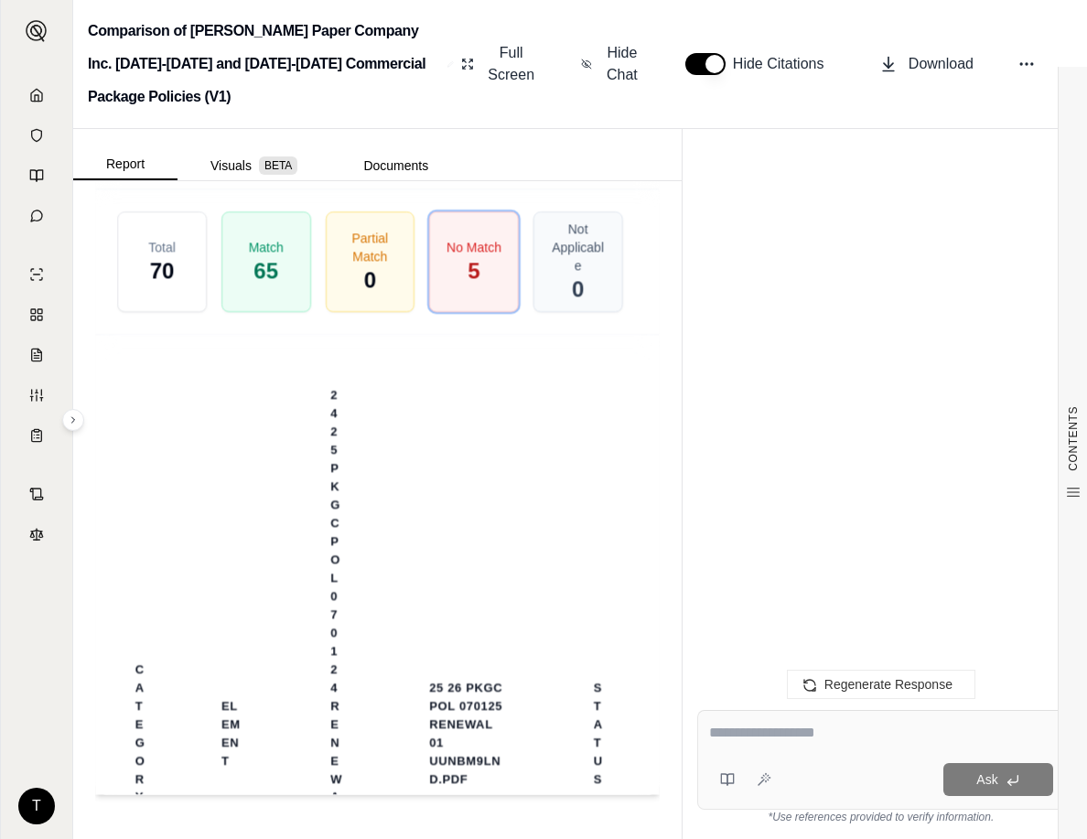
scroll to position [2407, 0]
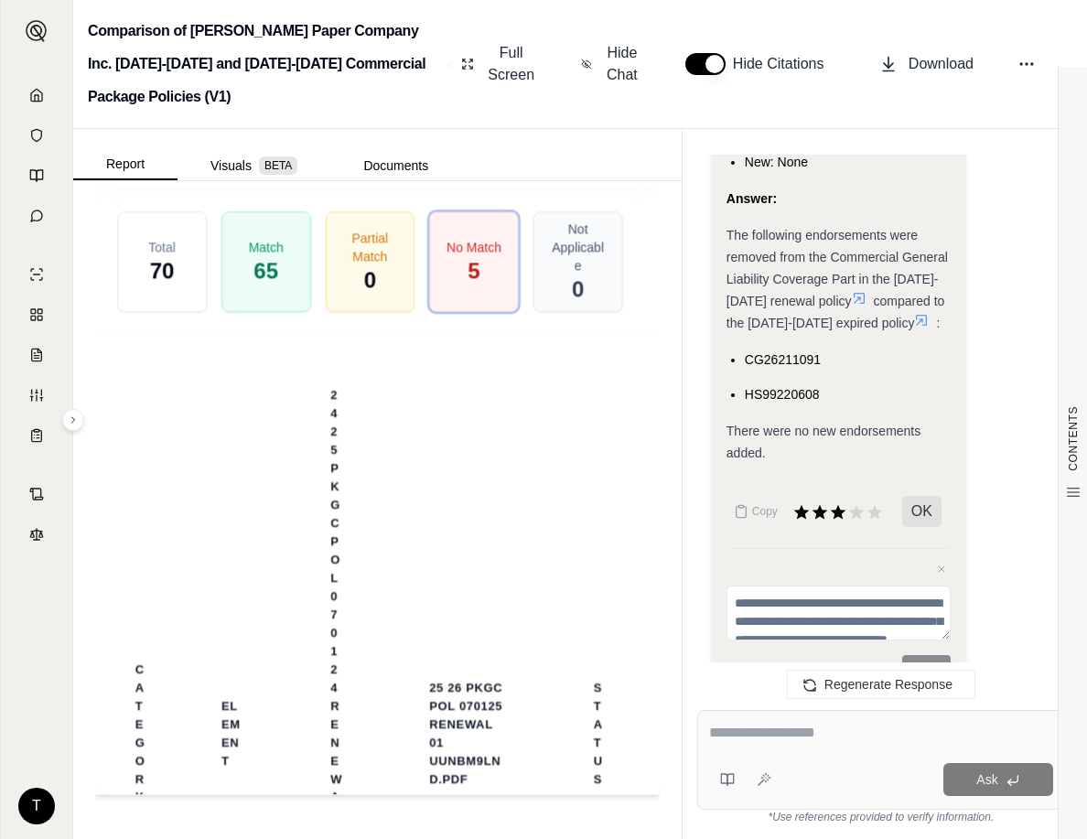
click at [743, 586] on textarea at bounding box center [839, 613] width 225 height 55
type textarea "**********"
click at [913, 655] on button "Submit" at bounding box center [926, 668] width 49 height 26
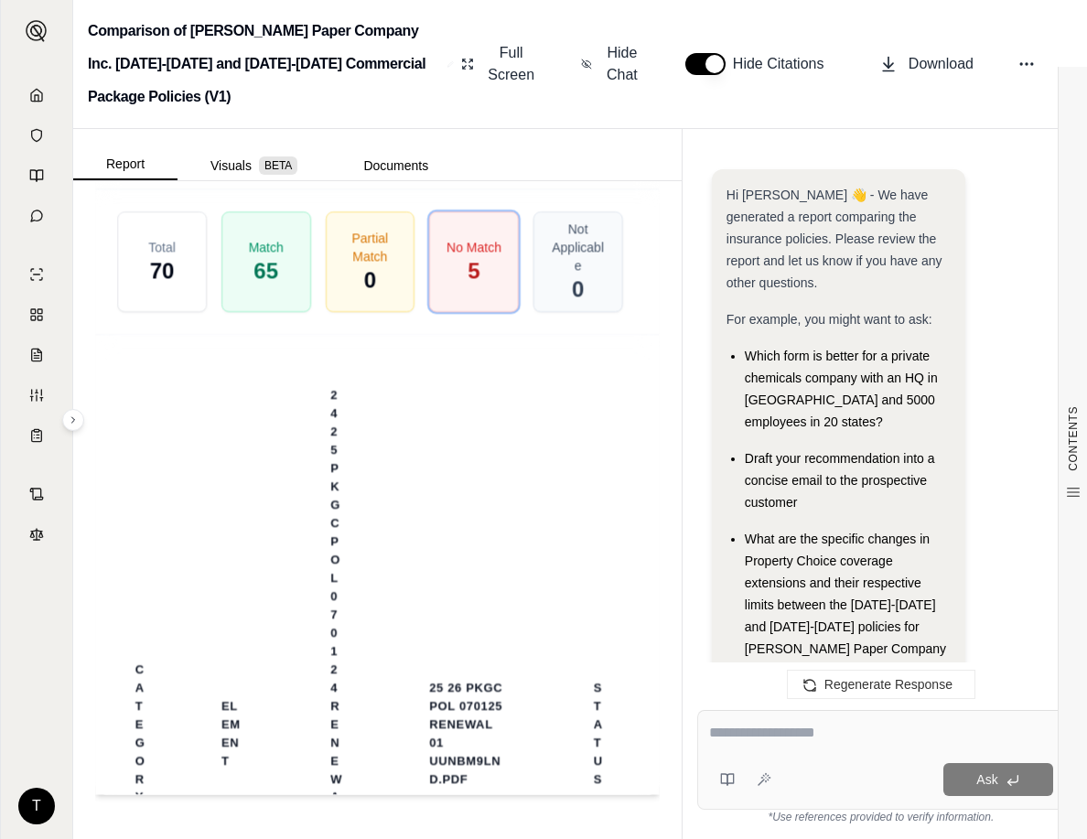
scroll to position [0, 0]
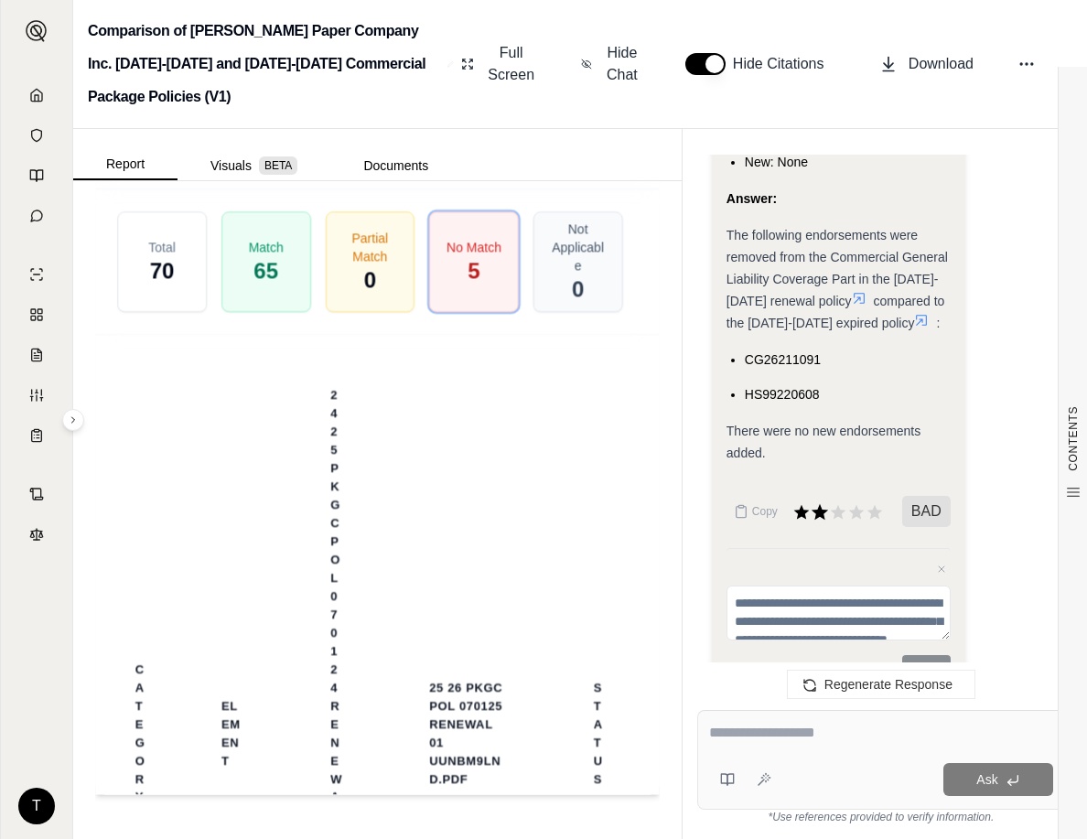
click at [817, 504] on icon at bounding box center [820, 512] width 16 height 16
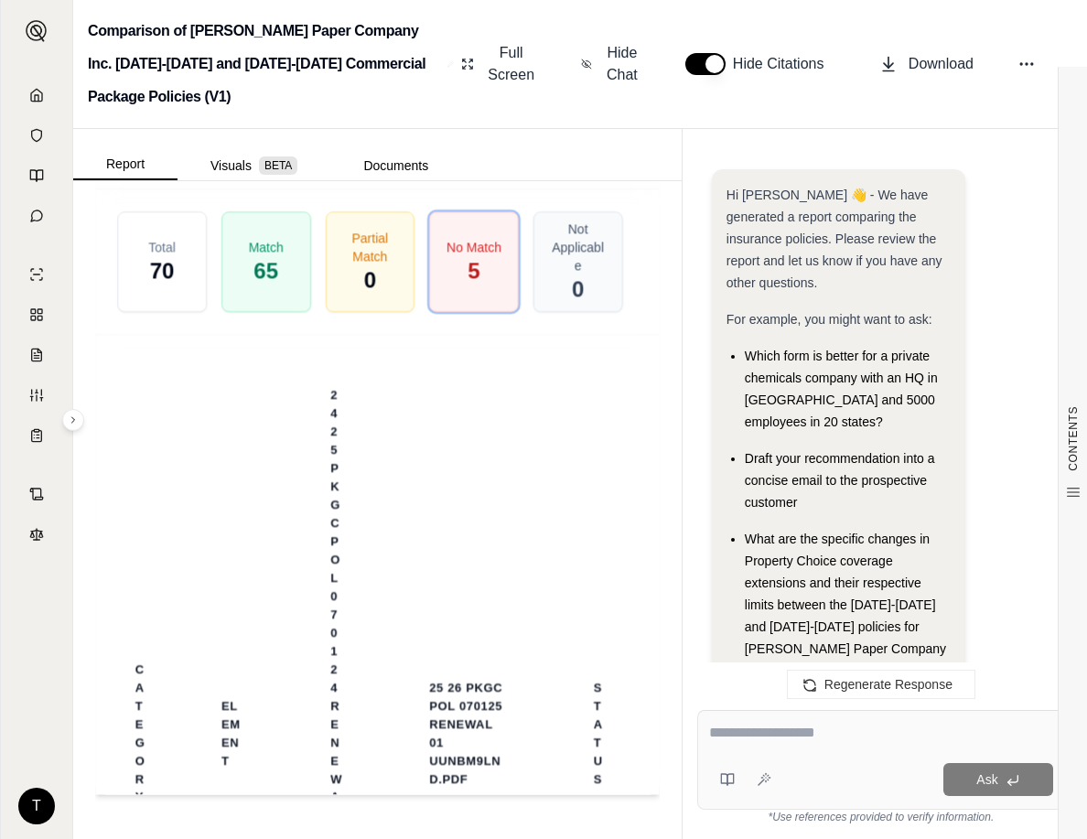
scroll to position [2274, 0]
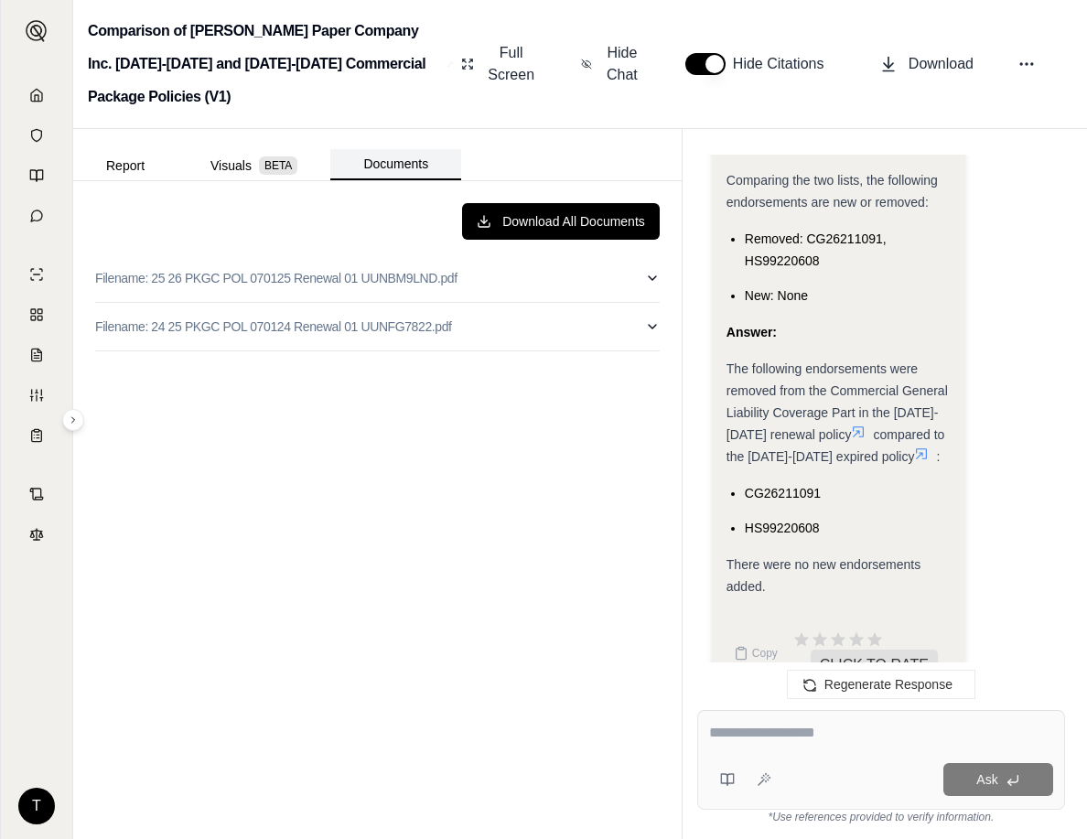
click at [377, 168] on button "Documents" at bounding box center [395, 164] width 131 height 31
click at [250, 168] on button "Visuals BETA" at bounding box center [254, 165] width 153 height 29
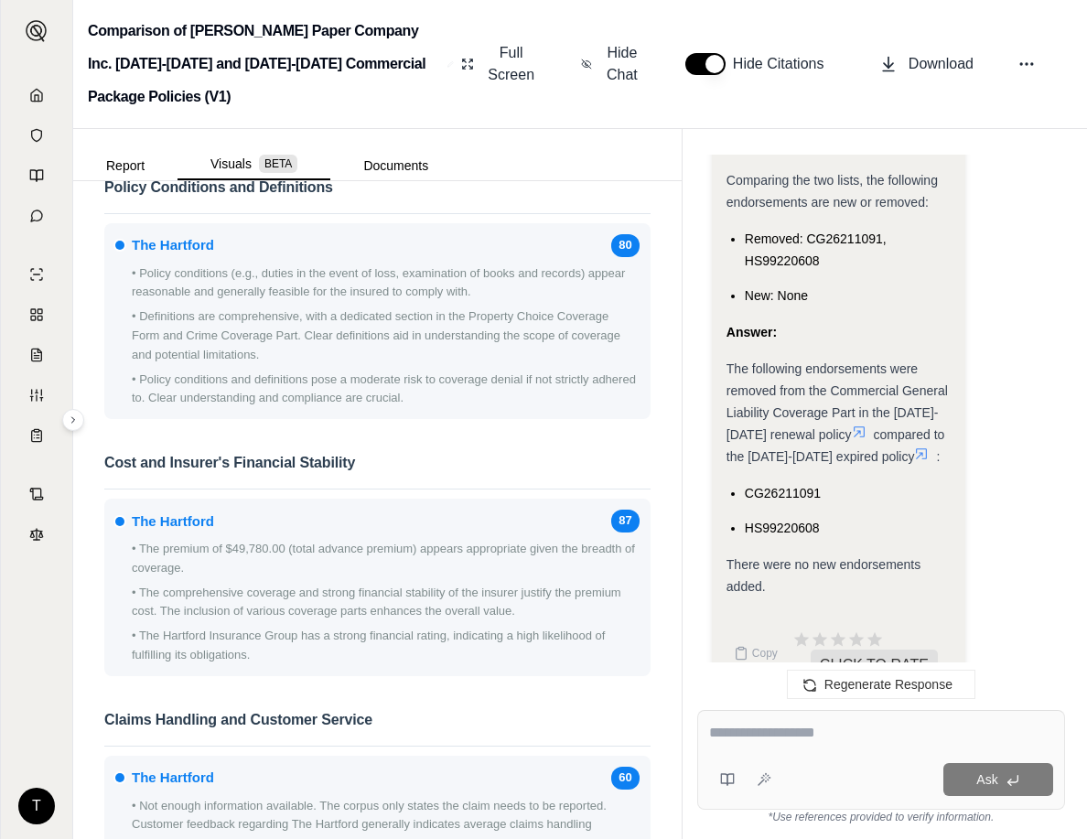
scroll to position [1648, 0]
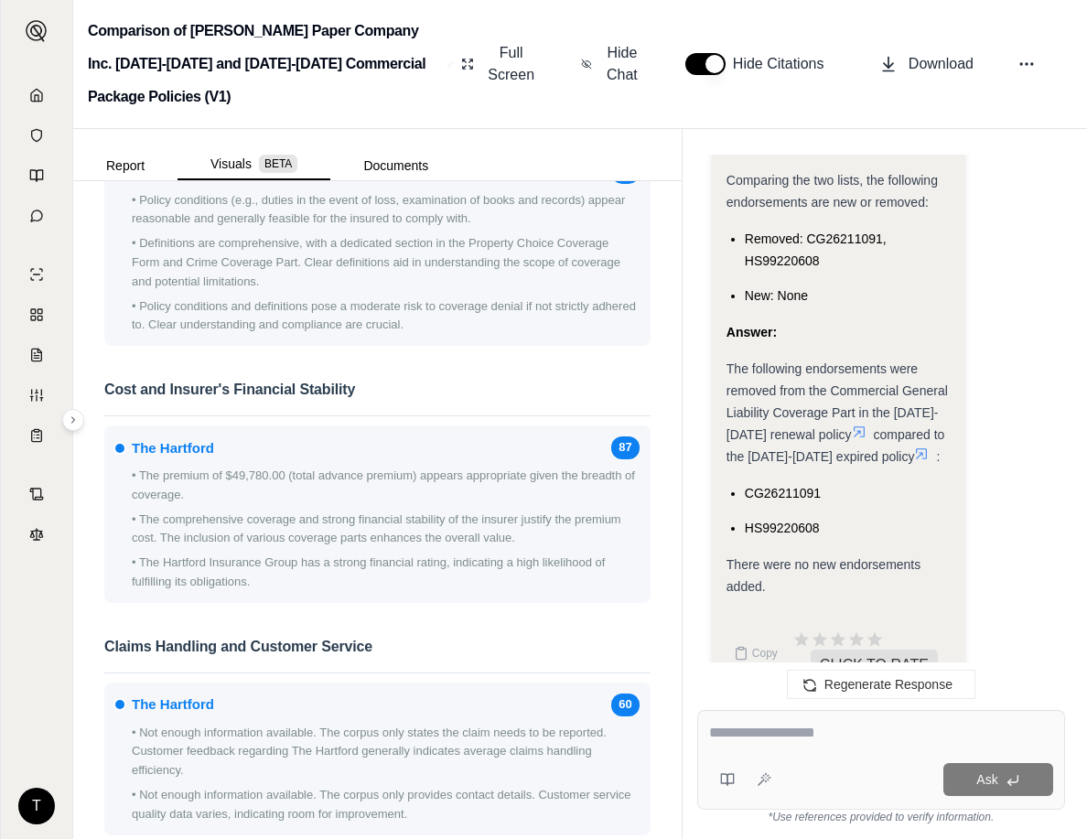
click at [541, 581] on p "• The Hartford Insurance Group has a strong financial rating, indicating a high…" at bounding box center [386, 573] width 508 height 38
click at [759, 745] on div at bounding box center [881, 736] width 344 height 28
click at [762, 743] on textarea at bounding box center [881, 733] width 344 height 22
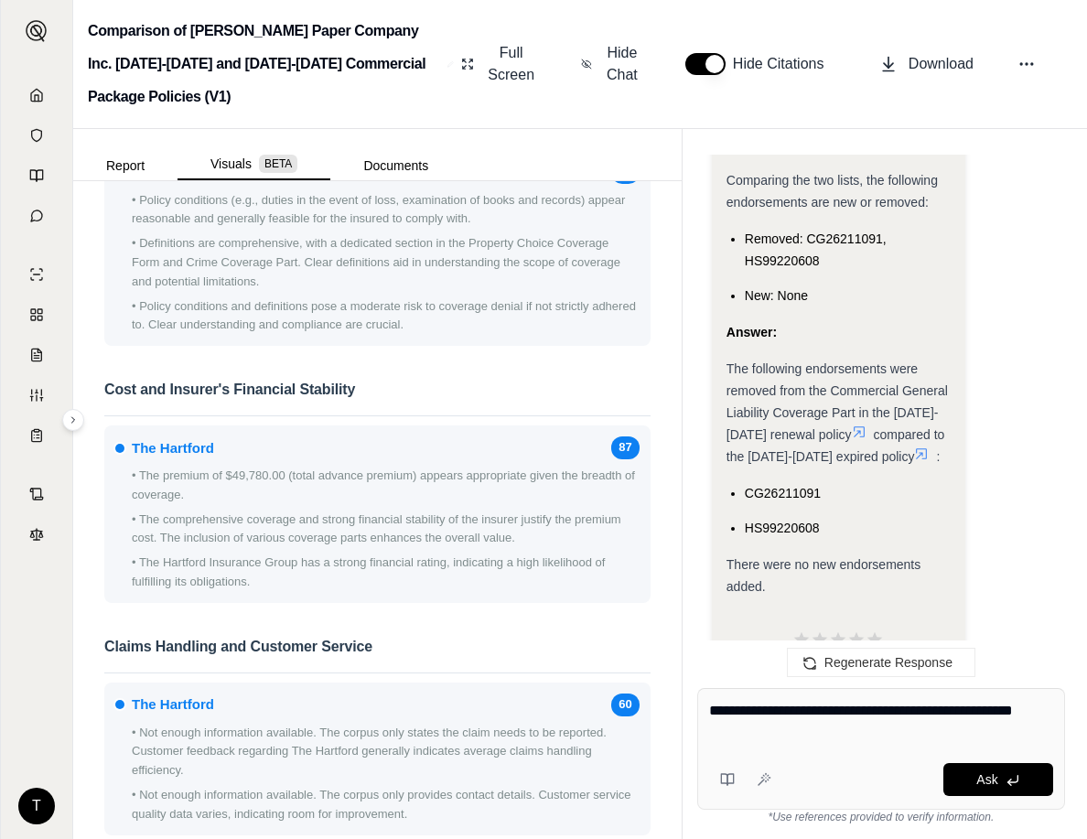
click at [928, 708] on textarea "**********" at bounding box center [881, 722] width 344 height 44
click at [796, 746] on div "**********" at bounding box center [881, 725] width 344 height 50
click at [789, 738] on textarea "**********" at bounding box center [881, 722] width 344 height 44
drag, startPoint x: 938, startPoint y: 735, endPoint x: 692, endPoint y: 713, distance: 247.2
type textarea "**********"
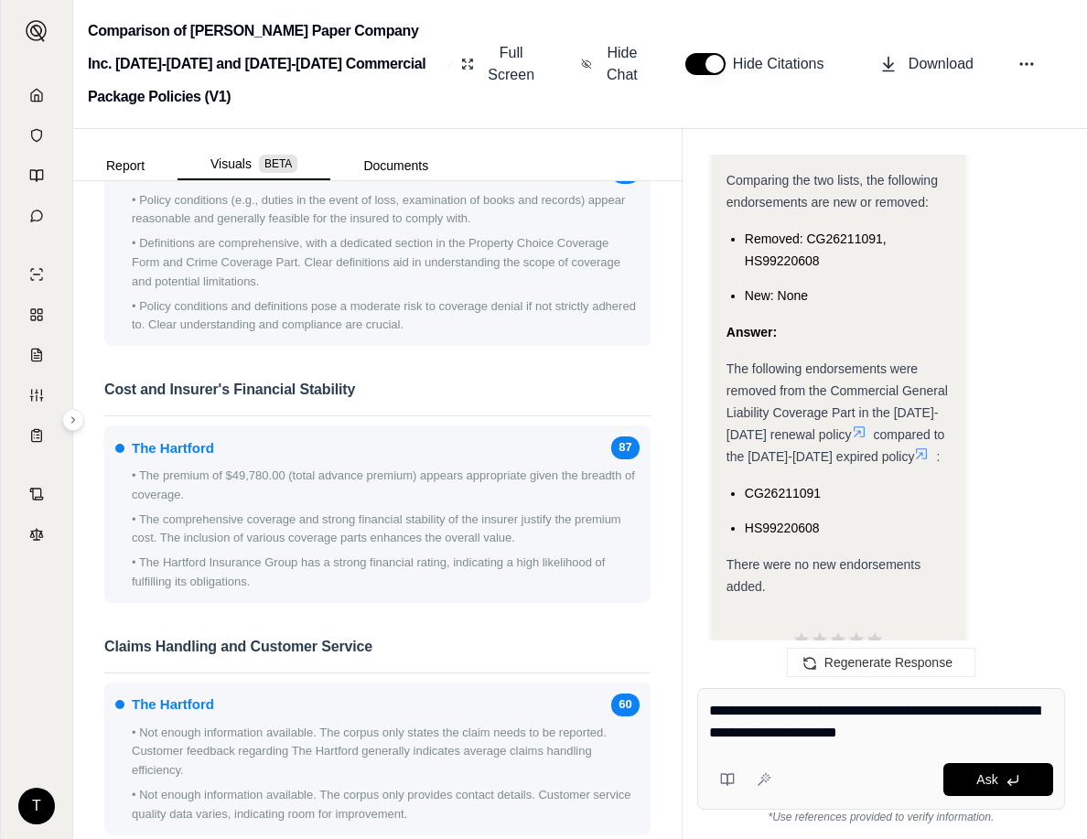
click at [688, 708] on div "**********" at bounding box center [881, 757] width 397 height 166
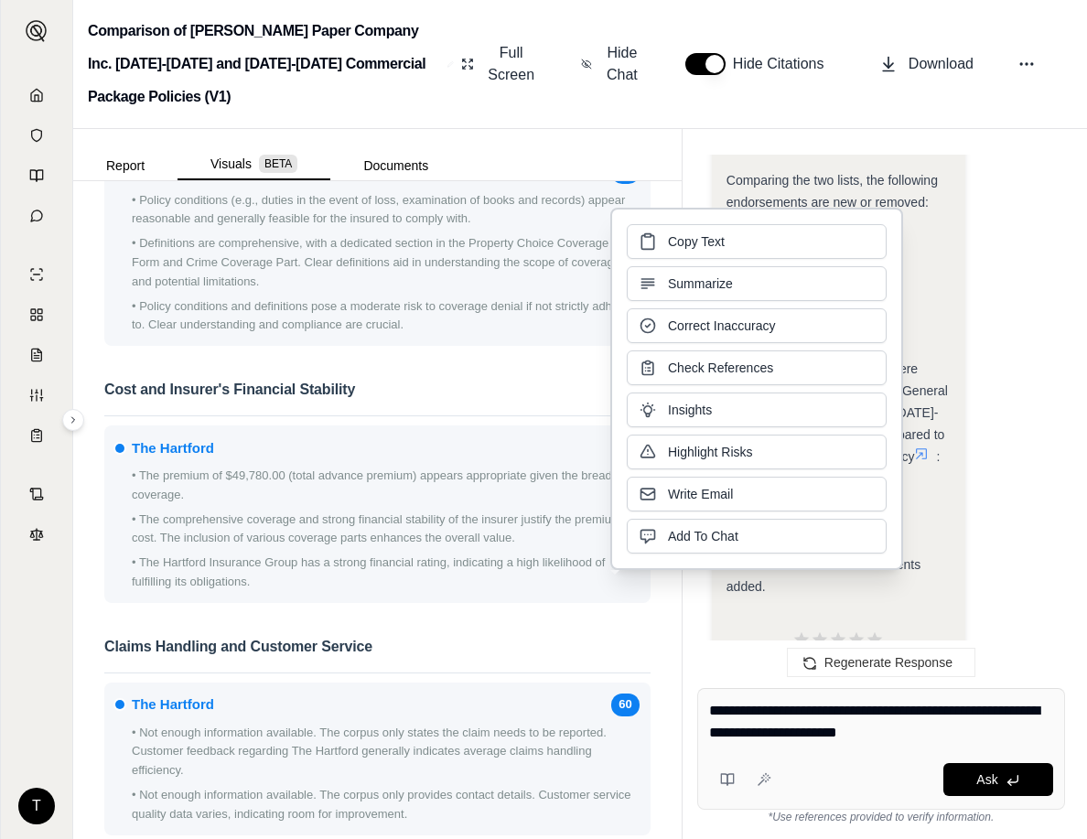
click at [915, 741] on textarea "**********" at bounding box center [881, 722] width 344 height 44
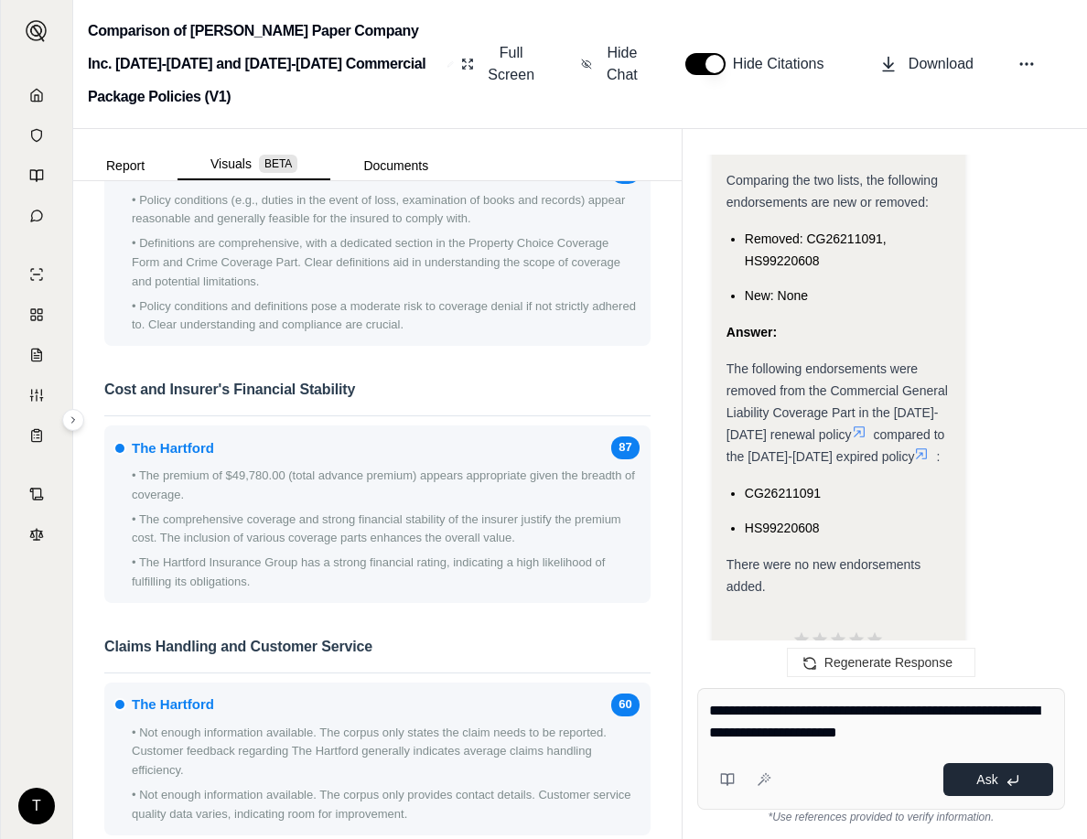
click at [928, 779] on span "Ask" at bounding box center [987, 780] width 21 height 15
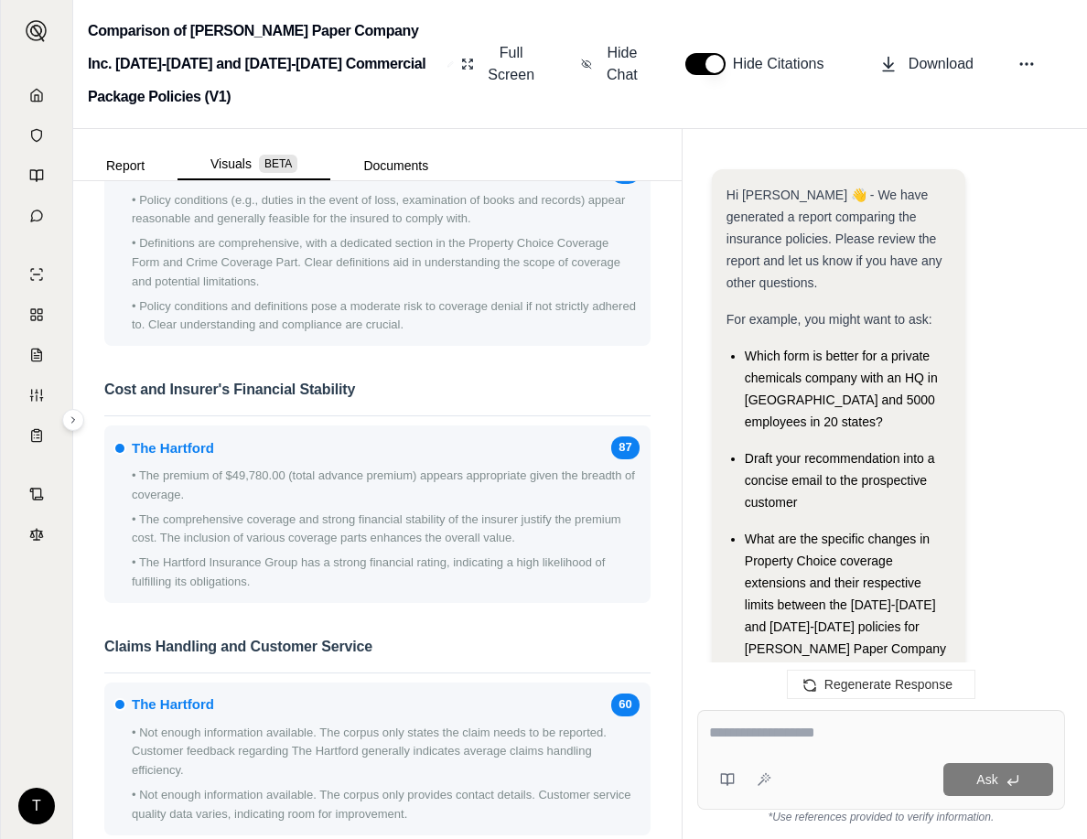
scroll to position [3862, 0]
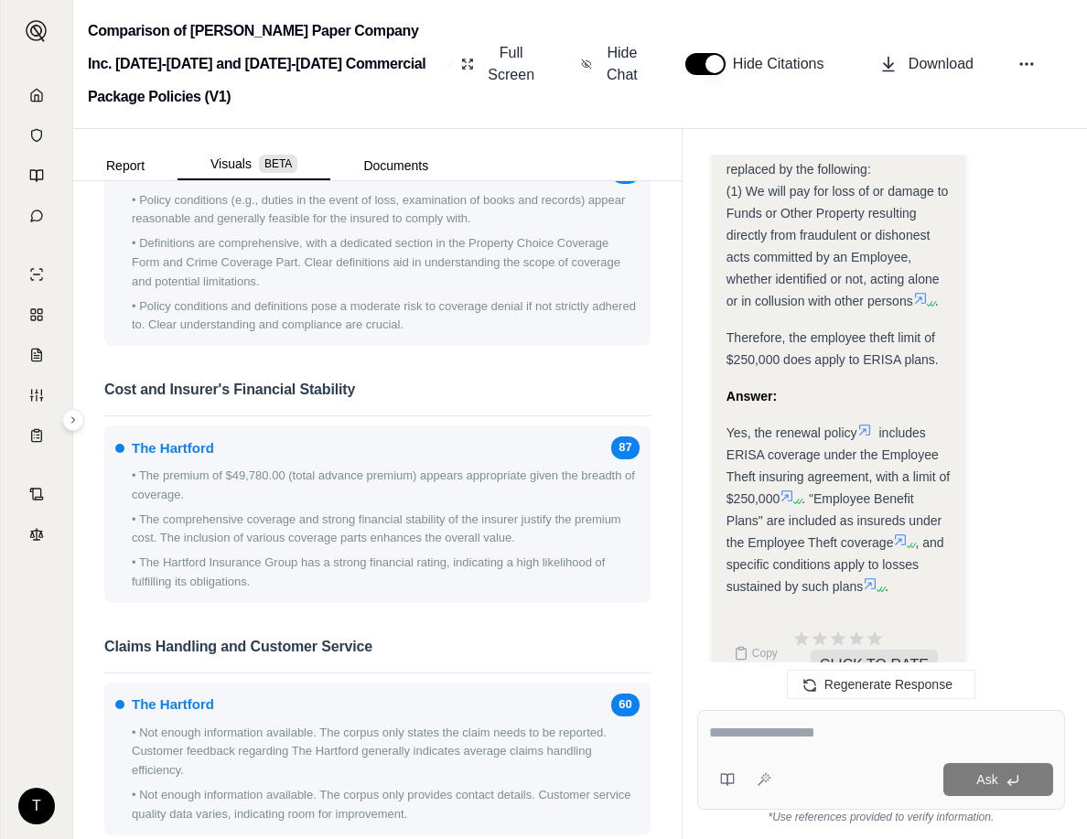
click at [11, 685] on div "T" at bounding box center [36, 450] width 71 height 777
